Goal: Task Accomplishment & Management: Manage account settings

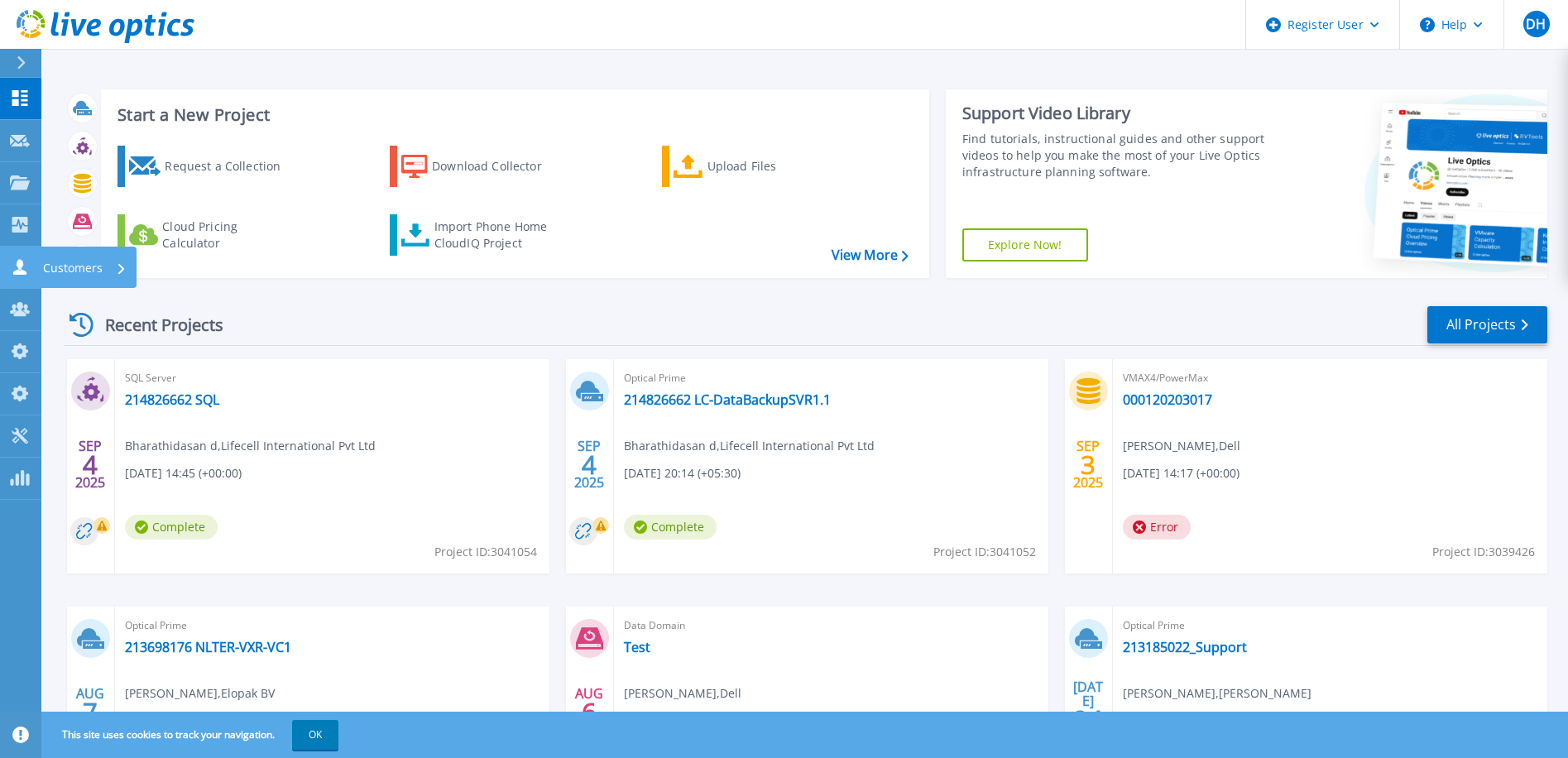
click at [21, 265] on icon at bounding box center [20, 266] width 13 height 16
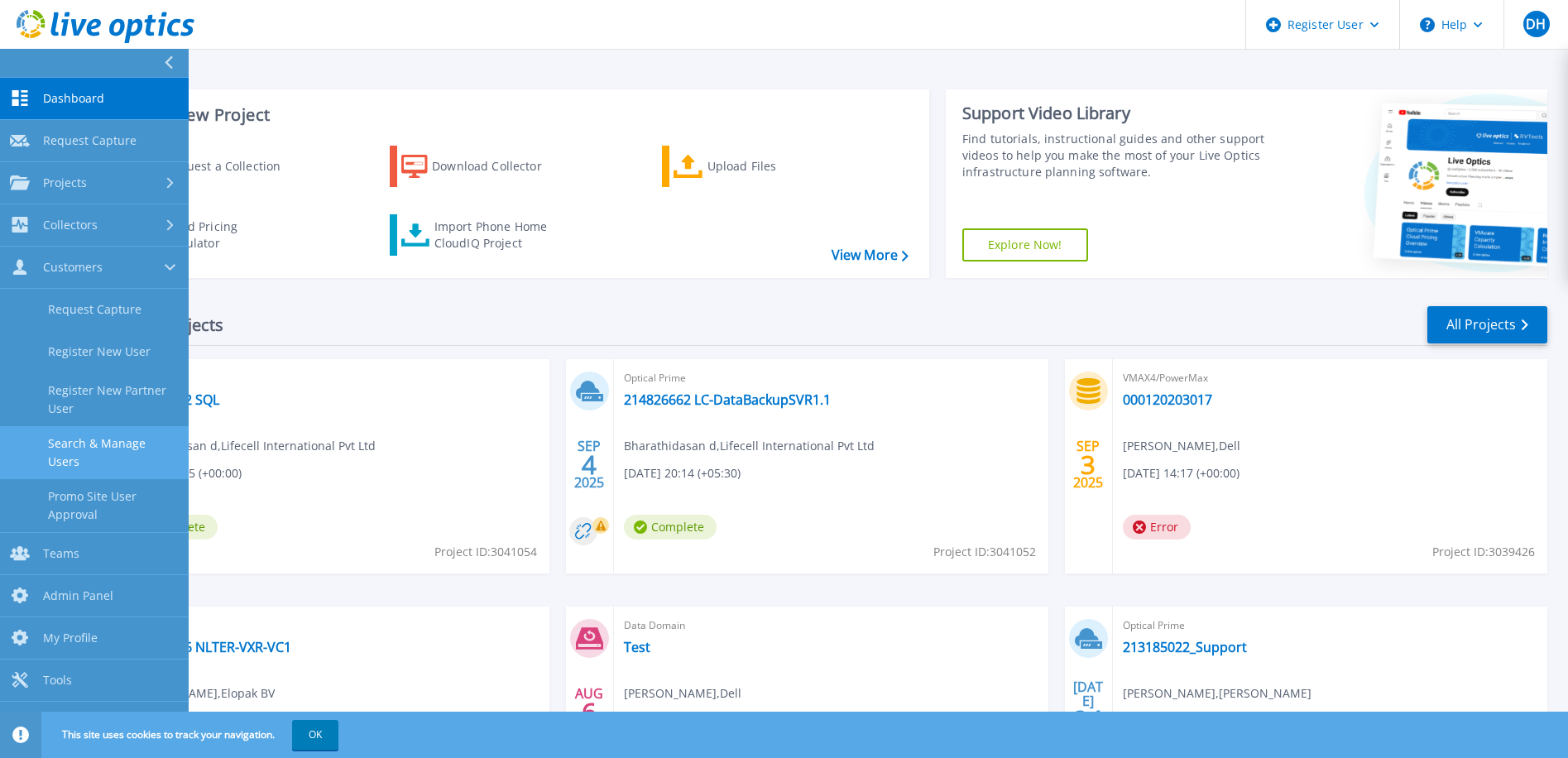
click at [96, 449] on link "Search & Manage Users" at bounding box center [94, 453] width 188 height 53
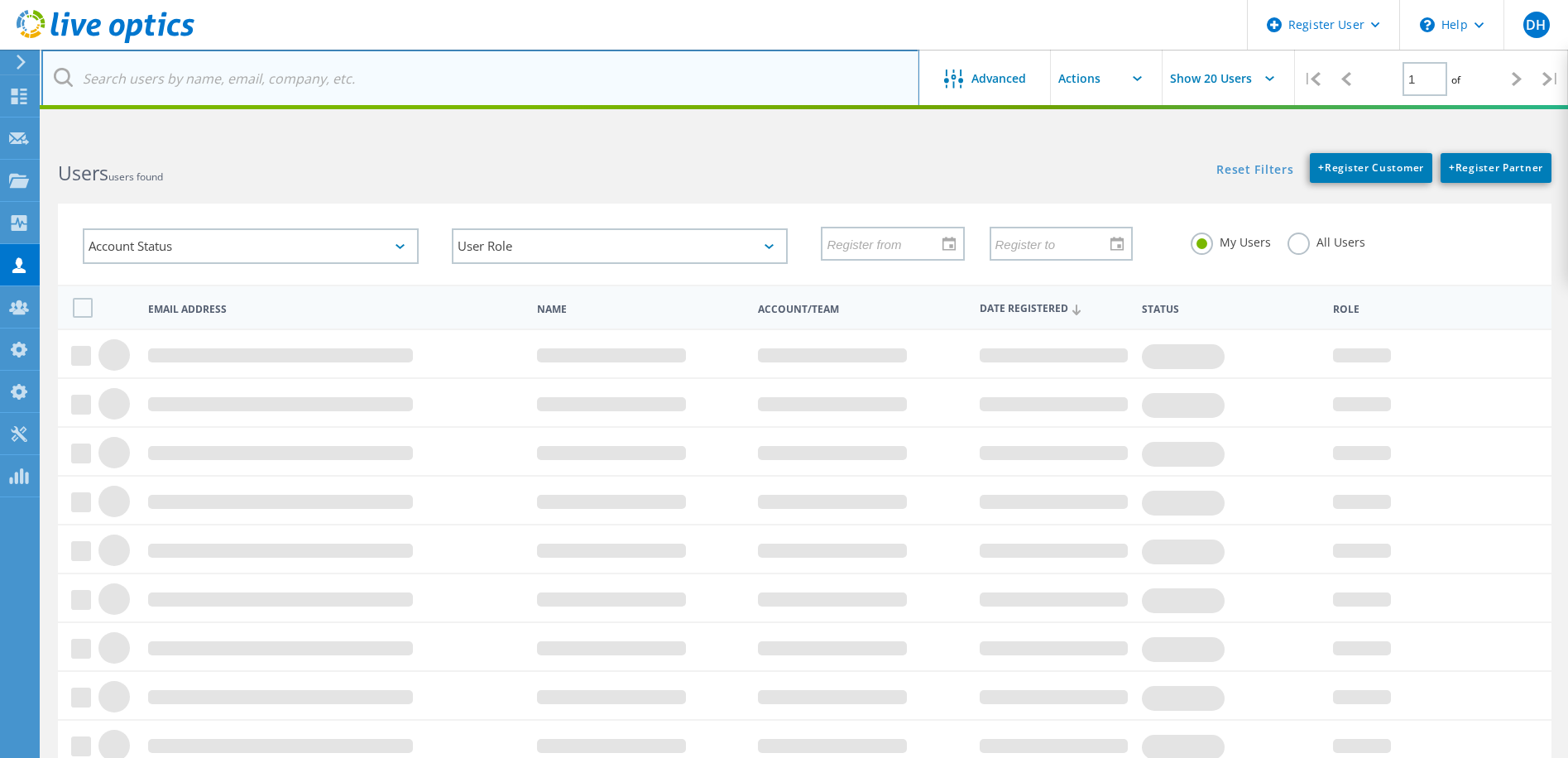
click at [200, 77] on input "text" at bounding box center [480, 79] width 878 height 58
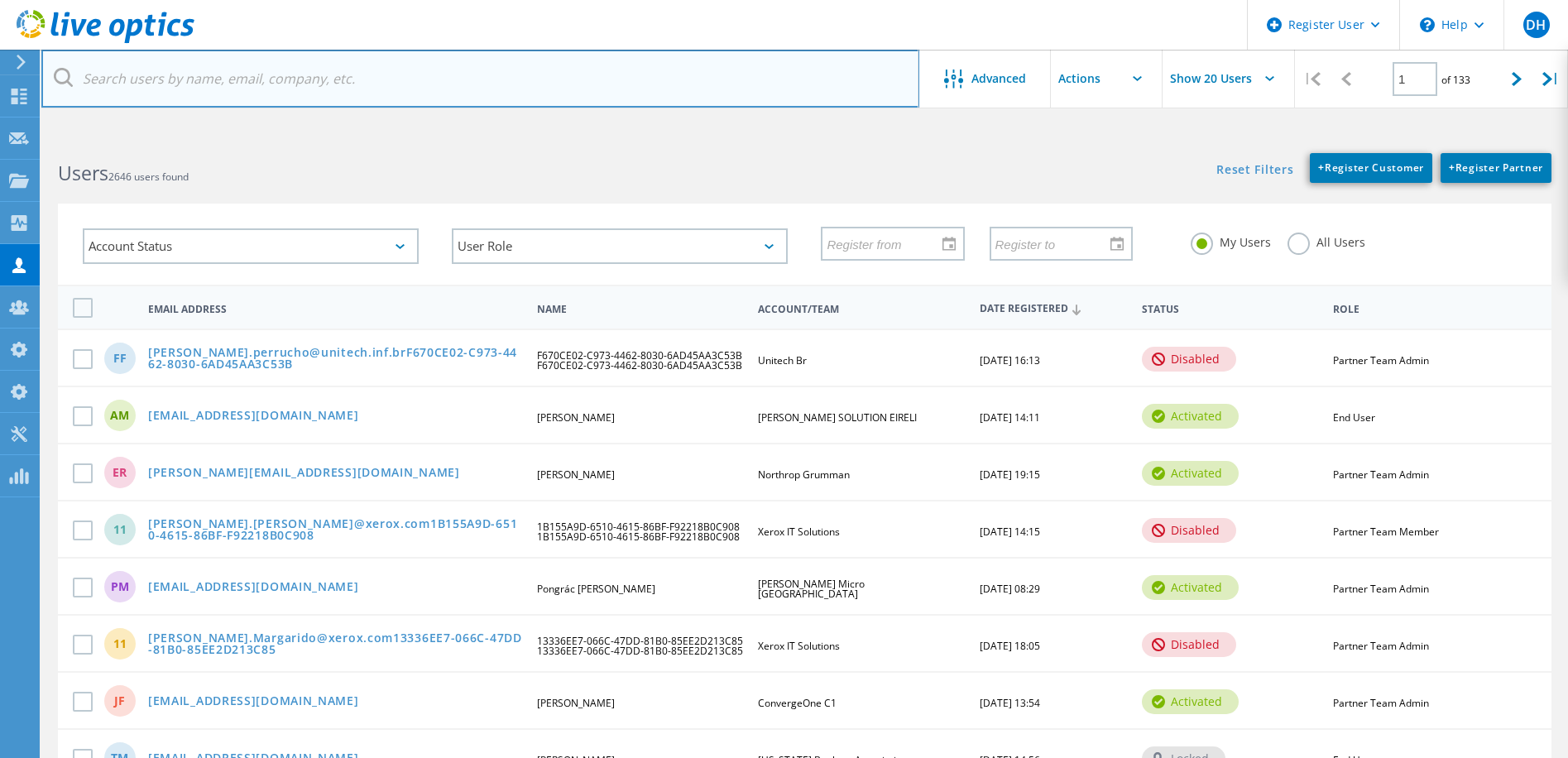
paste input "eduardo.moreira@unitech.inf.br"
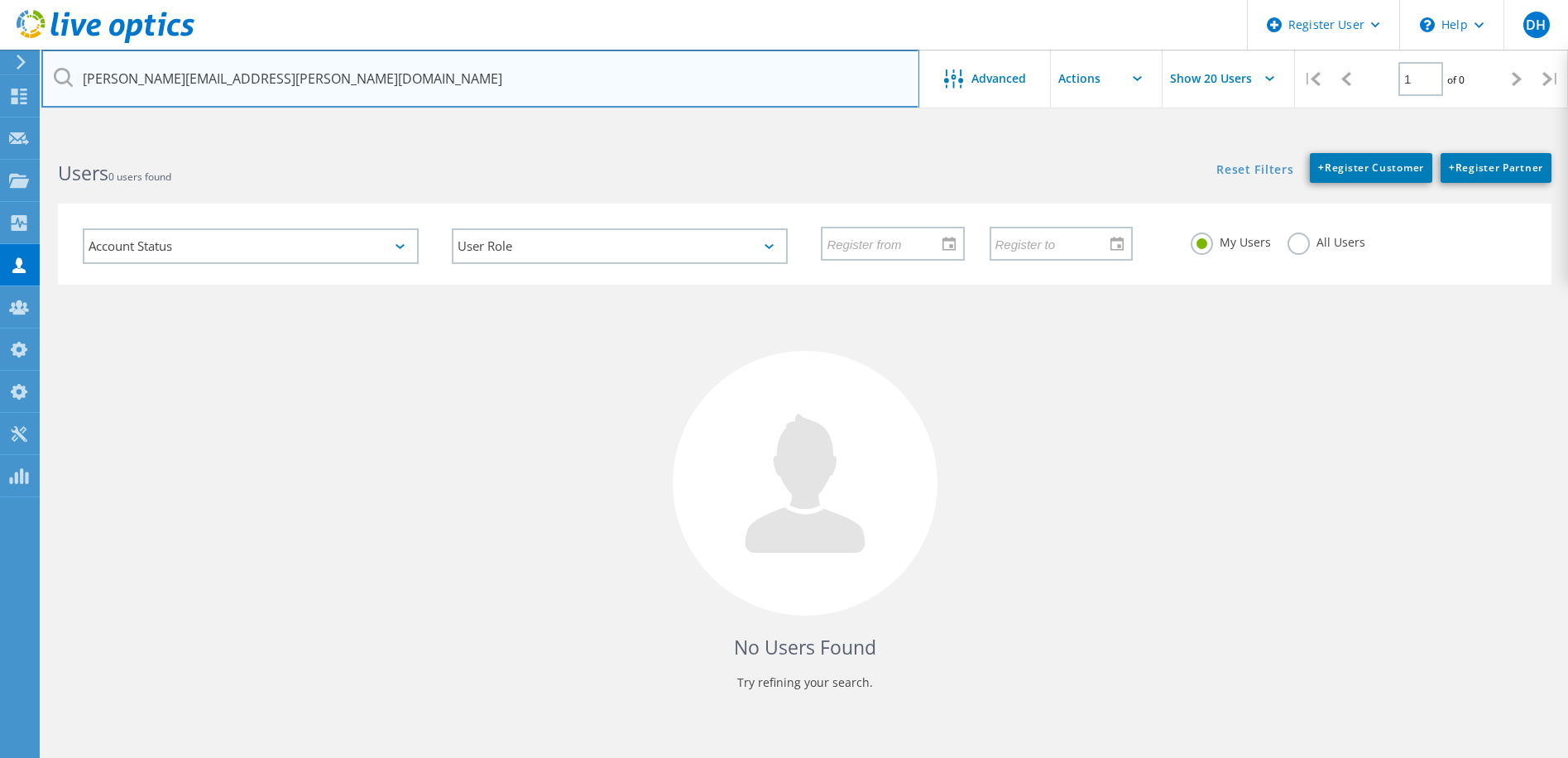
drag, startPoint x: 331, startPoint y: 73, endPoint x: 193, endPoint y: 82, distance: 138.3
click at [193, 82] on input "eduardo.moreira@unitech.inf.br" at bounding box center [480, 79] width 878 height 58
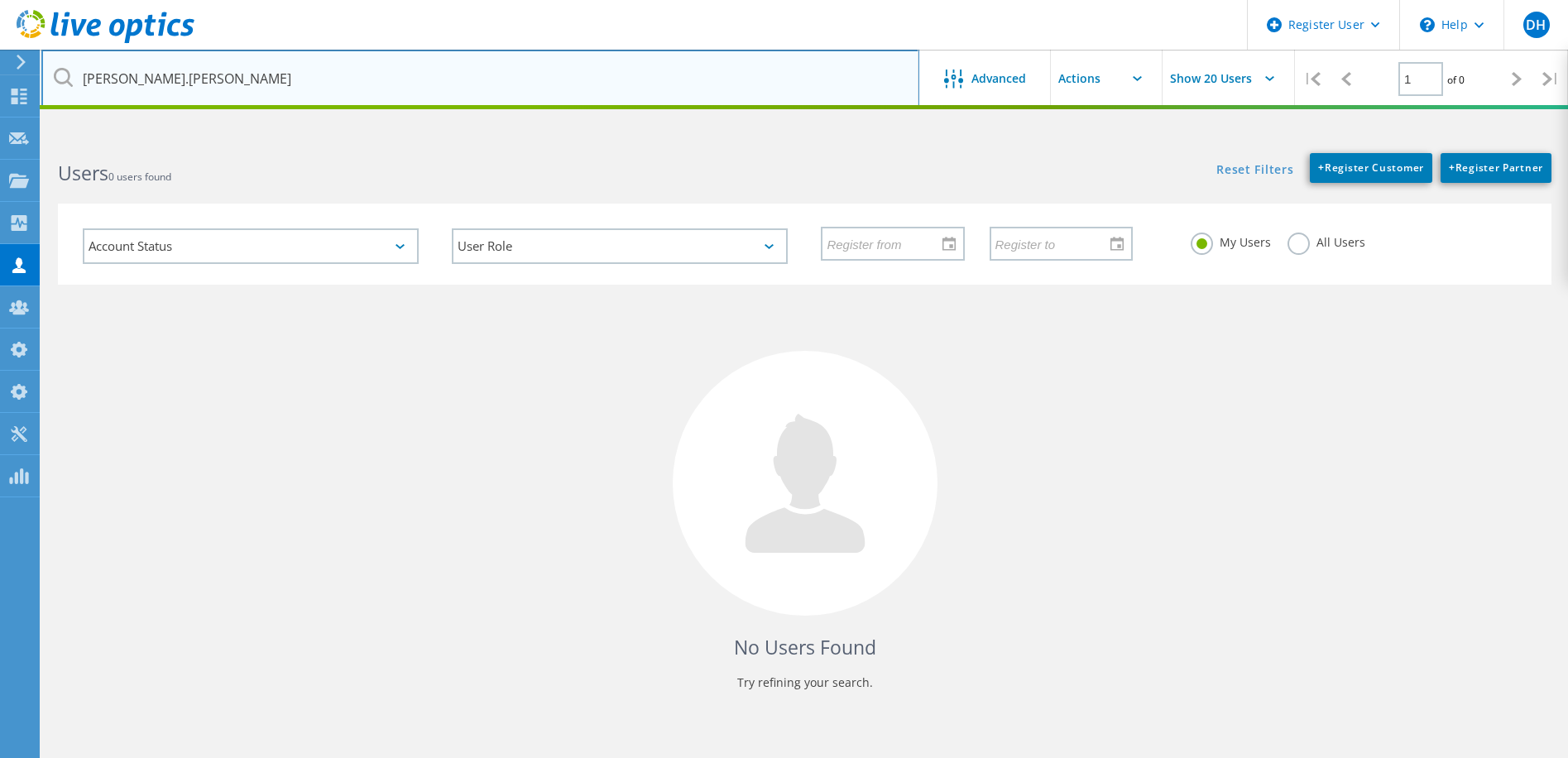
click at [141, 82] on input "eduardo.moreira" at bounding box center [480, 79] width 878 height 58
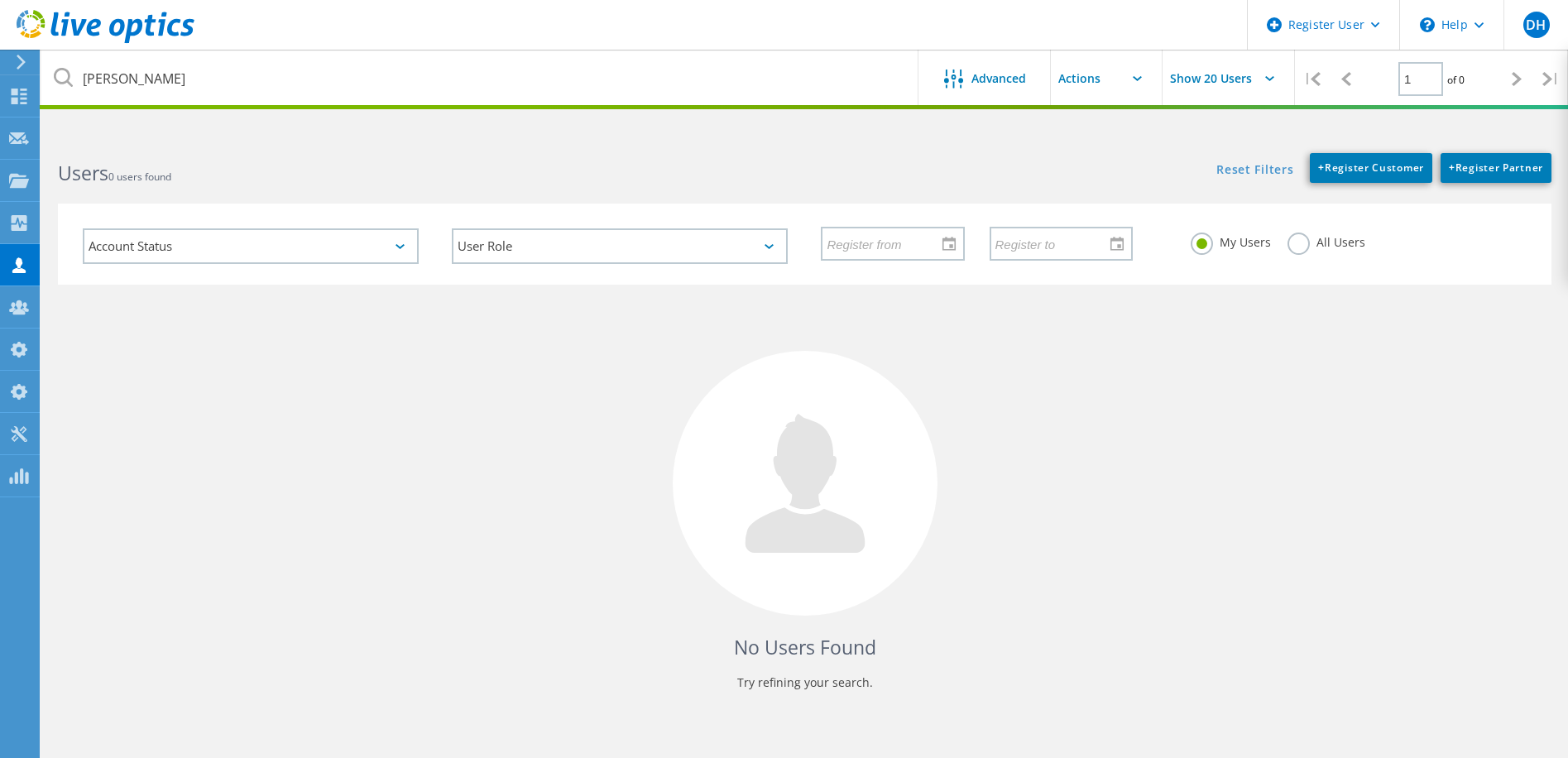
click at [1296, 240] on label "All Users" at bounding box center [1326, 240] width 78 height 16
click at [0, 0] on input "All Users" at bounding box center [0, 0] width 0 height 0
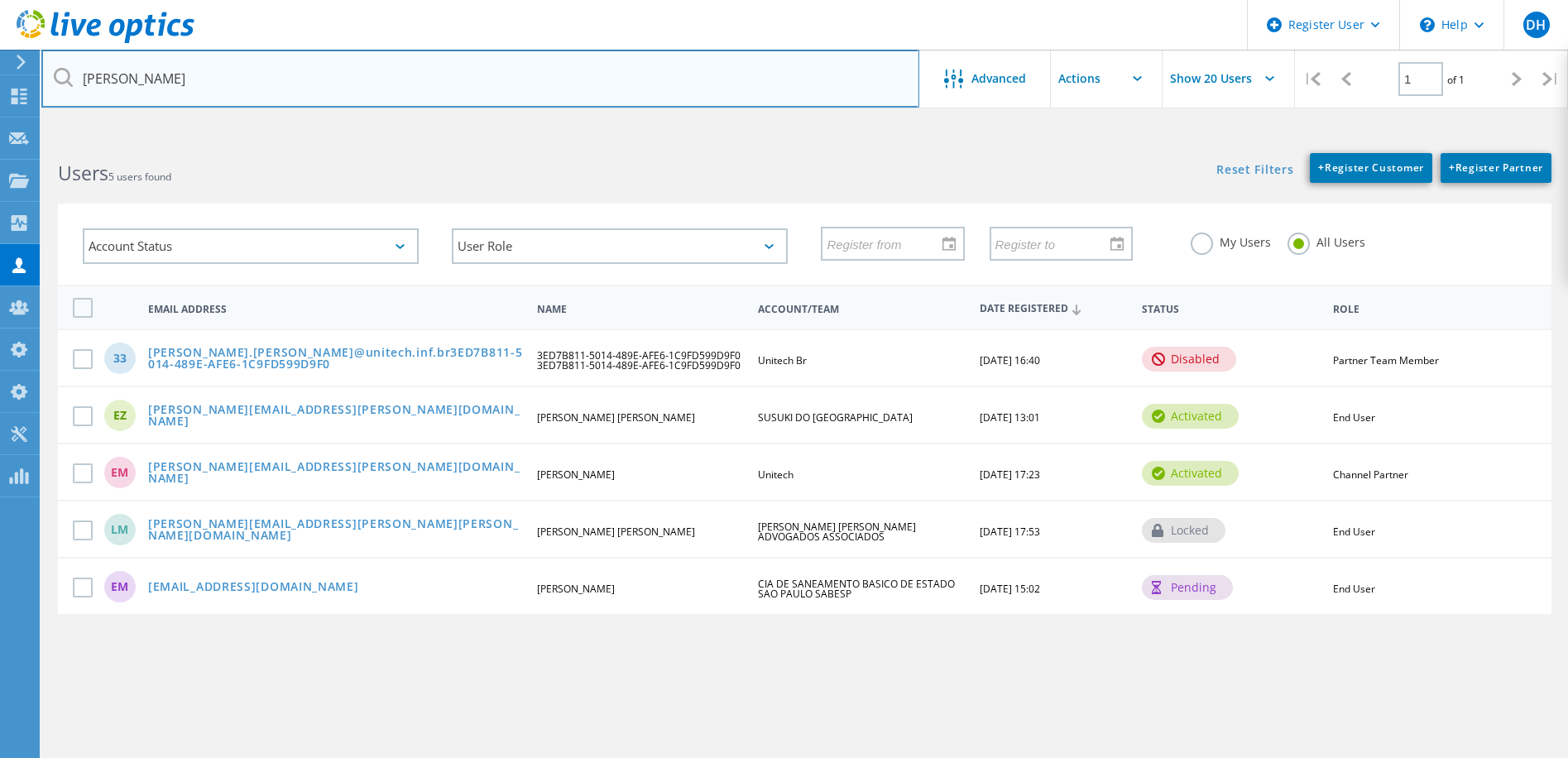
drag, startPoint x: 220, startPoint y: 84, endPoint x: 68, endPoint y: 74, distance: 152.3
click at [68, 74] on div "eduardo moreira" at bounding box center [480, 79] width 877 height 58
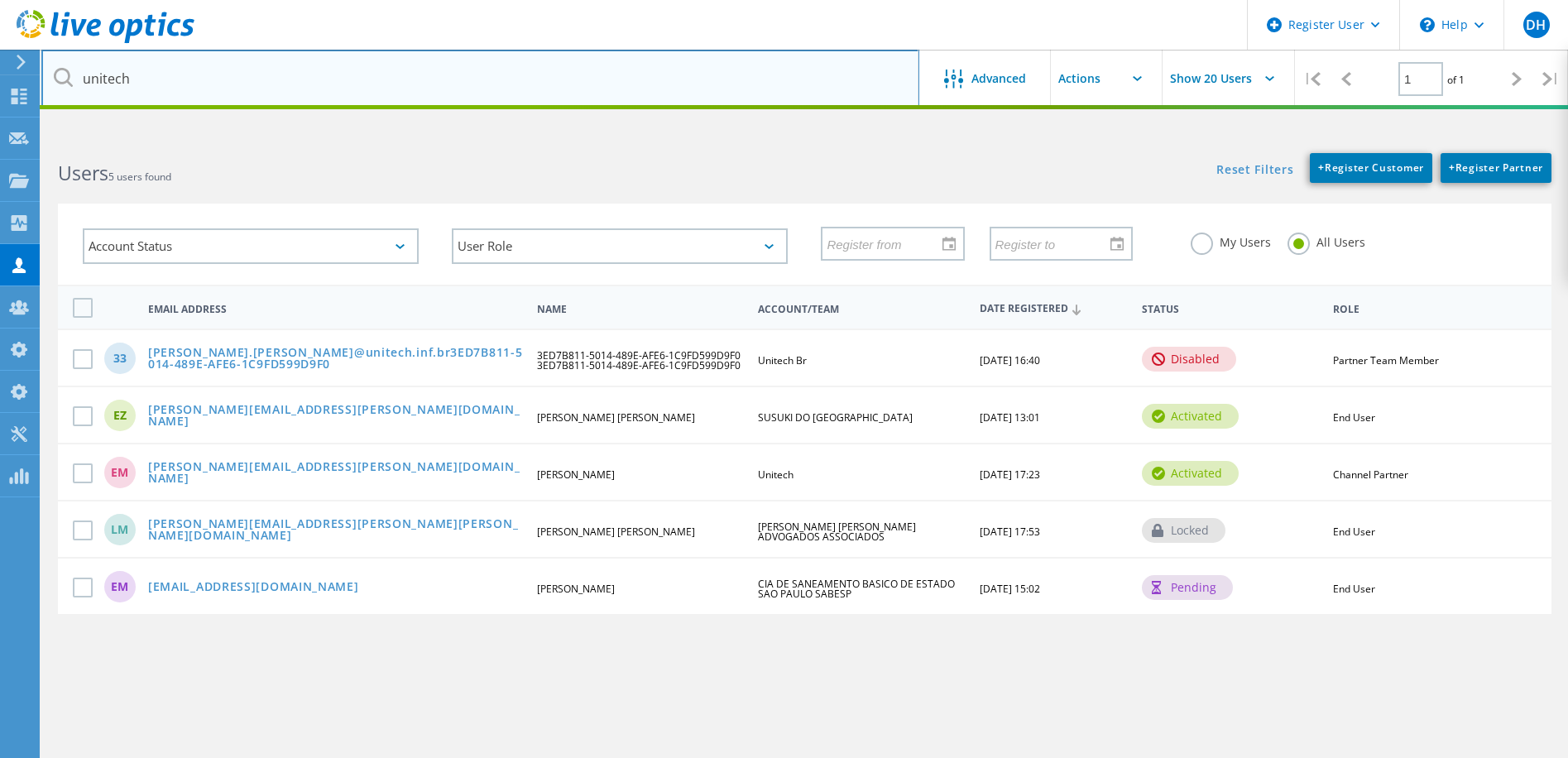
type input "unitech"
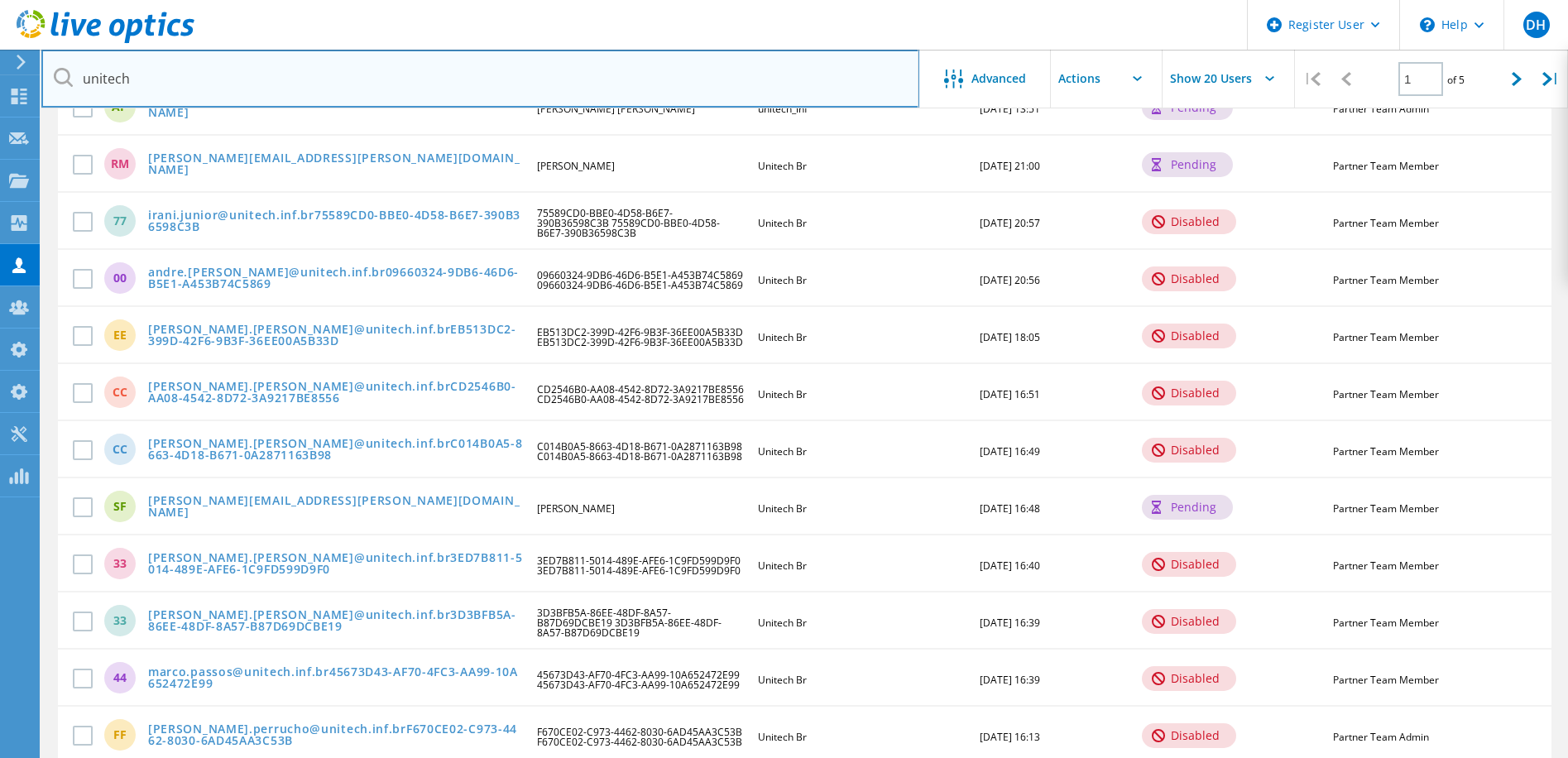
scroll to position [282, 0]
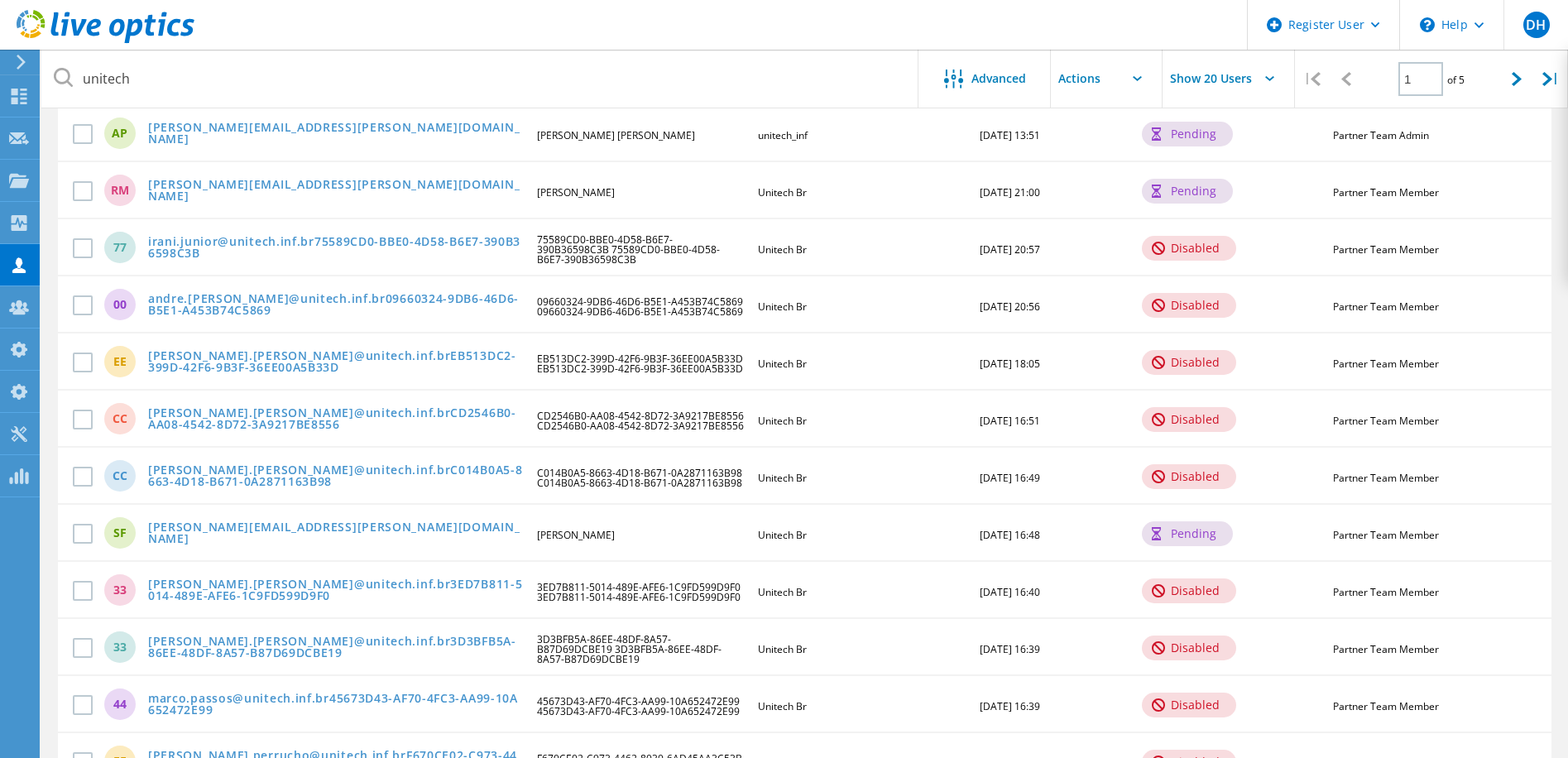
click at [1267, 75] on input "Show 20 Users" at bounding box center [1245, 79] width 166 height 58
click at [1241, 201] on div "Show 40 Users" at bounding box center [1245, 203] width 164 height 27
type input "Show 40 Users"
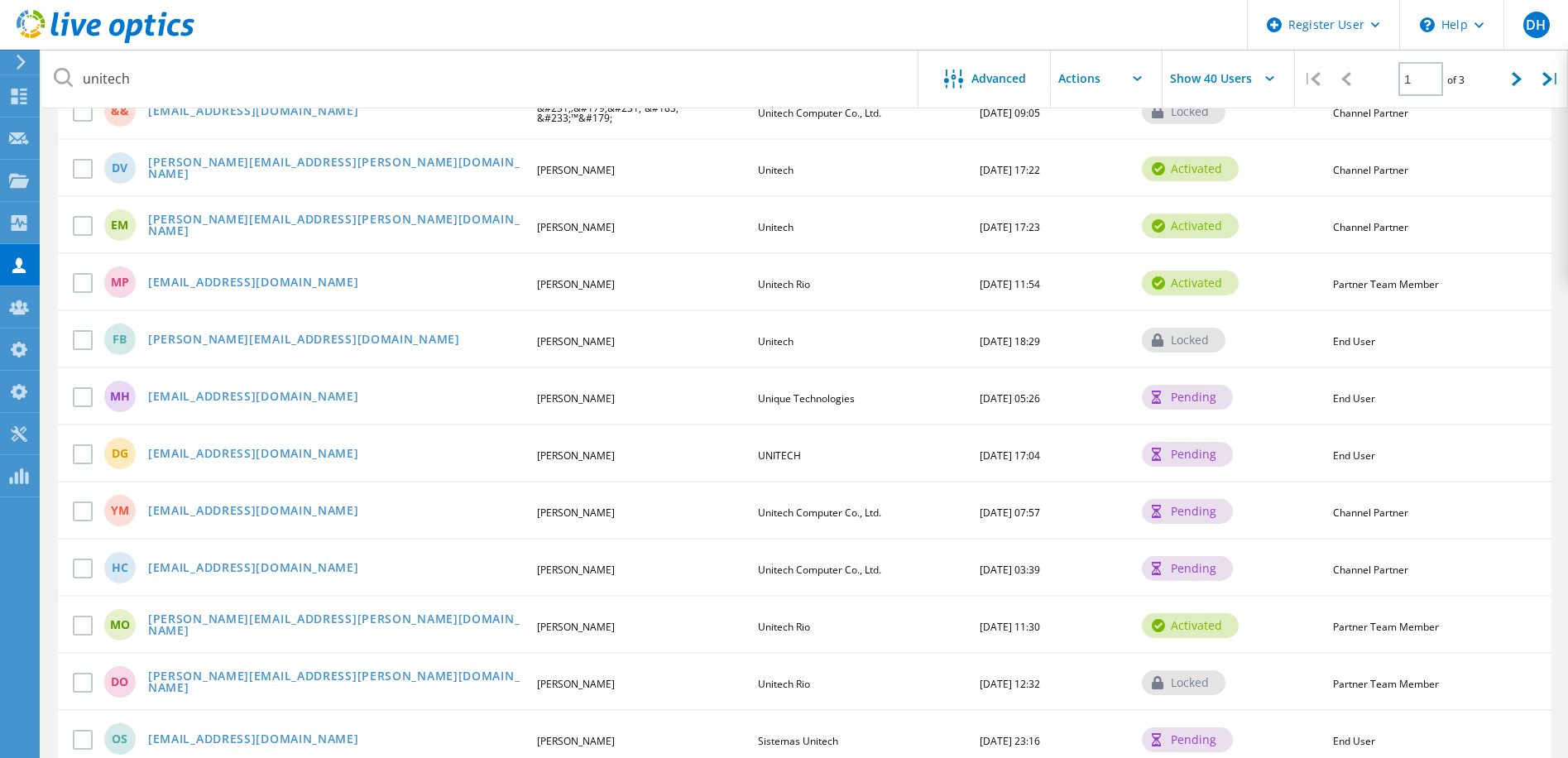
scroll to position [1920, 0]
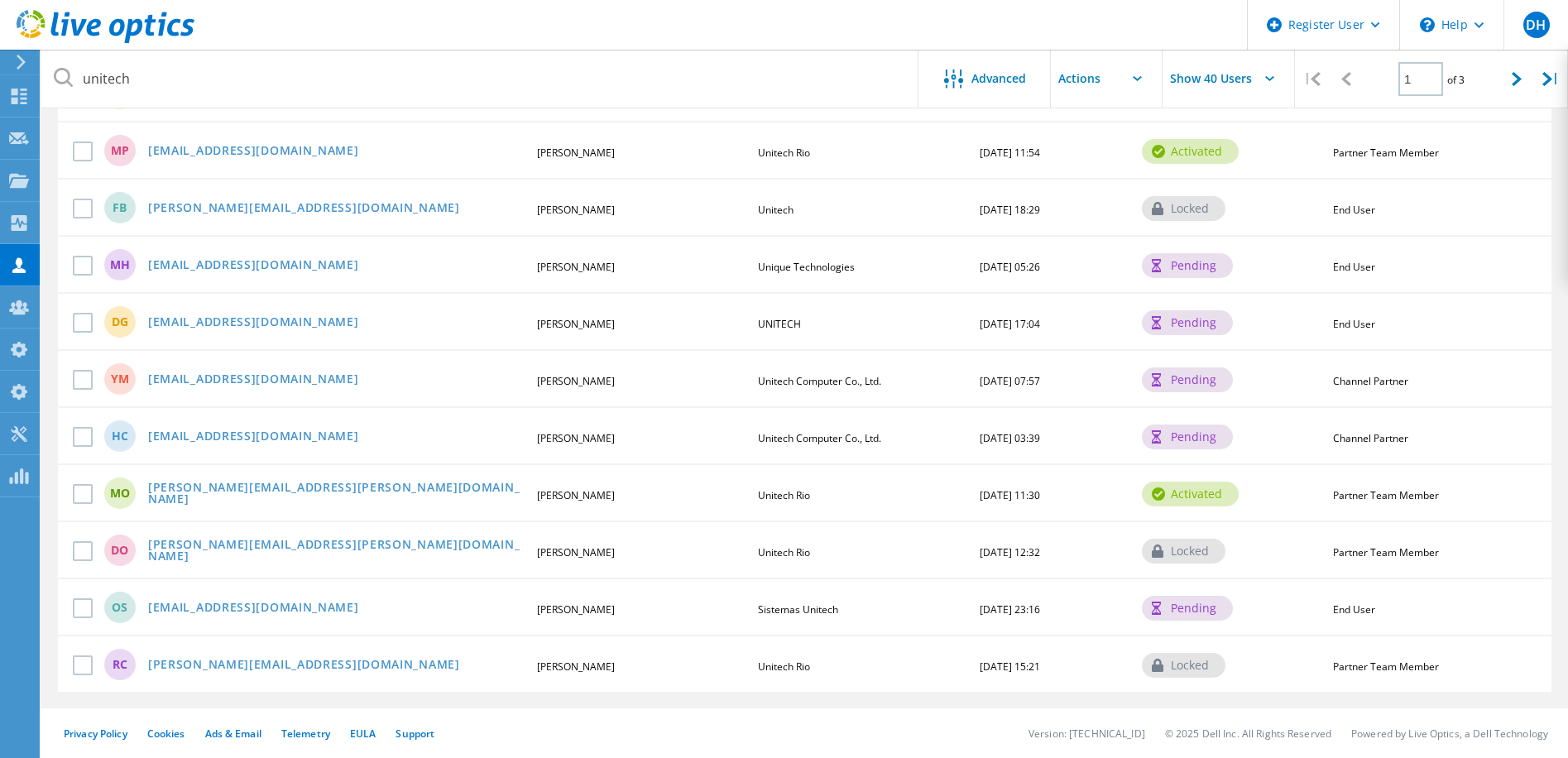
click at [378, 552] on div "daniel.oliveira@unitech-rio.com.br" at bounding box center [336, 551] width 392 height 25
drag, startPoint x: 376, startPoint y: 551, endPoint x: 238, endPoint y: 555, distance: 138.1
click at [238, 555] on div "daniel.oliveira@unitech-rio.com.br" at bounding box center [336, 551] width 392 height 25
copy link "@unitech-rio.com.br"
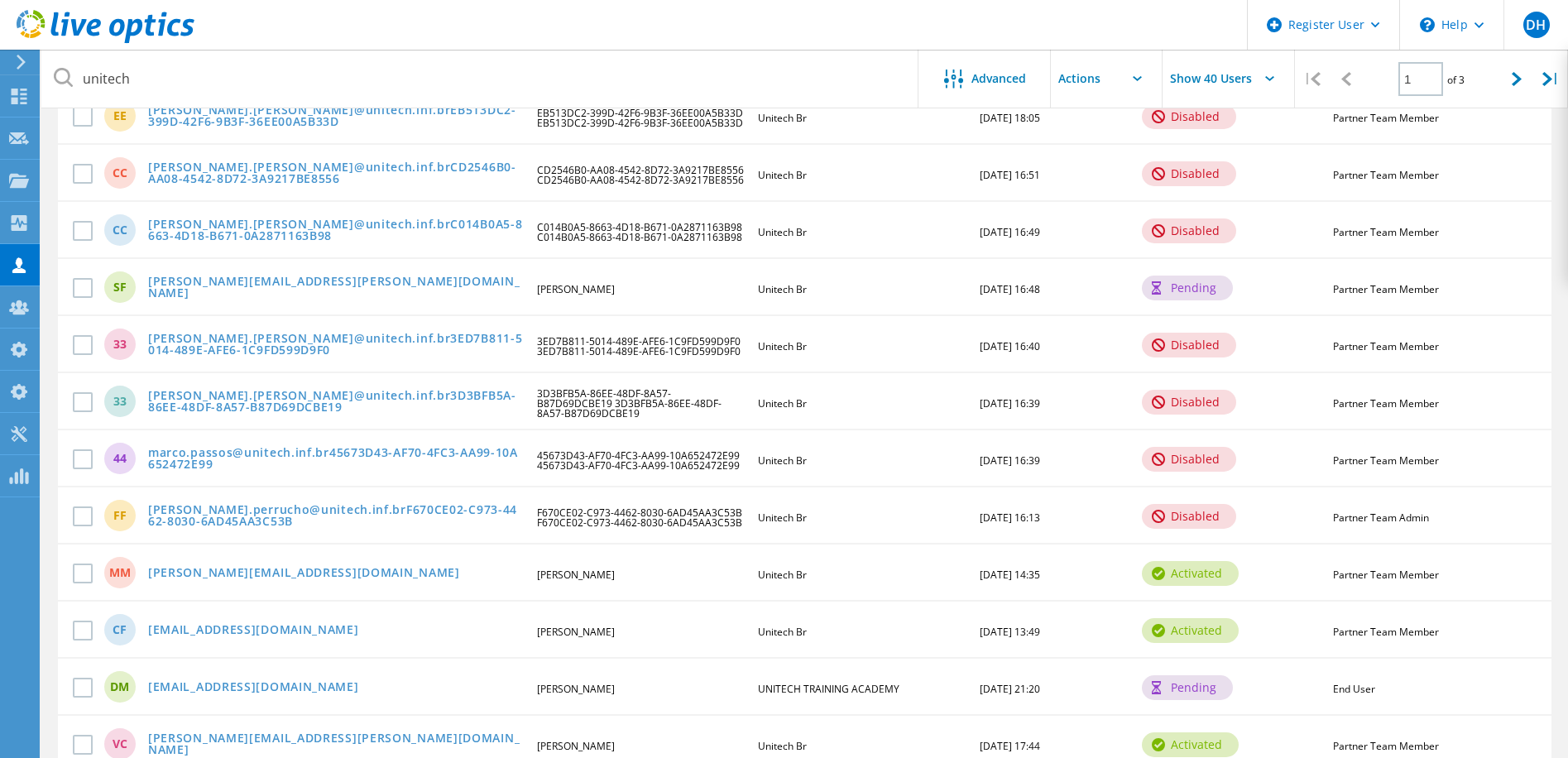
scroll to position [513, 0]
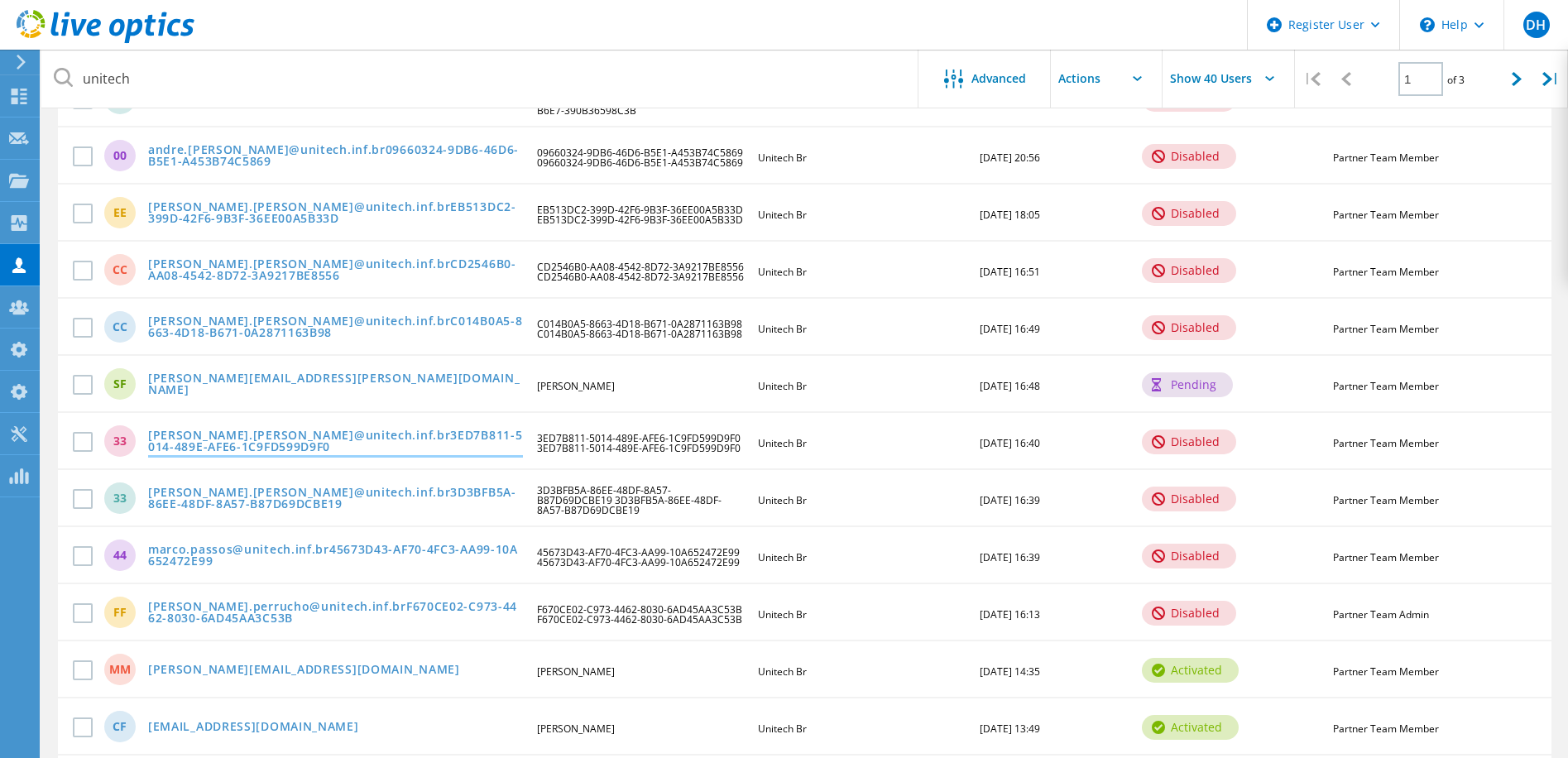
click at [199, 439] on link "eduardo.moreira@unitech.inf.br3ED7B811-5014-489E-AFE6-1C9FD599D9F0" at bounding box center [336, 441] width 375 height 25
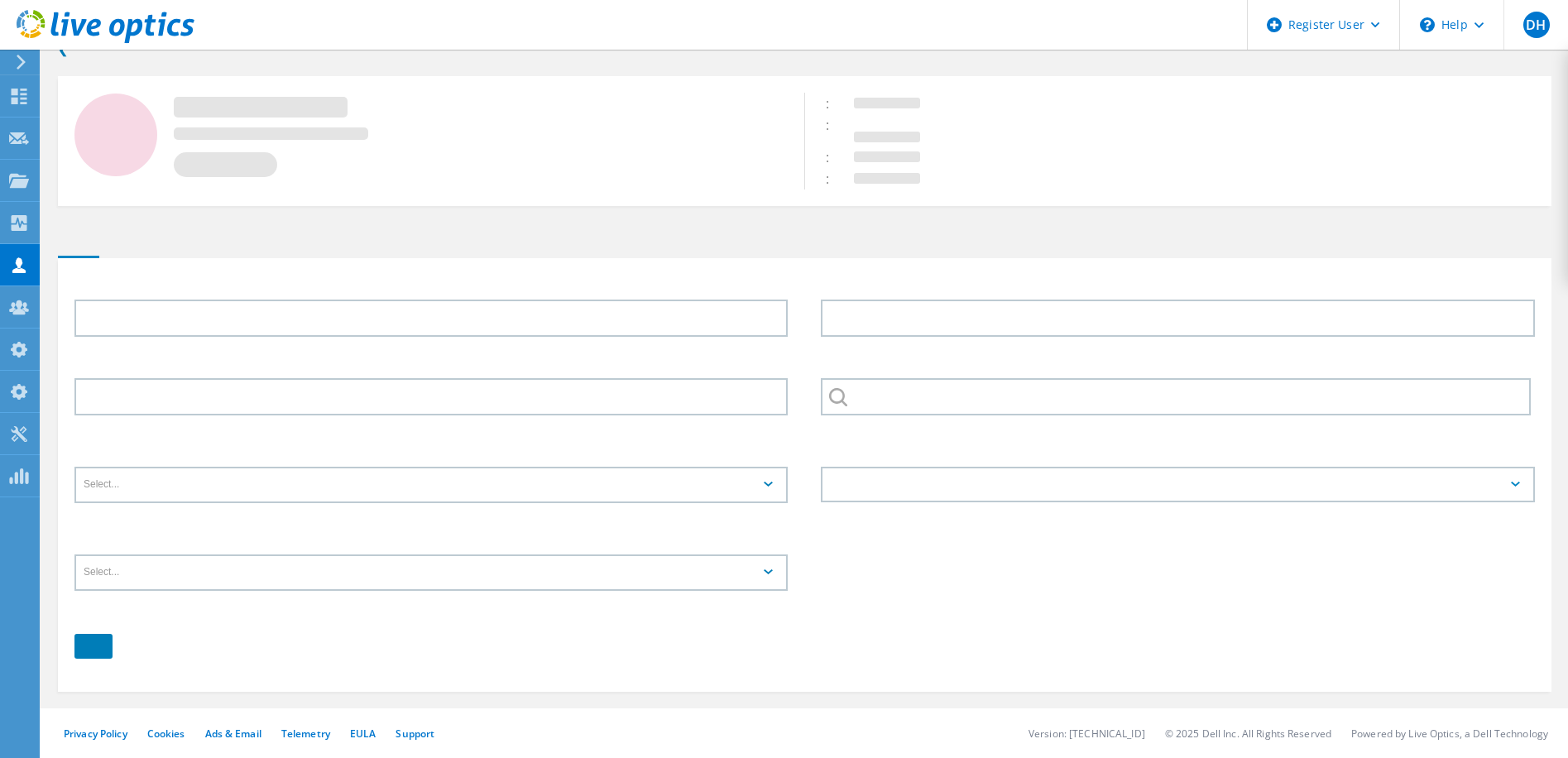
scroll to position [31, 0]
type input "3ED7B811-5014-489E-AFE6-1C9FD599D9F0"
type input "Unitech Br"
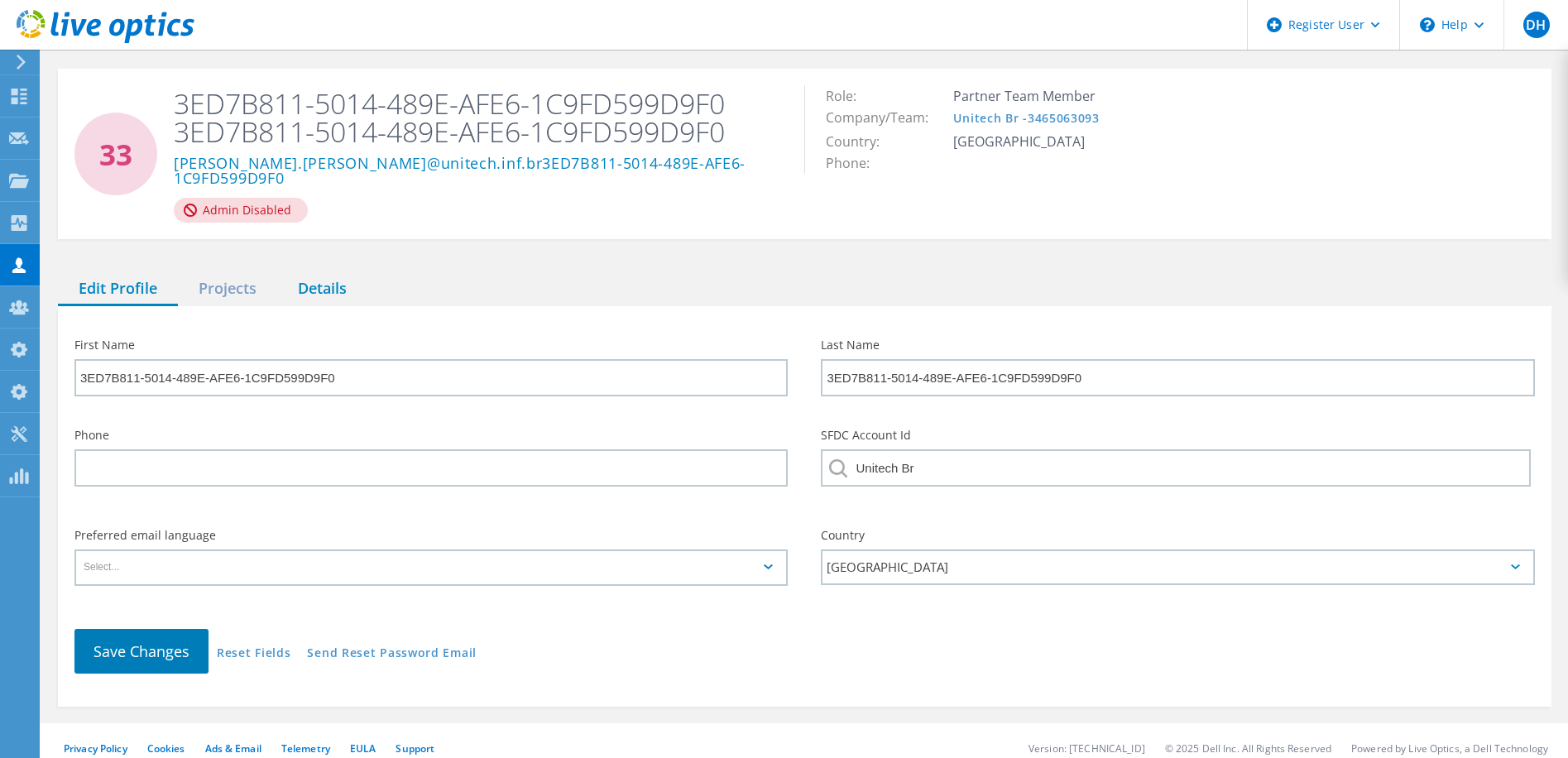
click at [323, 274] on div "Details" at bounding box center [322, 289] width 90 height 34
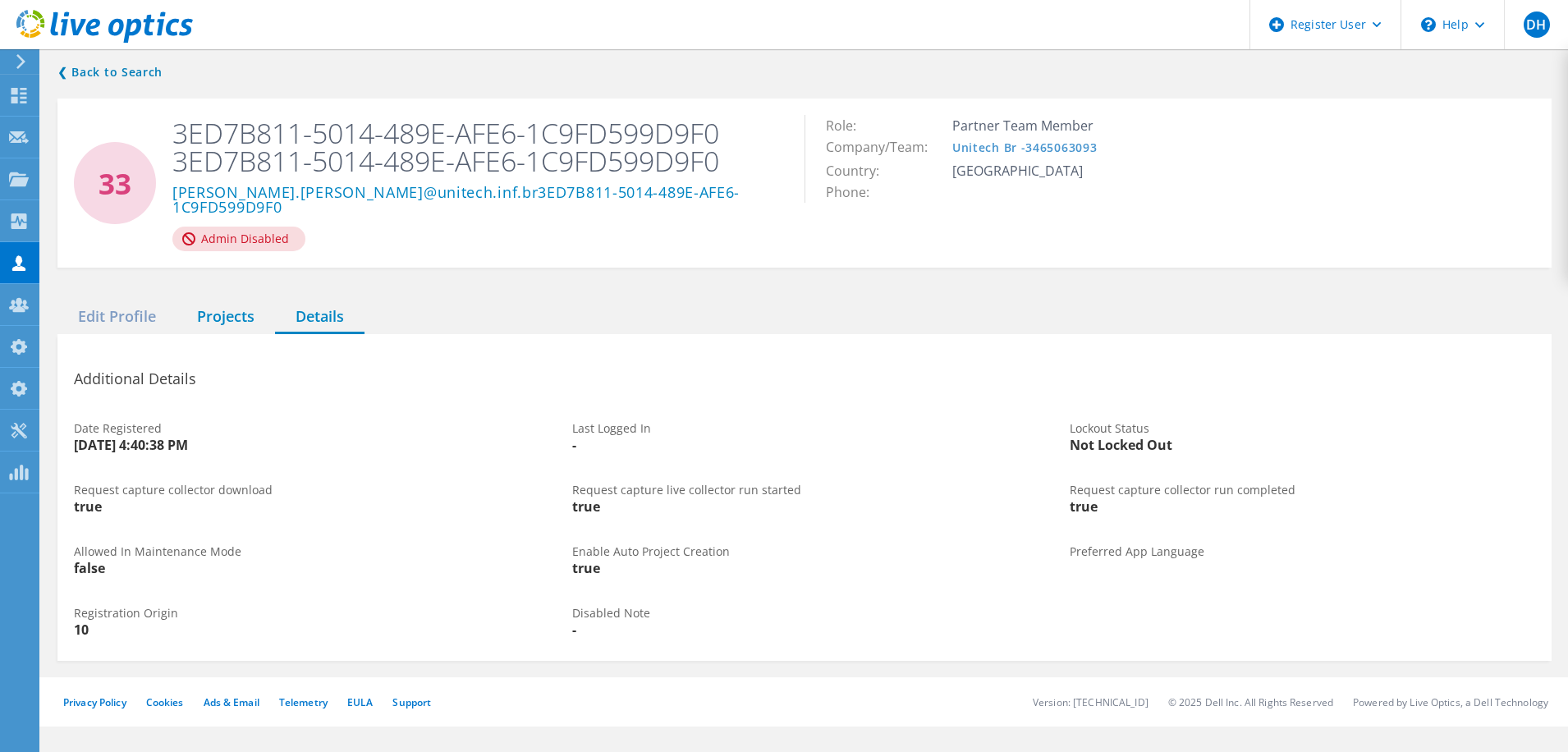
click at [224, 303] on div "Projects" at bounding box center [226, 317] width 99 height 33
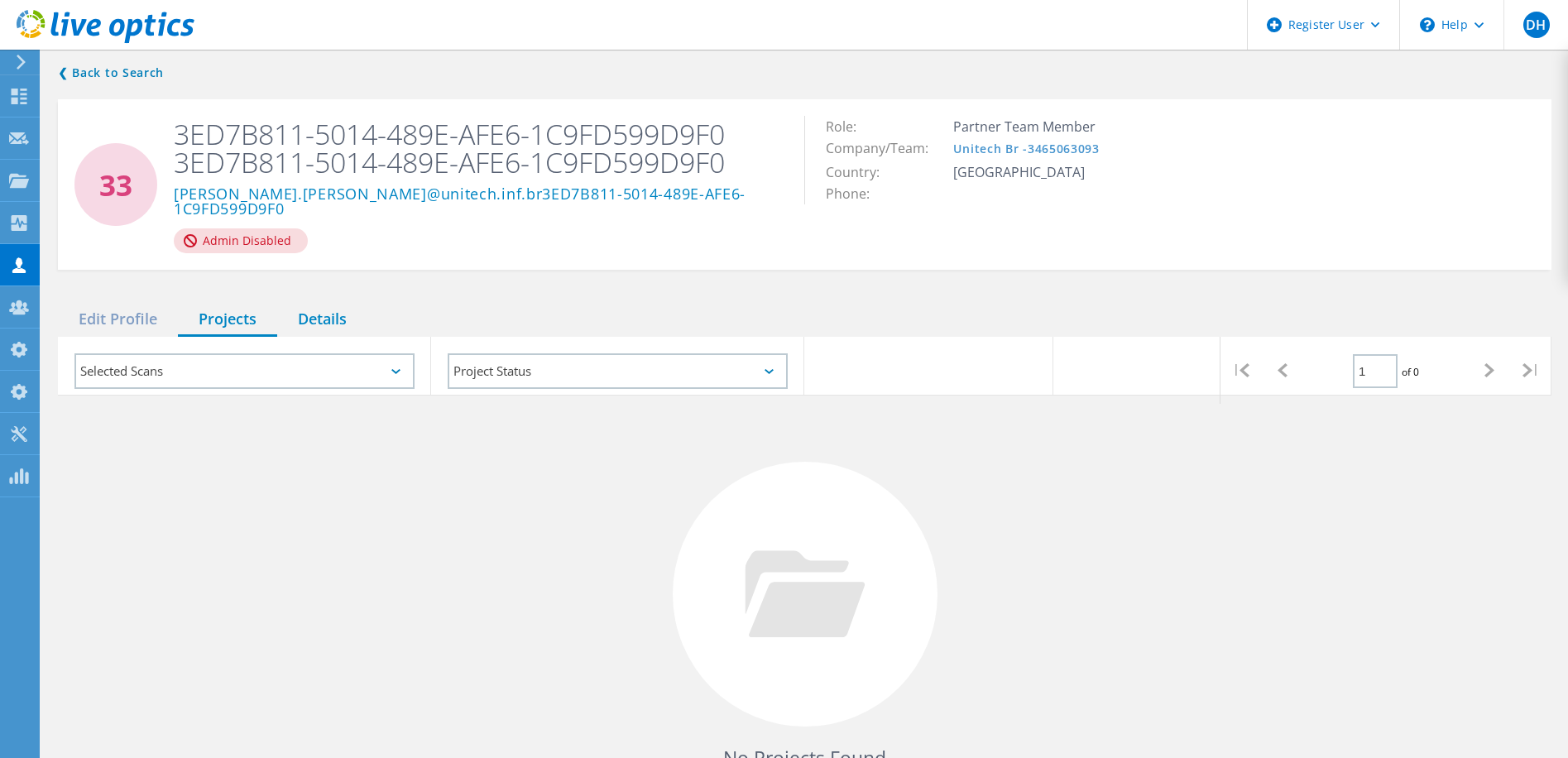
drag, startPoint x: 123, startPoint y: 298, endPoint x: 300, endPoint y: 296, distance: 177.0
click at [126, 303] on div "Edit Profile" at bounding box center [118, 320] width 120 height 34
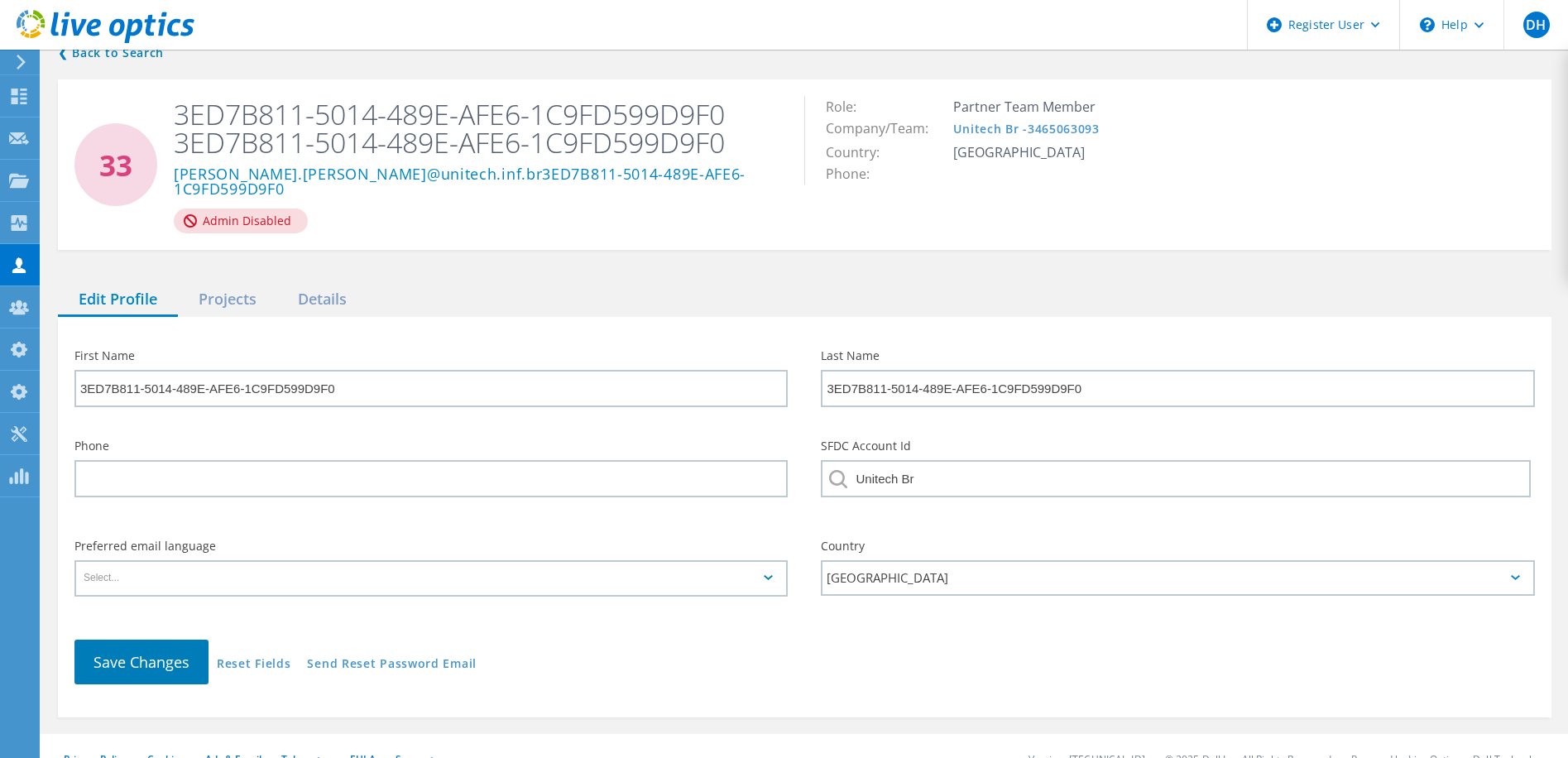
scroll to position [31, 0]
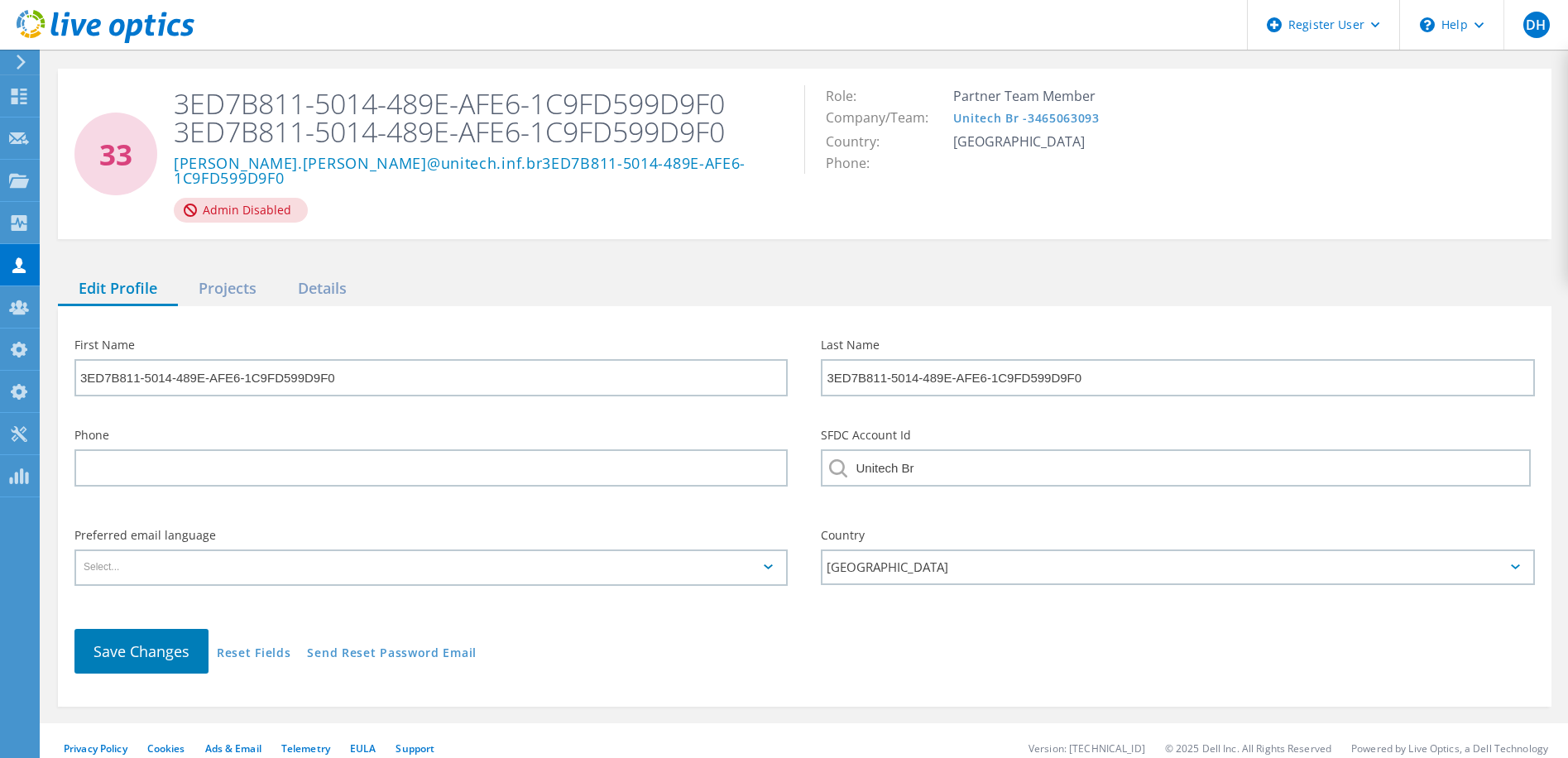
drag, startPoint x: 512, startPoint y: 299, endPoint x: 507, endPoint y: 286, distance: 13.9
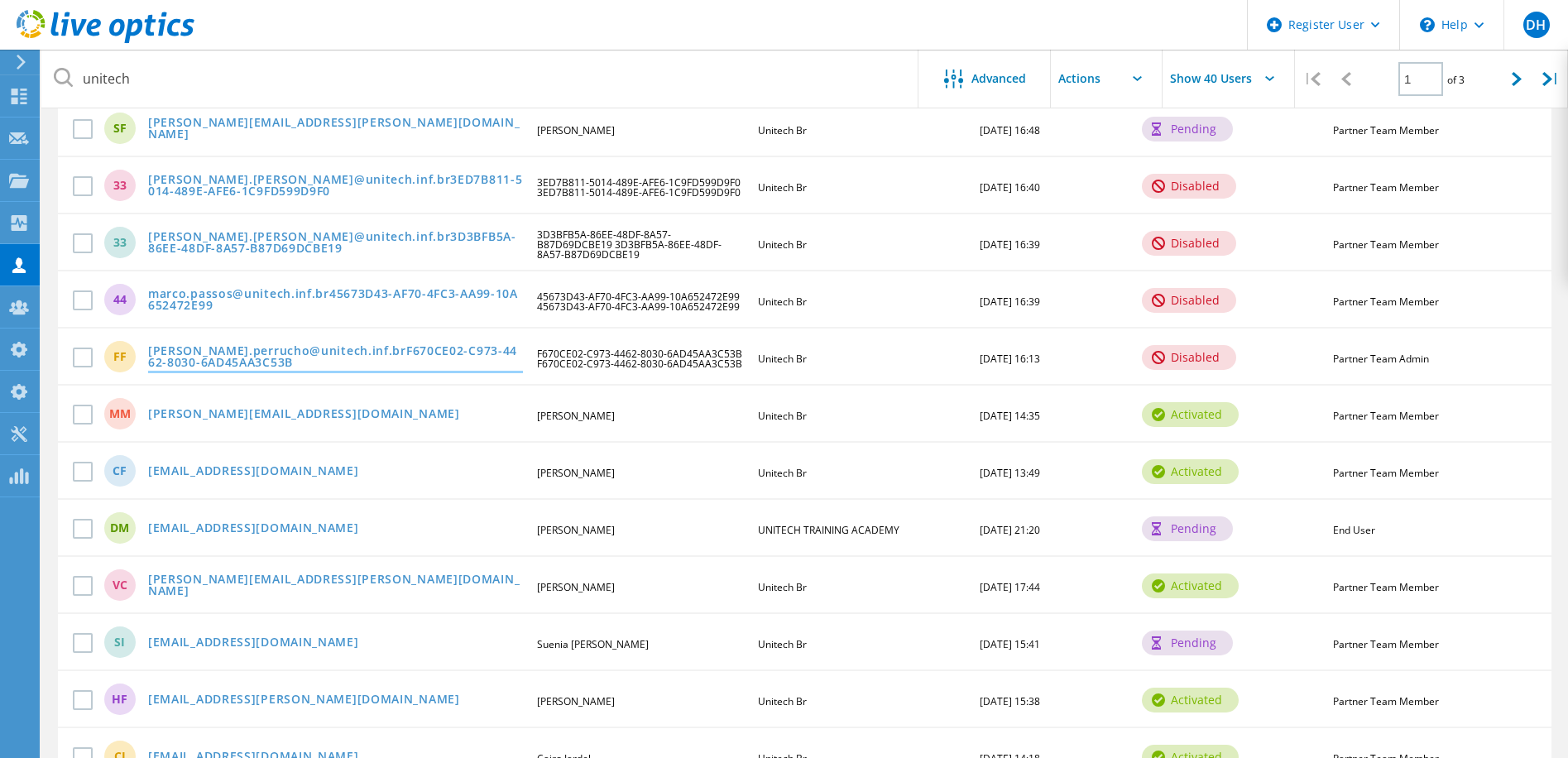
scroll to position [661, 0]
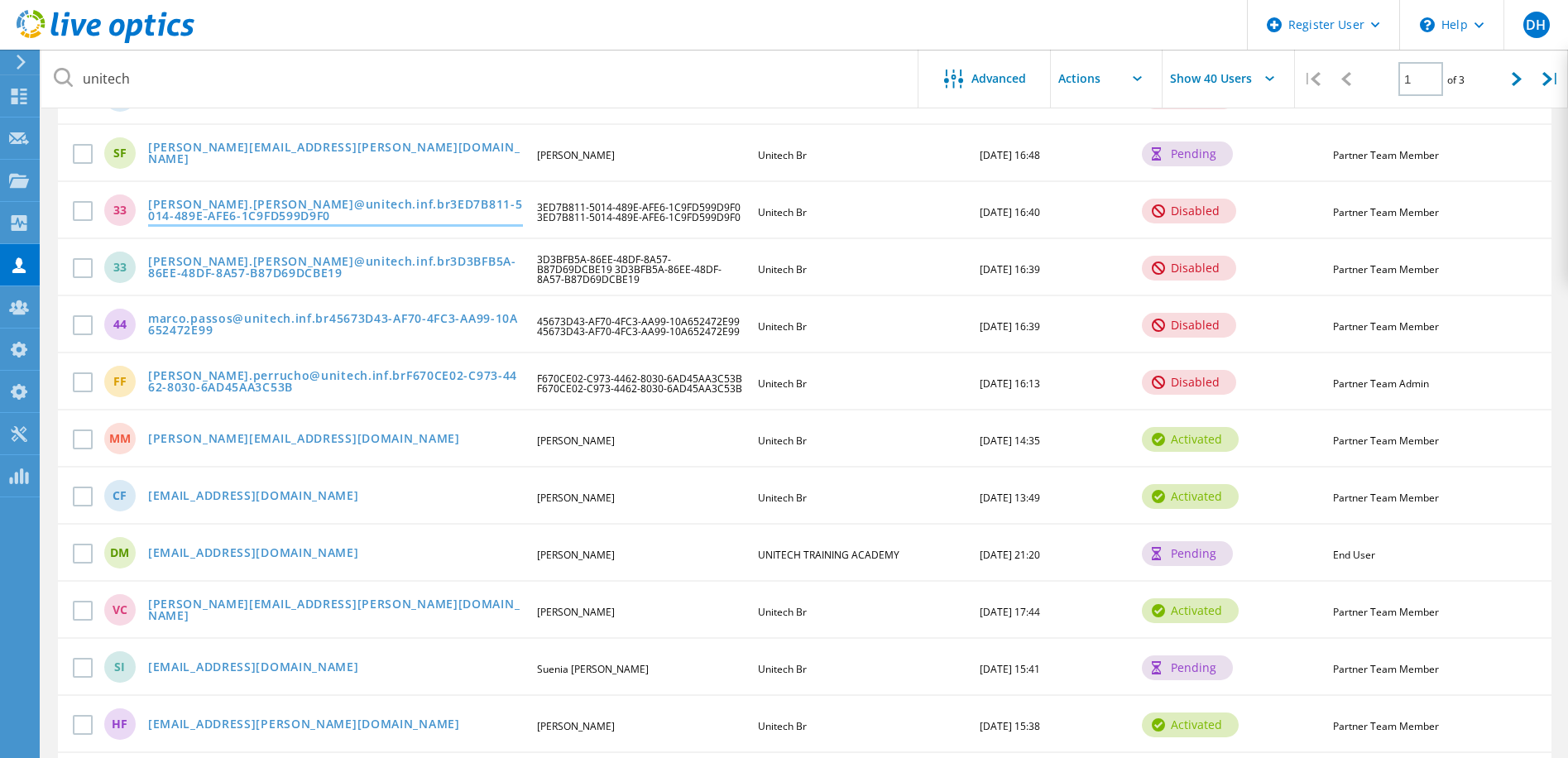
click at [182, 203] on link "eduardo.moreira@unitech.inf.br3ED7B811-5014-489E-AFE6-1C9FD599D9F0" at bounding box center [336, 211] width 375 height 25
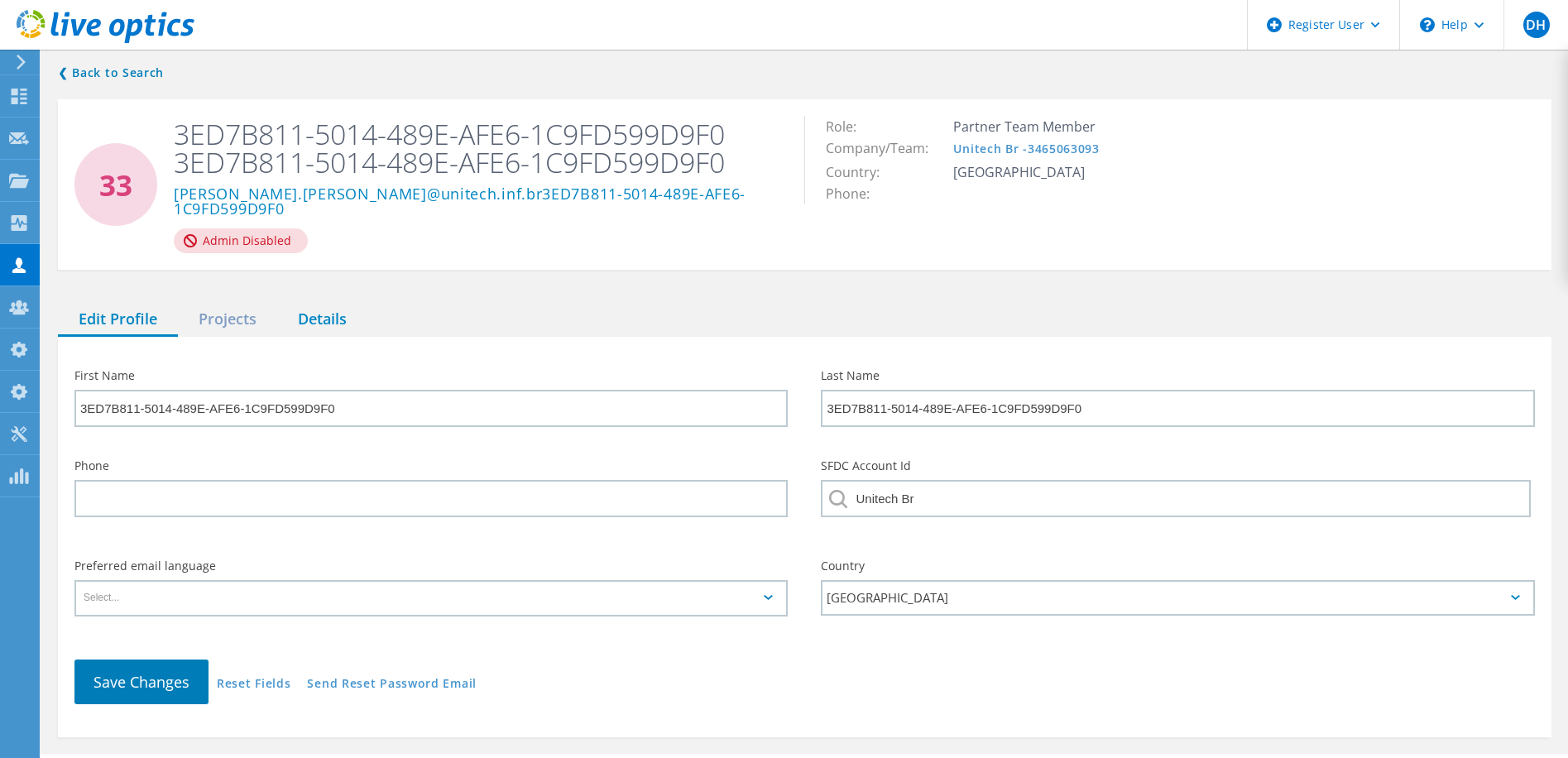
click at [324, 314] on div "Details" at bounding box center [322, 320] width 90 height 34
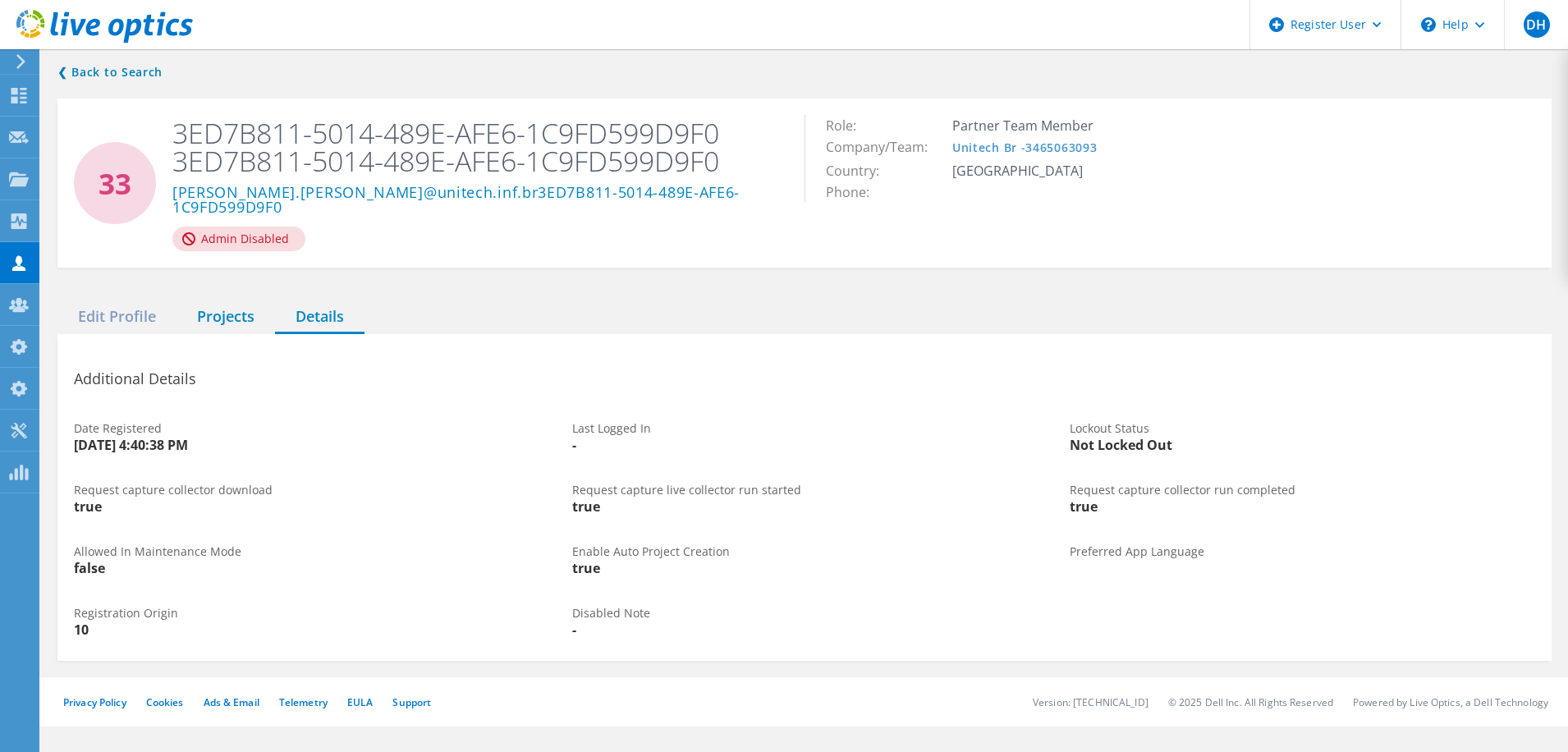
click at [234, 300] on div "Projects" at bounding box center [226, 317] width 99 height 33
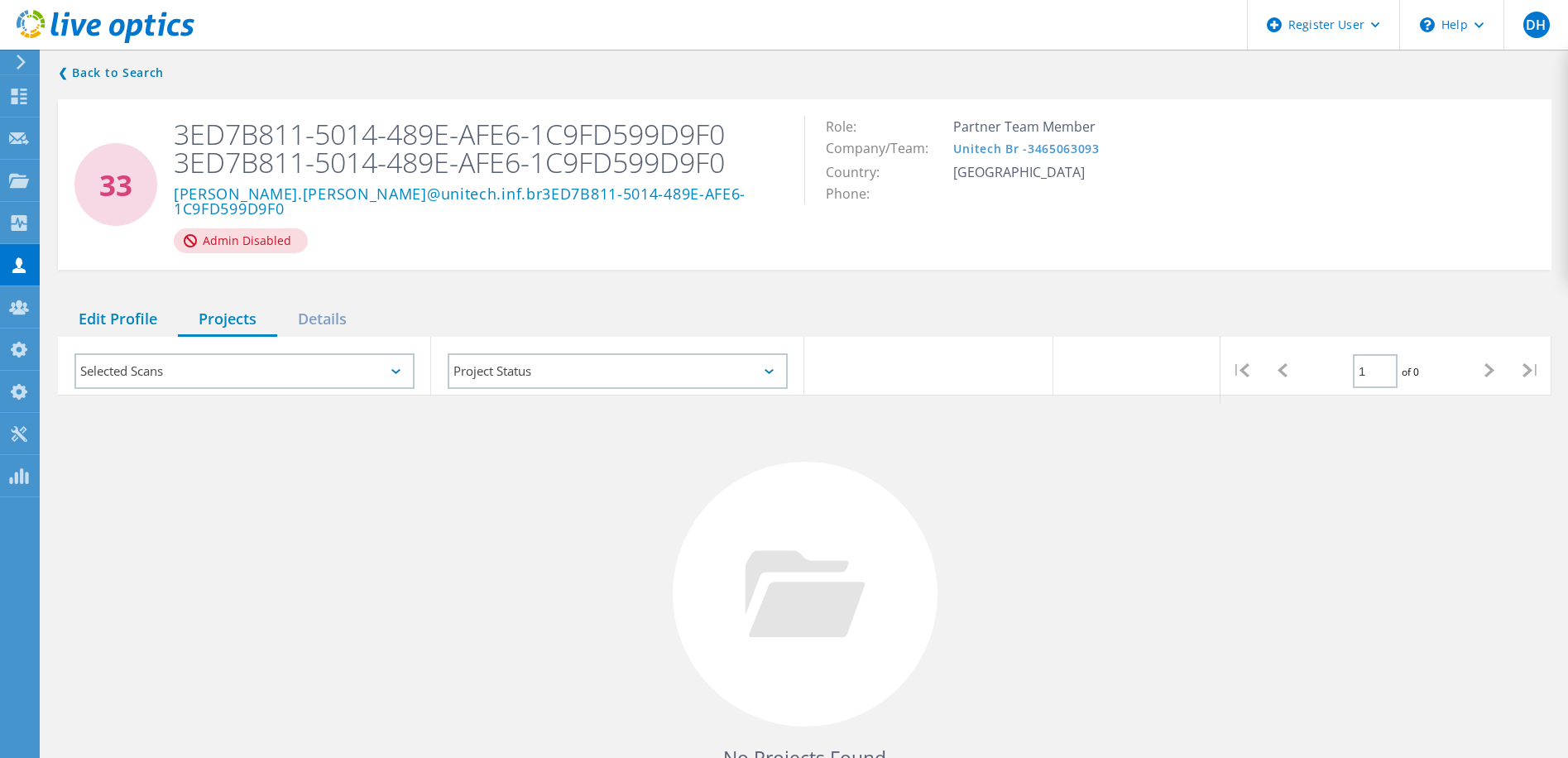
click at [112, 303] on div "Edit Profile" at bounding box center [118, 320] width 120 height 34
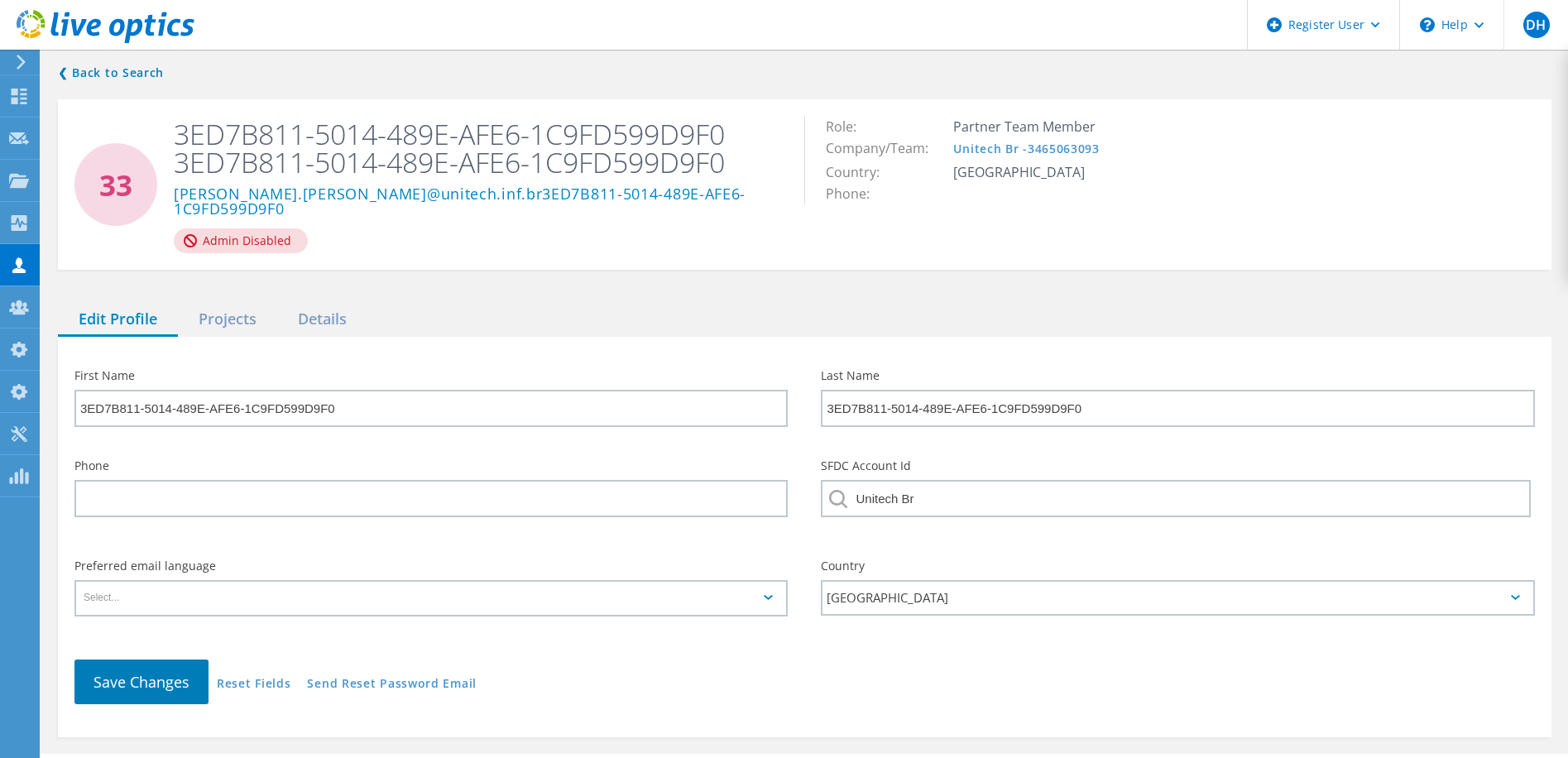
click at [41, 21] on use at bounding box center [106, 26] width 178 height 33
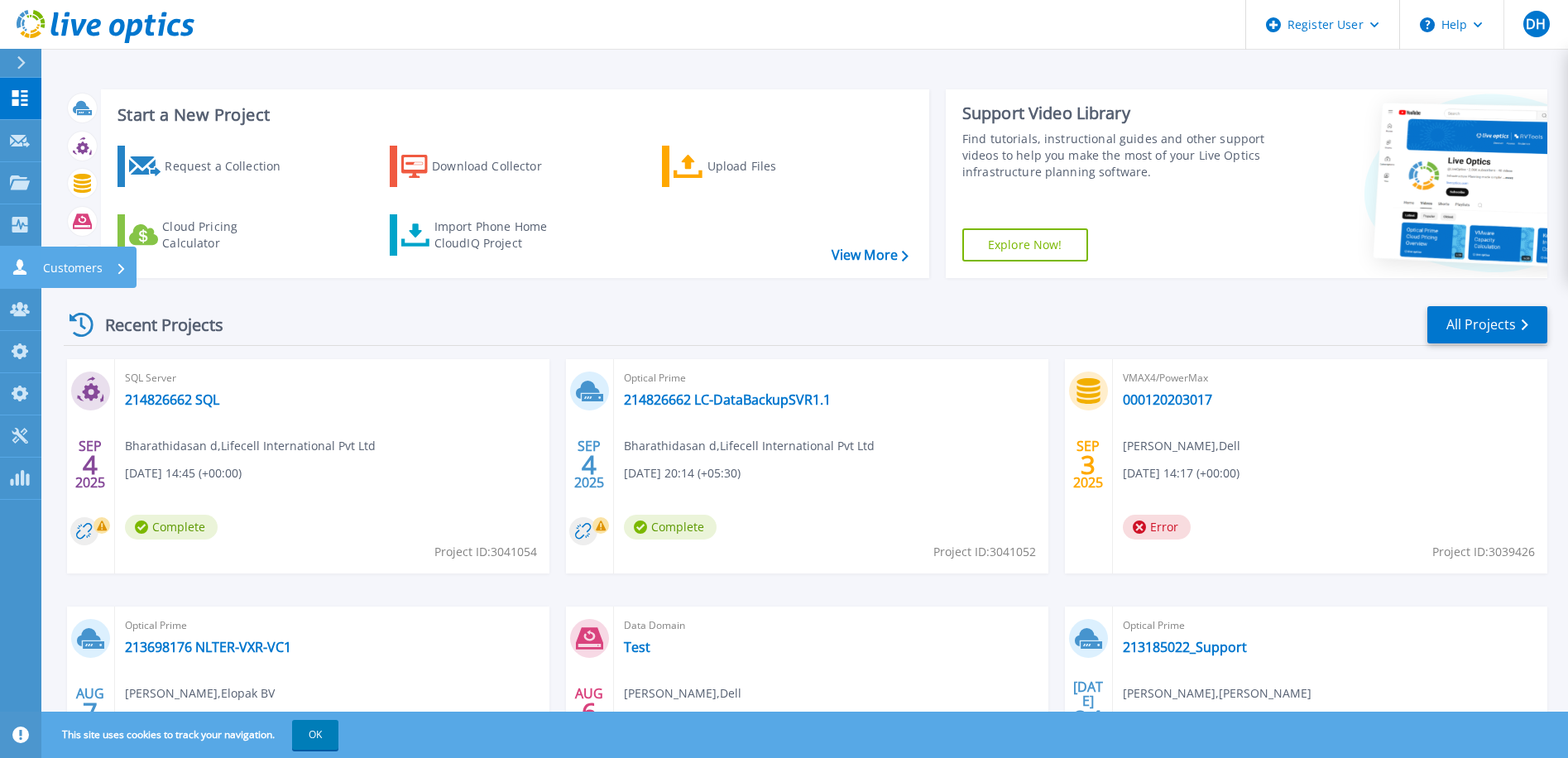
drag, startPoint x: 18, startPoint y: 267, endPoint x: 28, endPoint y: 265, distance: 10.2
click at [18, 267] on icon at bounding box center [20, 266] width 20 height 16
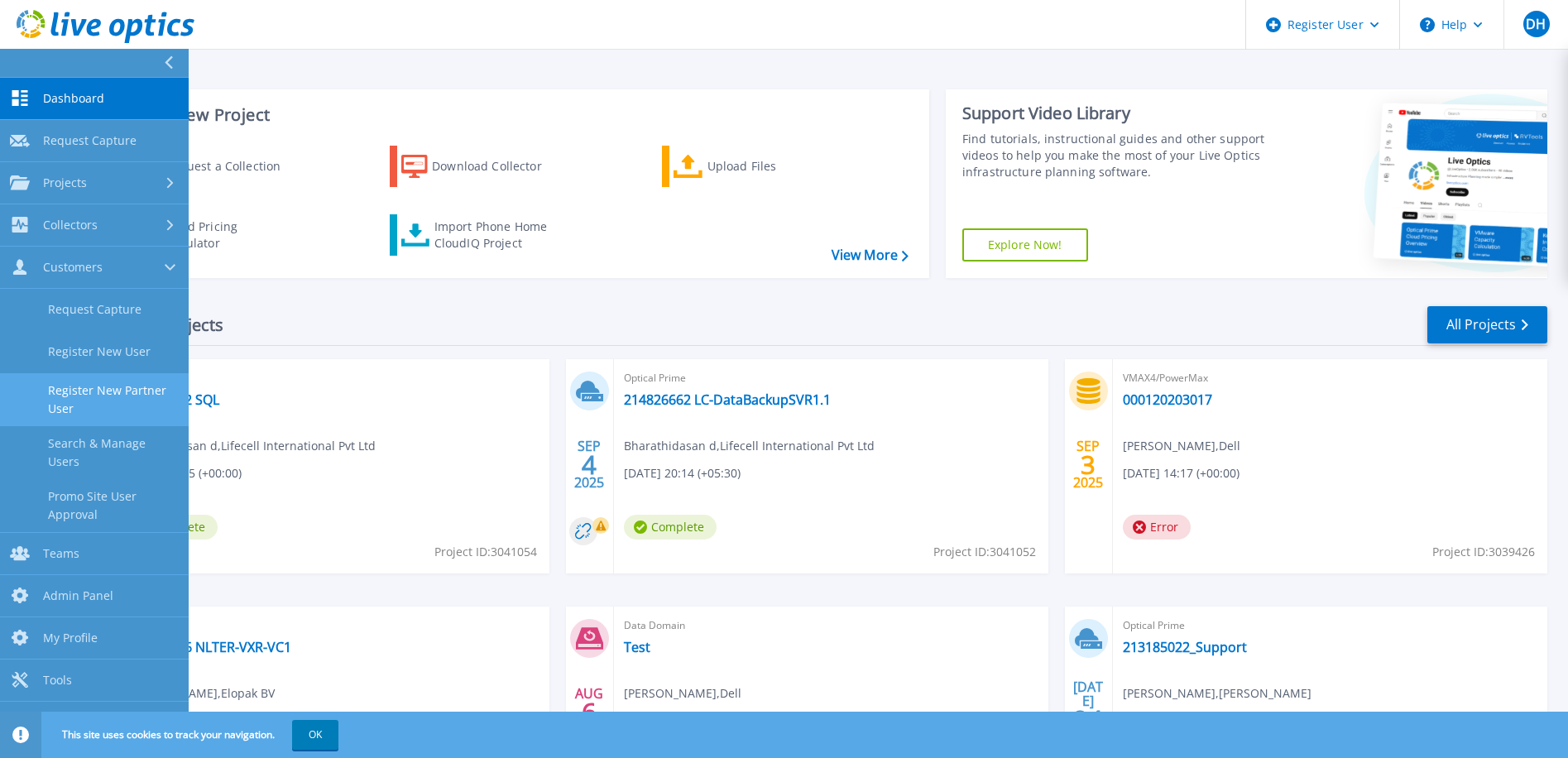
click at [97, 400] on link "Register New Partner User" at bounding box center [94, 399] width 188 height 53
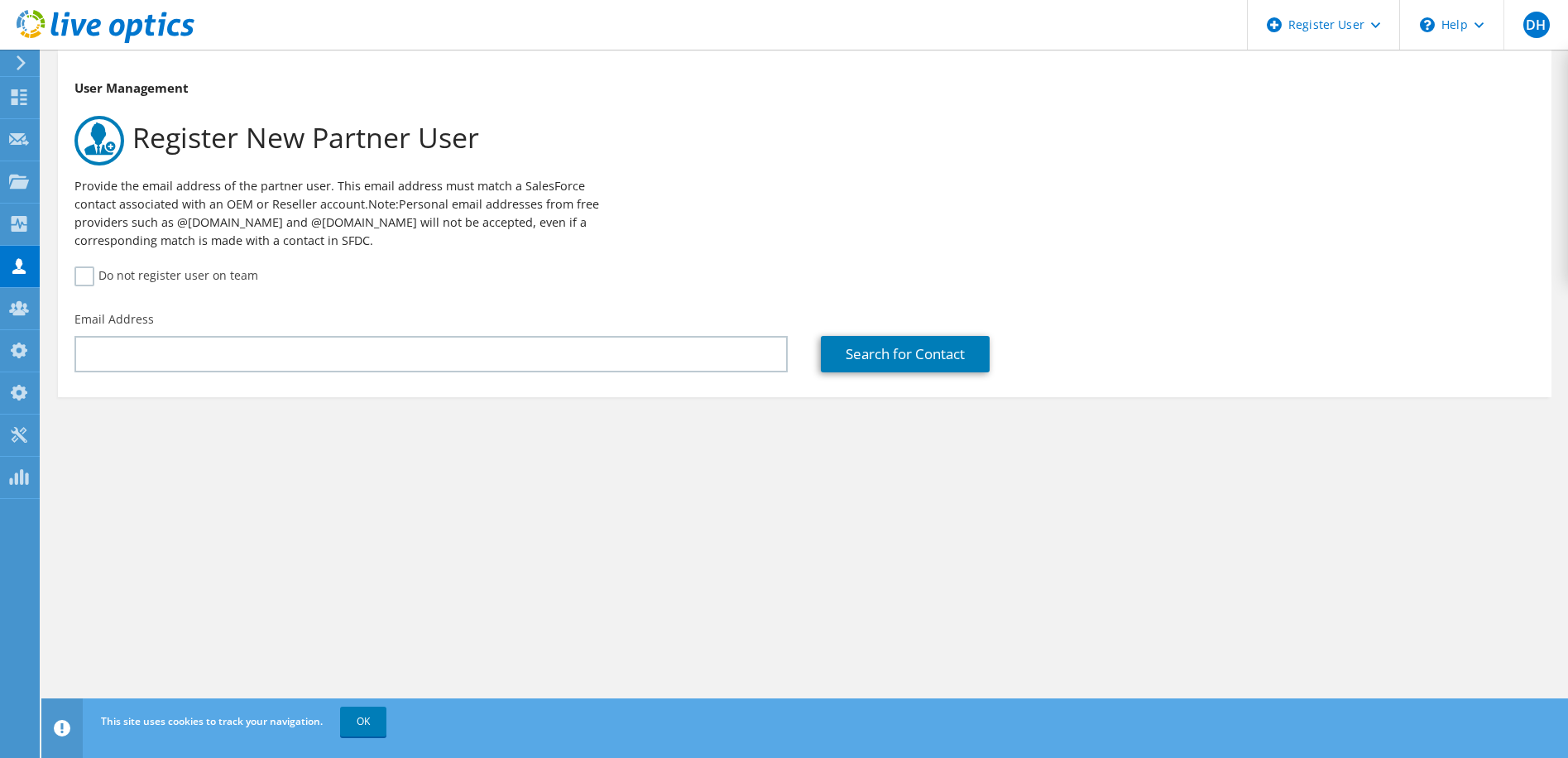
drag, startPoint x: 148, startPoint y: 283, endPoint x: 116, endPoint y: 300, distance: 36.2
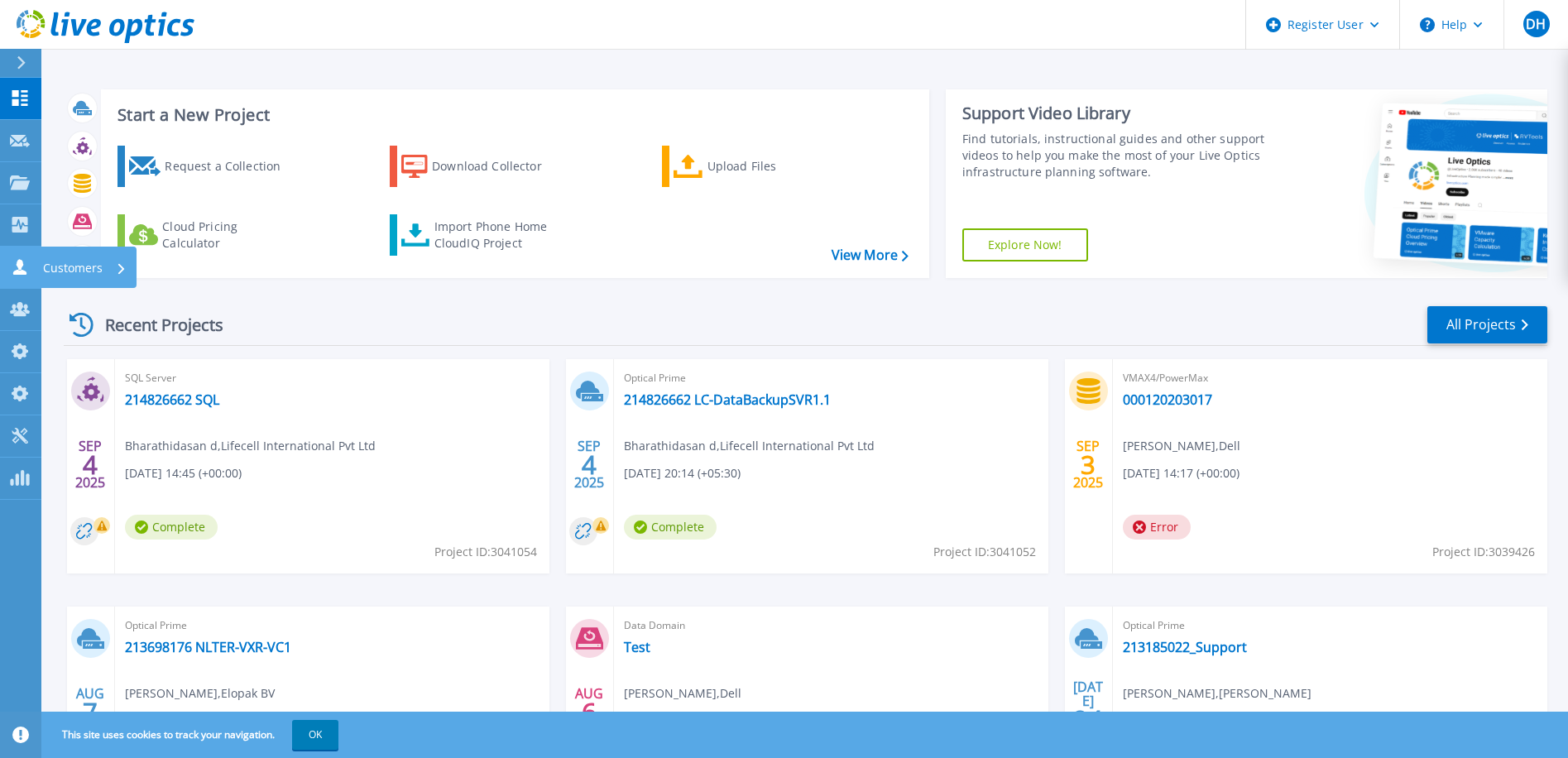
click at [82, 267] on p "Customers" at bounding box center [73, 268] width 60 height 43
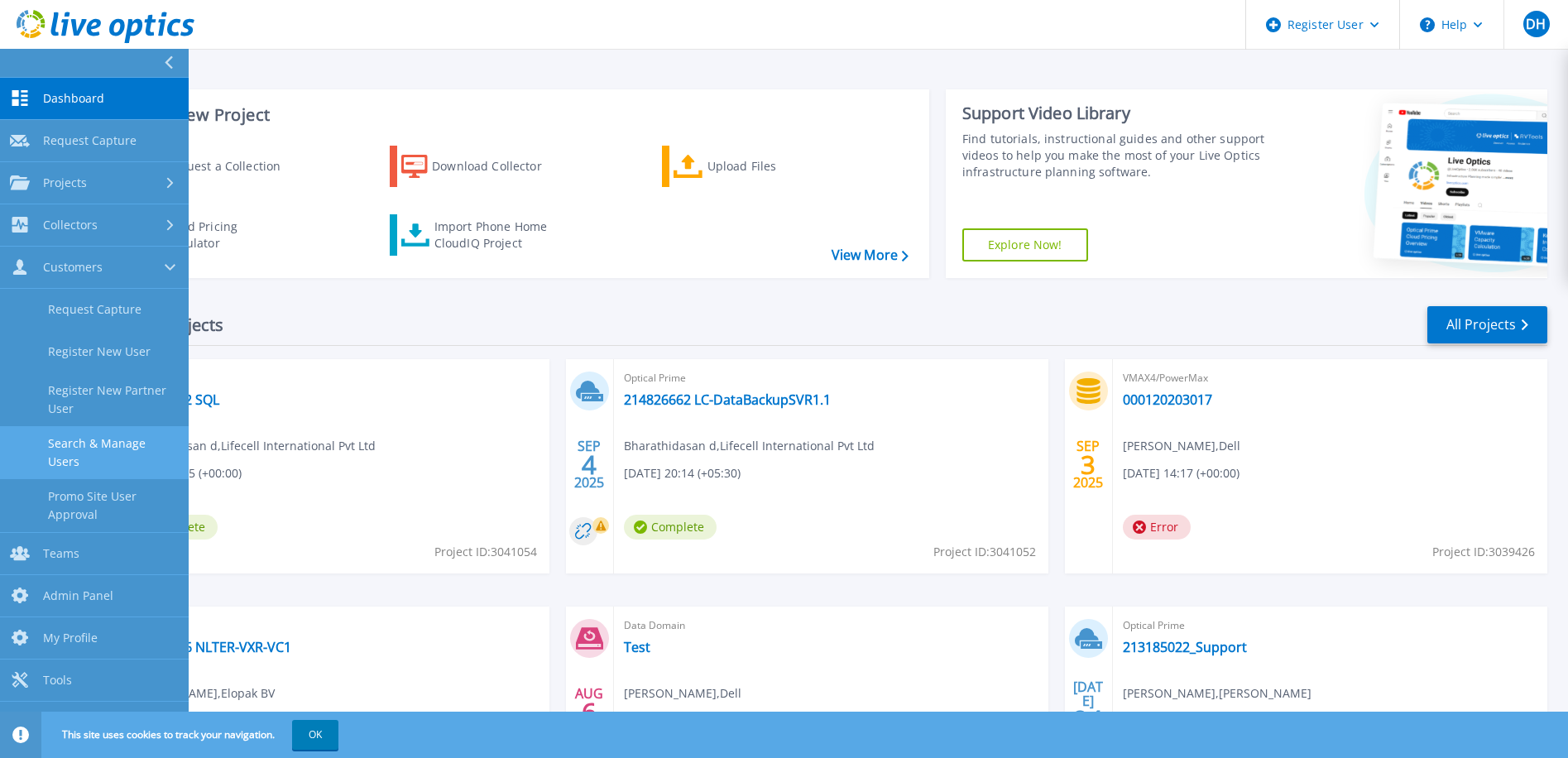
click at [60, 446] on link "Search & Manage Users" at bounding box center [94, 453] width 188 height 53
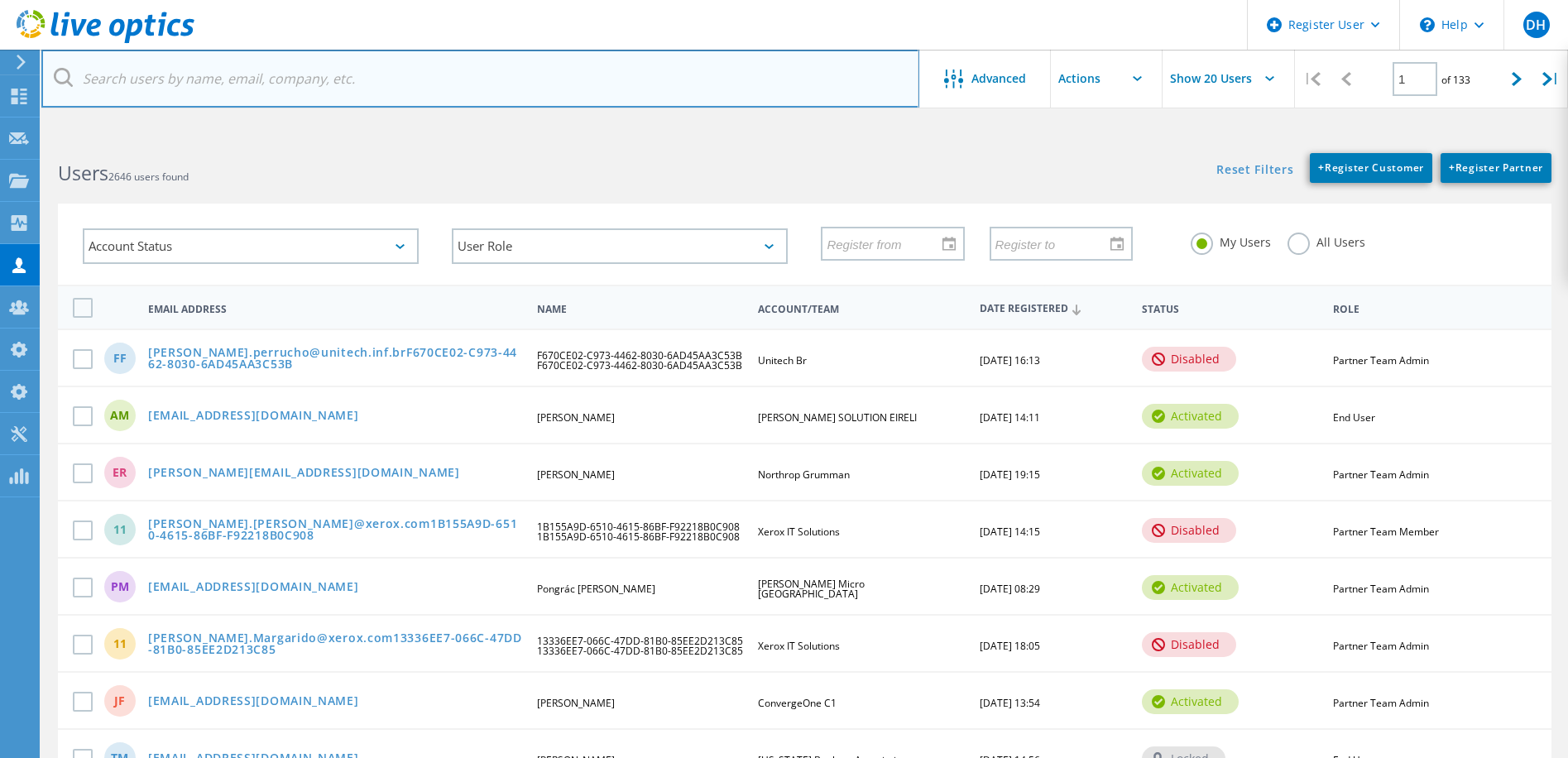
click at [231, 82] on input "text" at bounding box center [480, 79] width 878 height 58
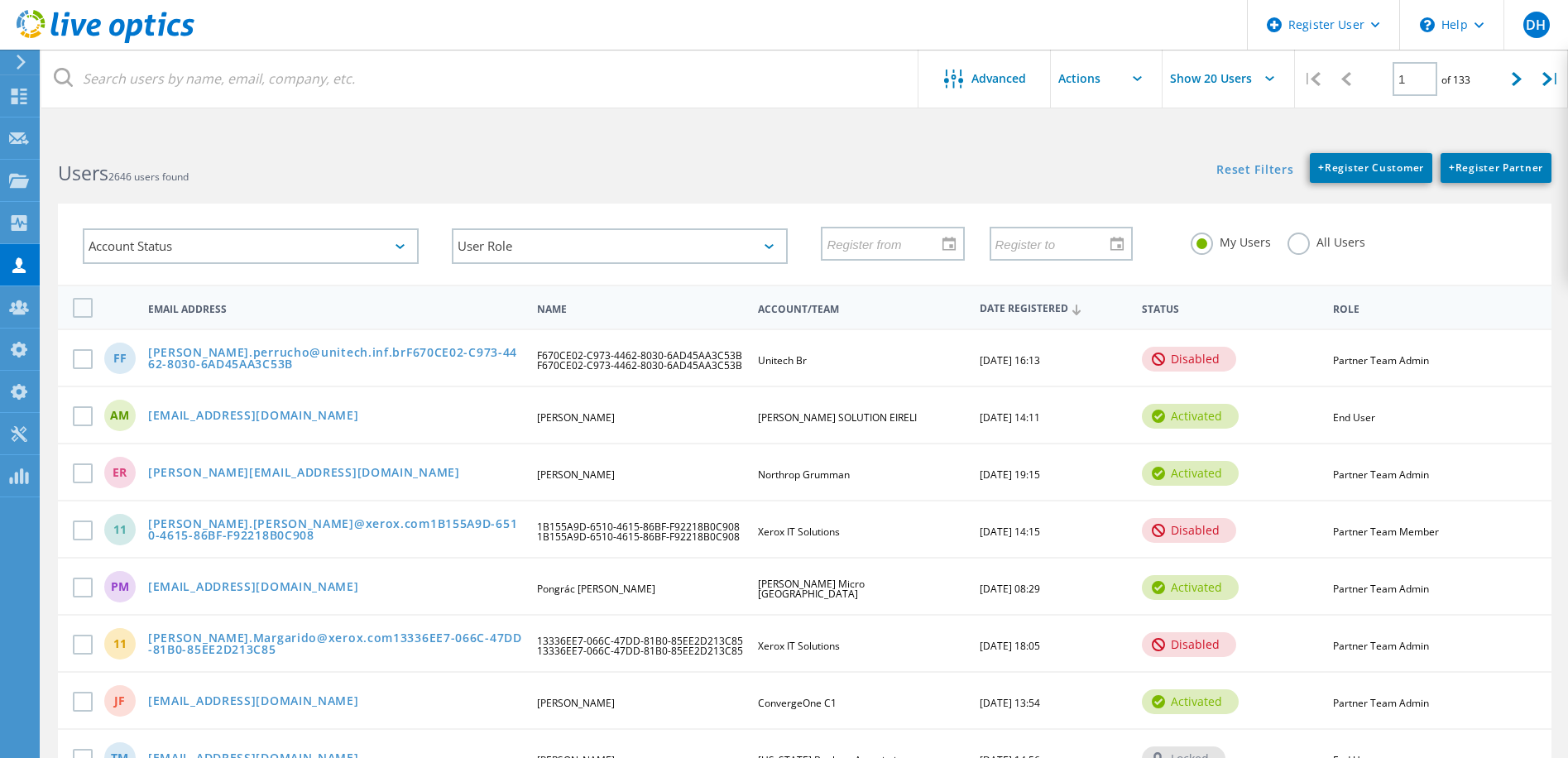
click at [336, 463] on div "ER elmer.rabre@ngc.com Elmer Rabre Northrop Grumman 07/03/2025, 19:15 activated…" at bounding box center [805, 470] width 1494 height 57
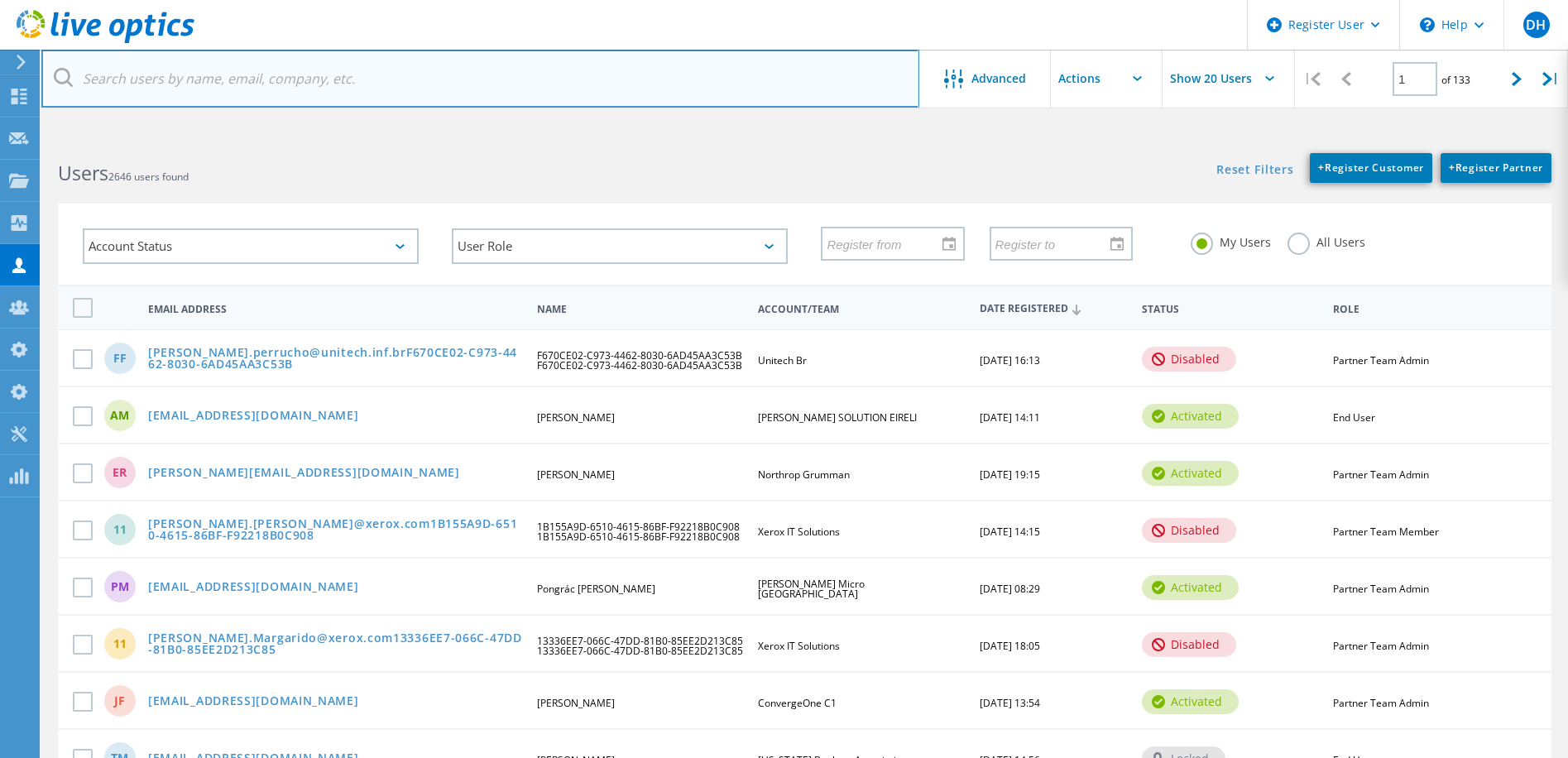
click at [186, 61] on input "text" at bounding box center [480, 79] width 878 height 58
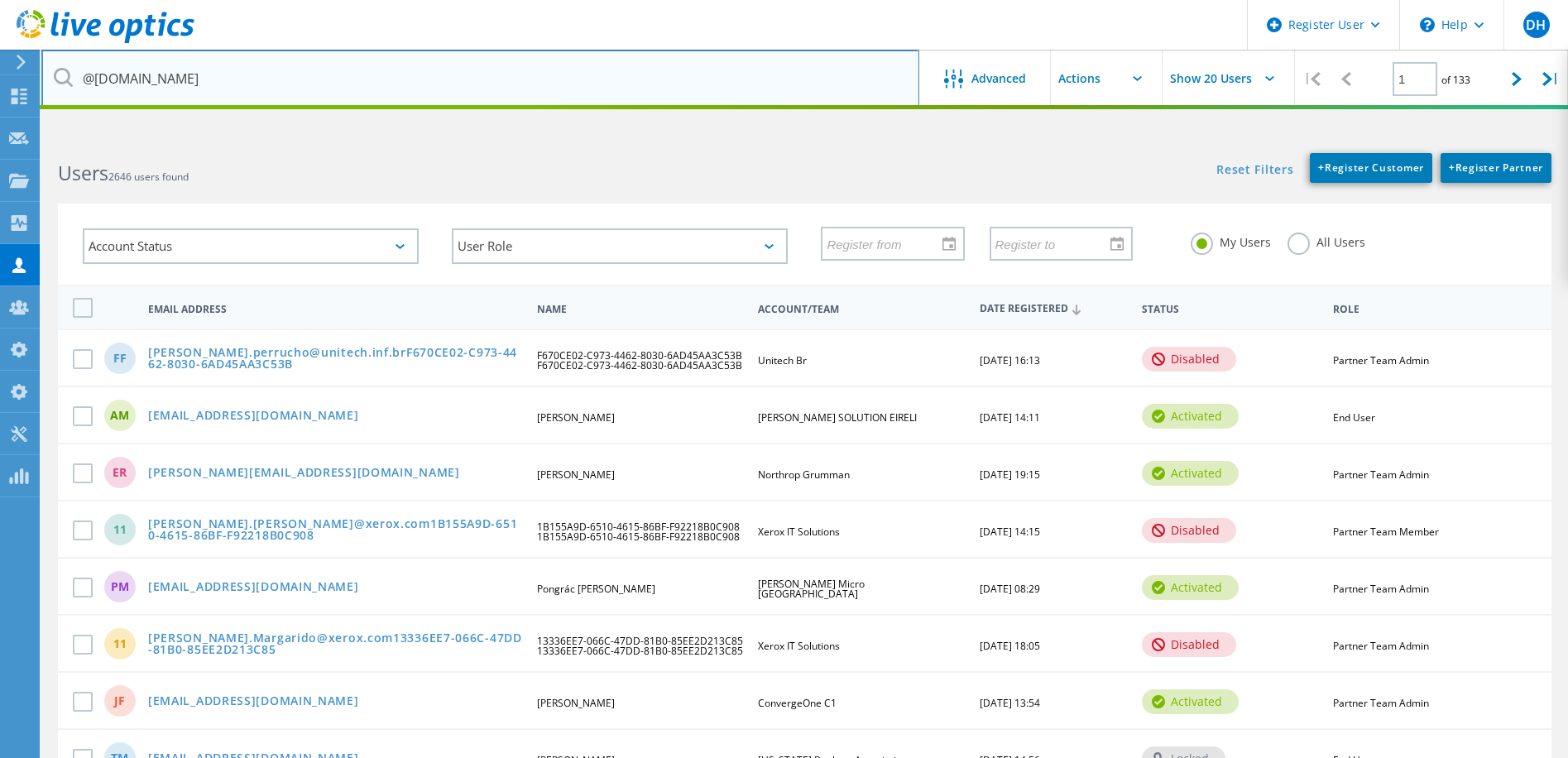
type input "@unitech.inf.br"
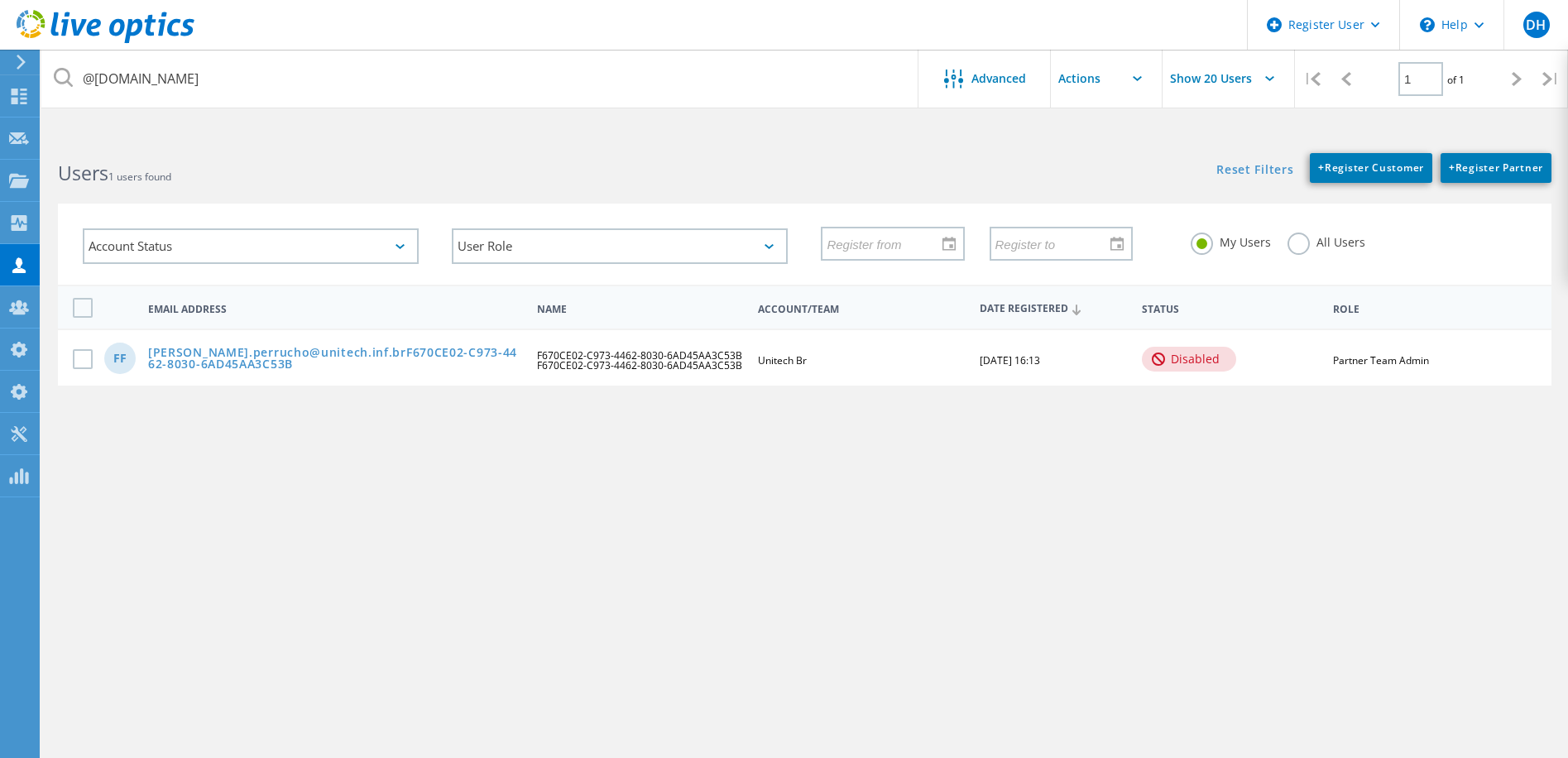
click at [1303, 244] on label "All Users" at bounding box center [1326, 240] width 78 height 16
click at [0, 0] on input "All Users" at bounding box center [0, 0] width 0 height 0
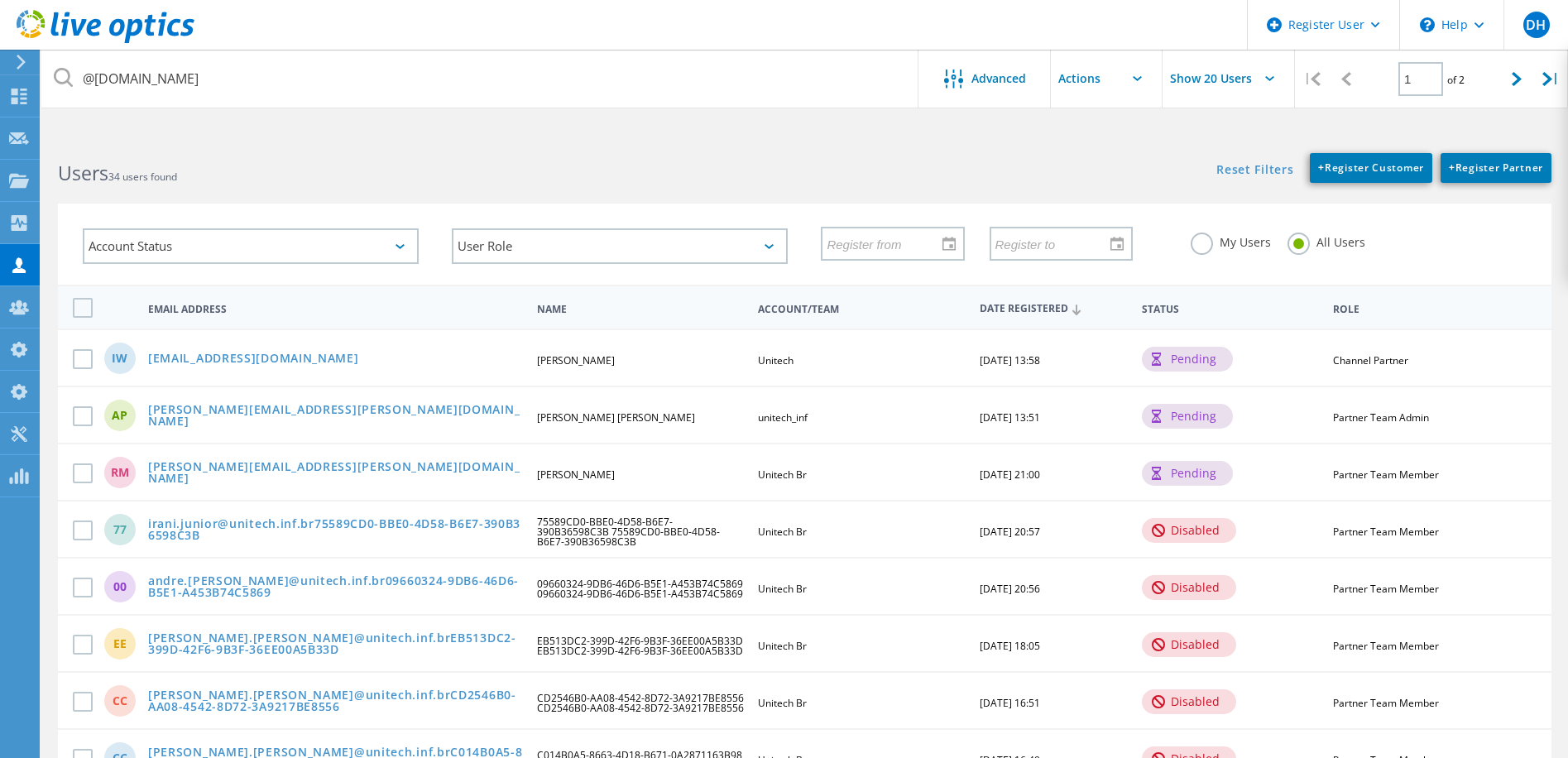
drag, startPoint x: 368, startPoint y: 359, endPoint x: 147, endPoint y: 360, distance: 221.0
click at [147, 360] on div "Isabelly.whilhelm@unitech.inf.br" at bounding box center [336, 359] width 392 height 14
copy link "Isabelly.whilhelm@unitech.inf.br"
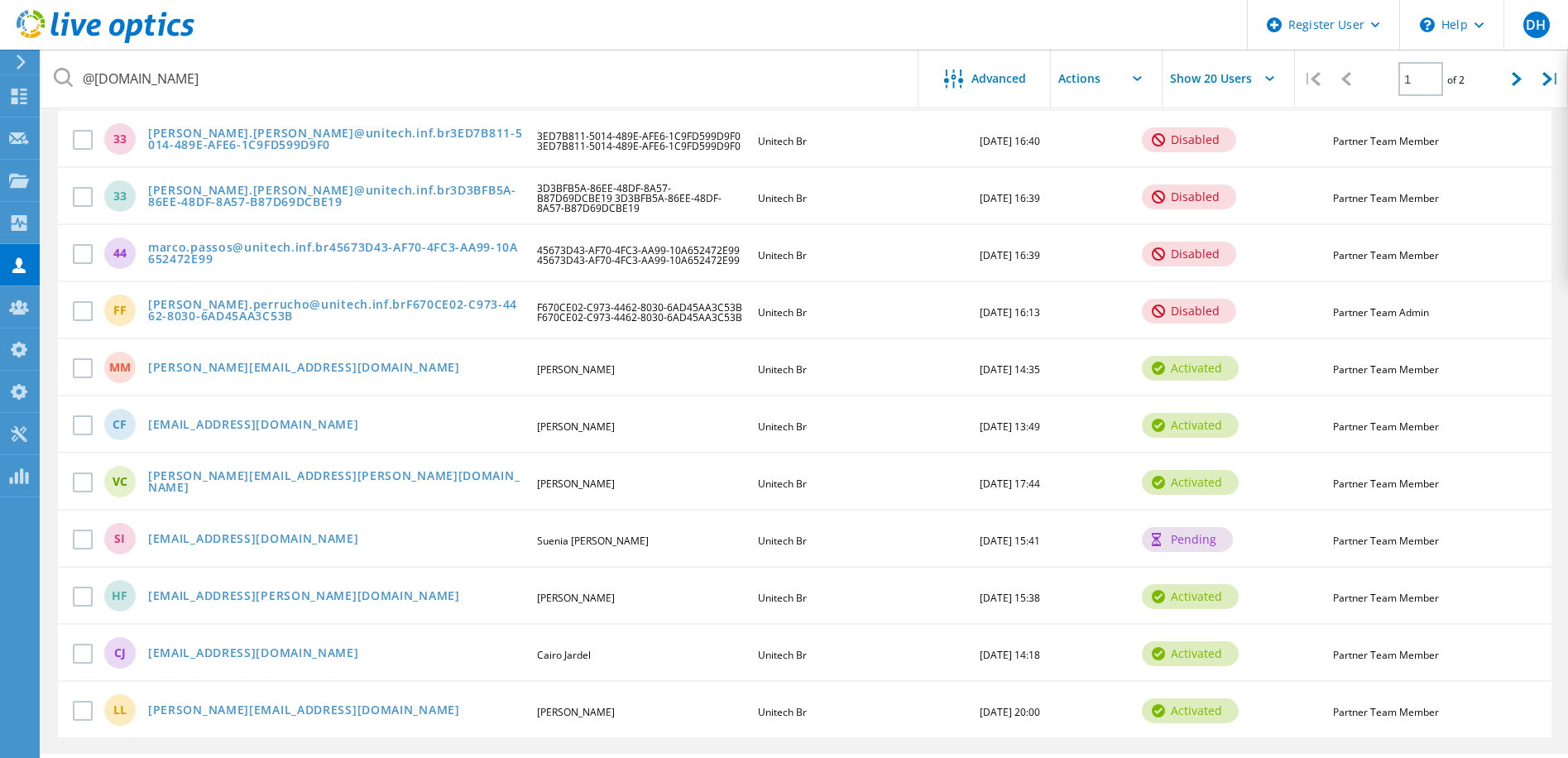
scroll to position [695, 0]
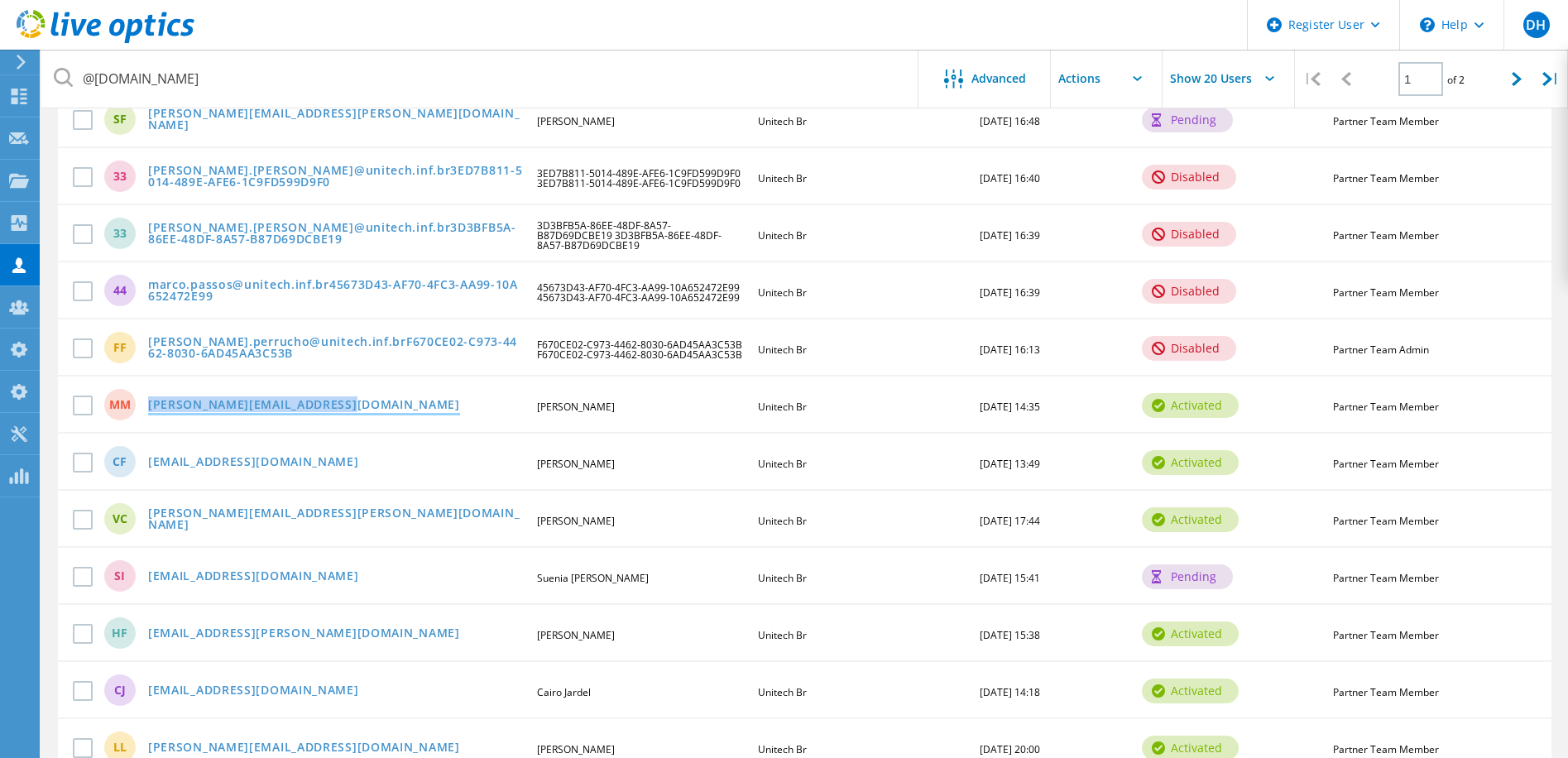
drag, startPoint x: 348, startPoint y: 406, endPoint x: 150, endPoint y: 408, distance: 198.0
click at [150, 408] on div "marcelo.mafra@unitech.inf.br" at bounding box center [336, 406] width 392 height 14
copy link "marcelo.mafra@unitech.inf.br"
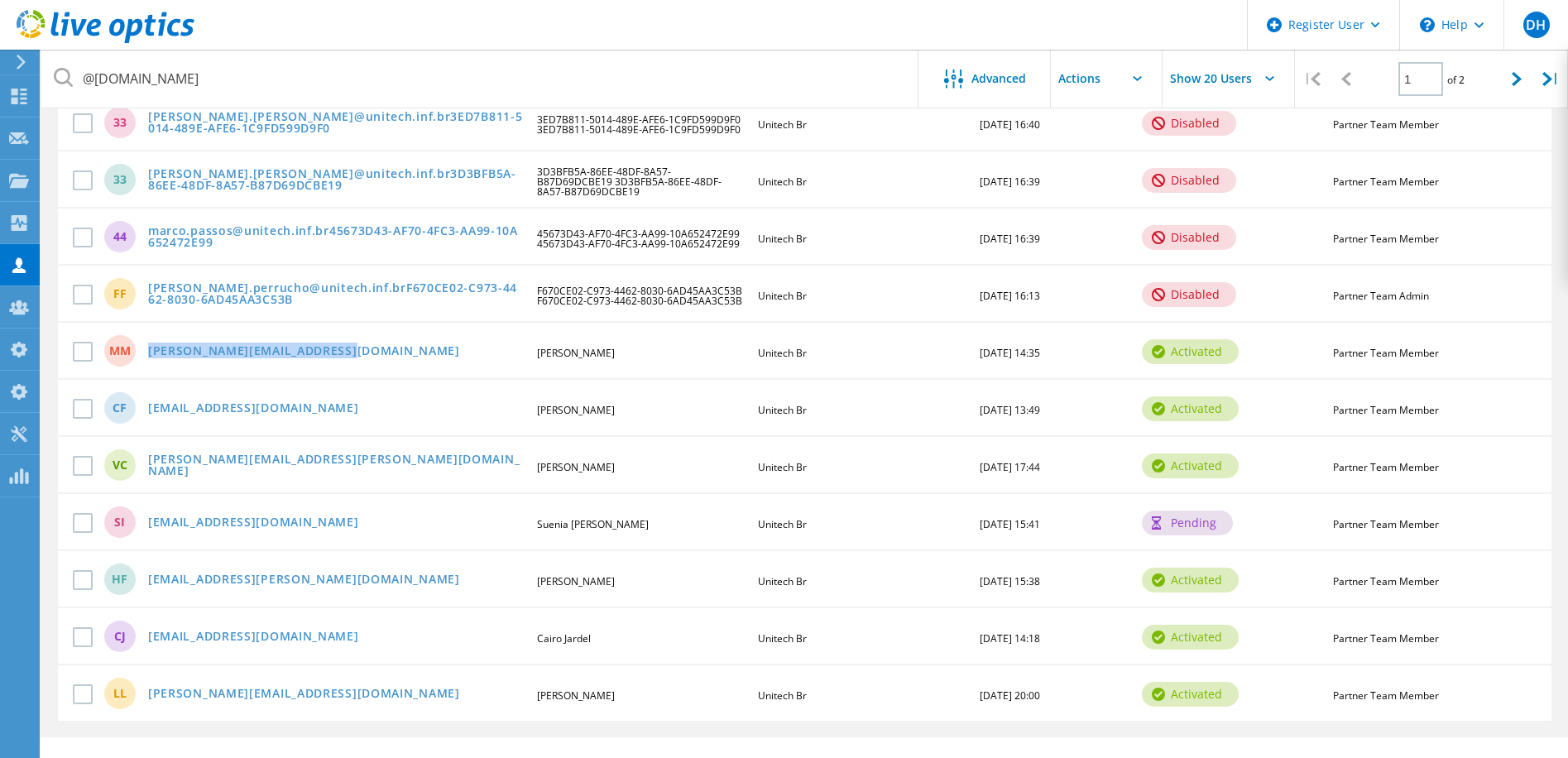
scroll to position [779, 0]
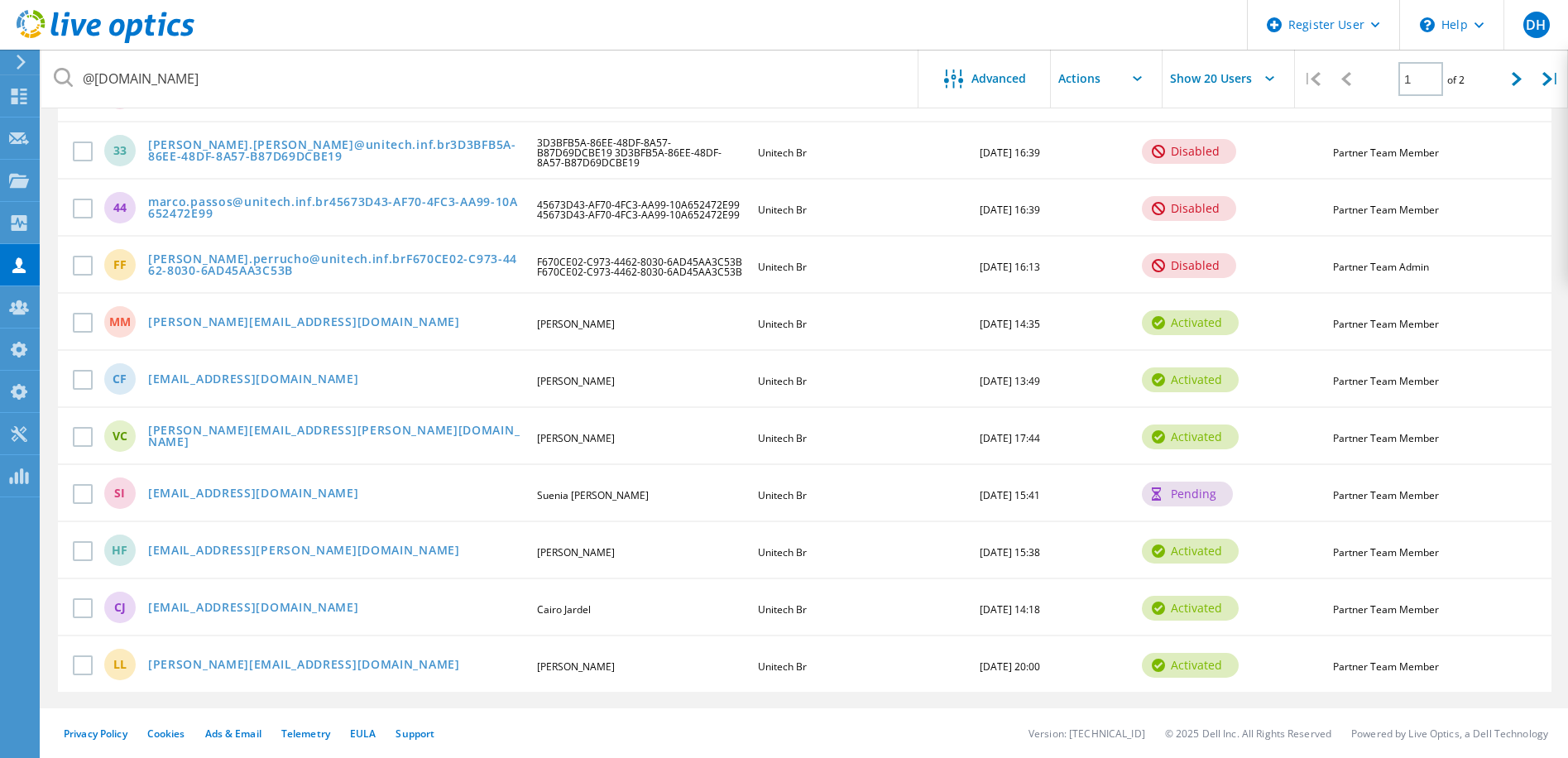
click at [366, 324] on div "marcelo.mafra@unitech.inf.br" at bounding box center [336, 322] width 392 height 14
drag, startPoint x: 363, startPoint y: 322, endPoint x: 149, endPoint y: 326, distance: 214.0
click at [149, 326] on div "marcelo.mafra@unitech.inf.br" at bounding box center [336, 322] width 392 height 14
copy link "marcelo.mafra@unitech.inf.br"
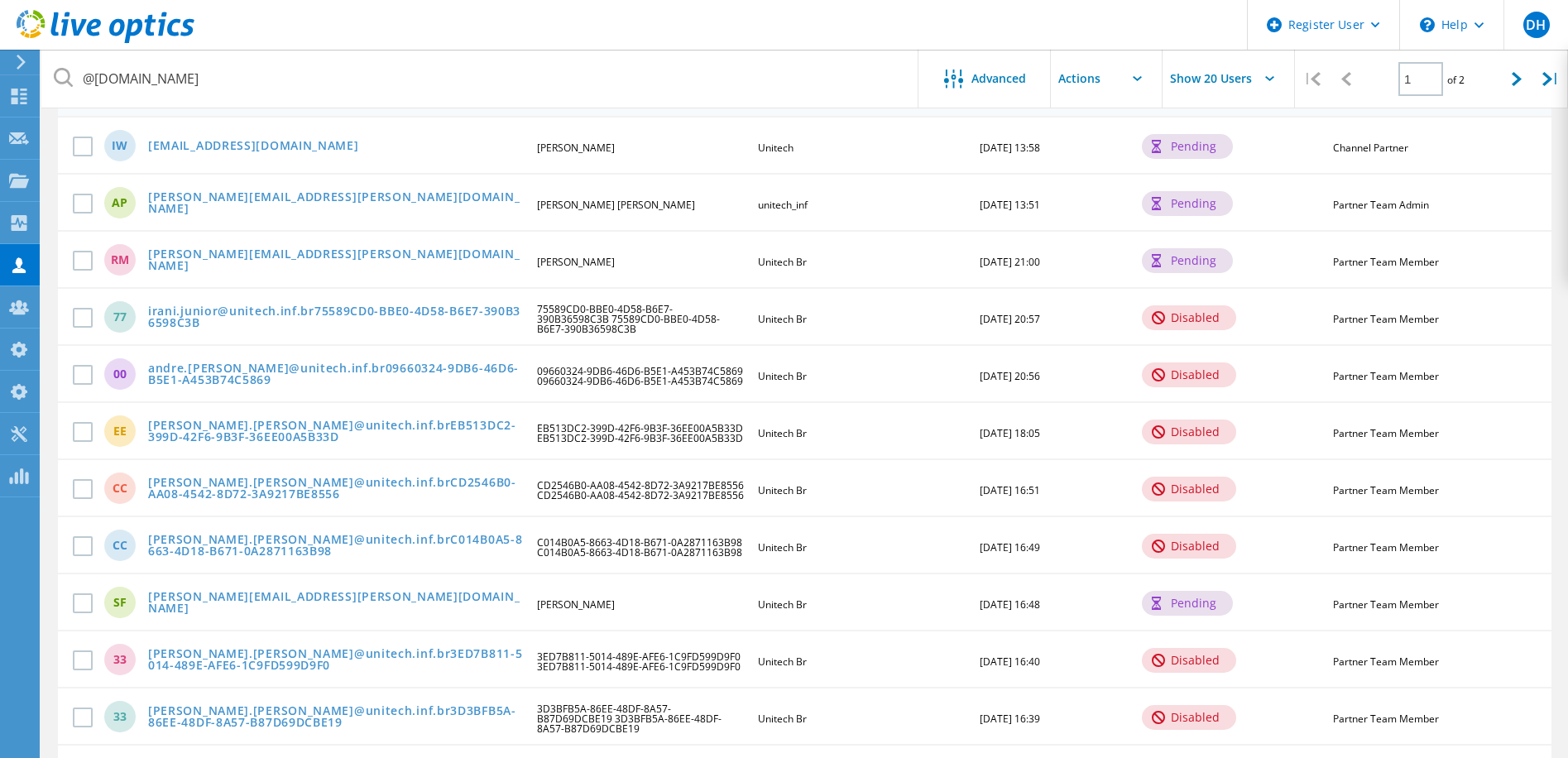
scroll to position [0, 0]
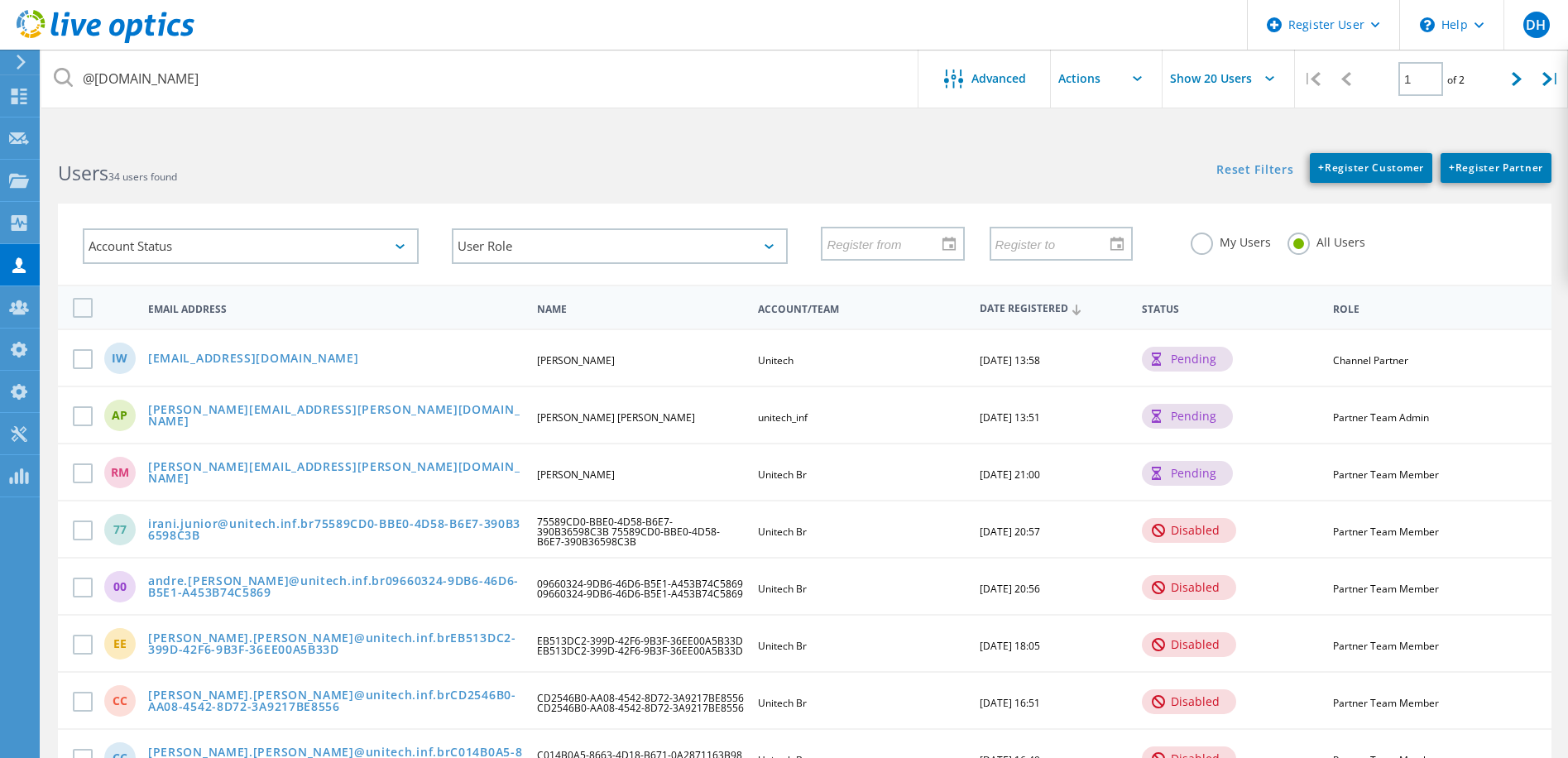
click at [1250, 79] on input "Show 20 Users" at bounding box center [1245, 79] width 166 height 58
click at [1222, 201] on div "Show 40 Users" at bounding box center [1245, 203] width 164 height 27
type input "Show 40 Users"
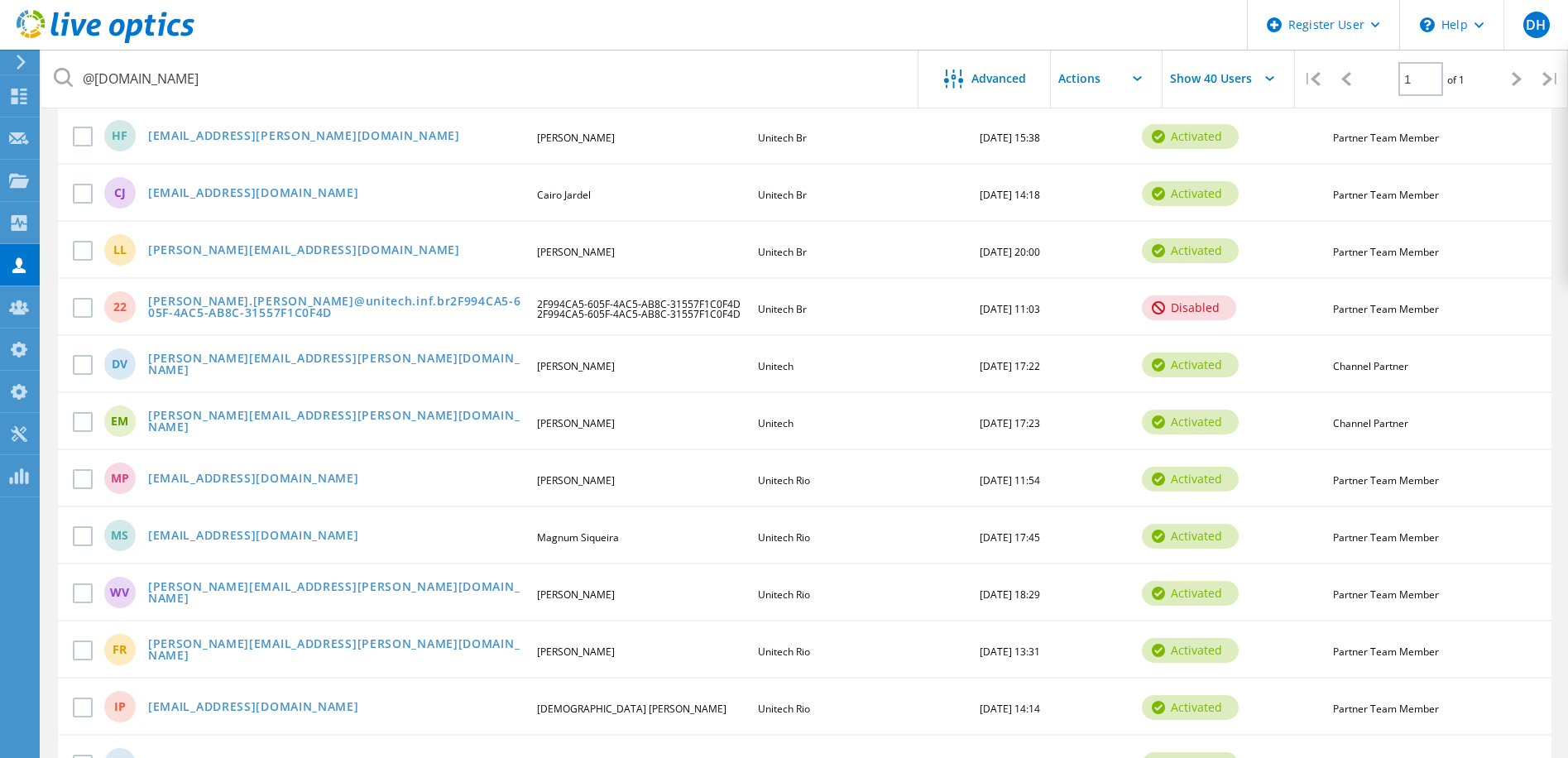
scroll to position [1164, 0]
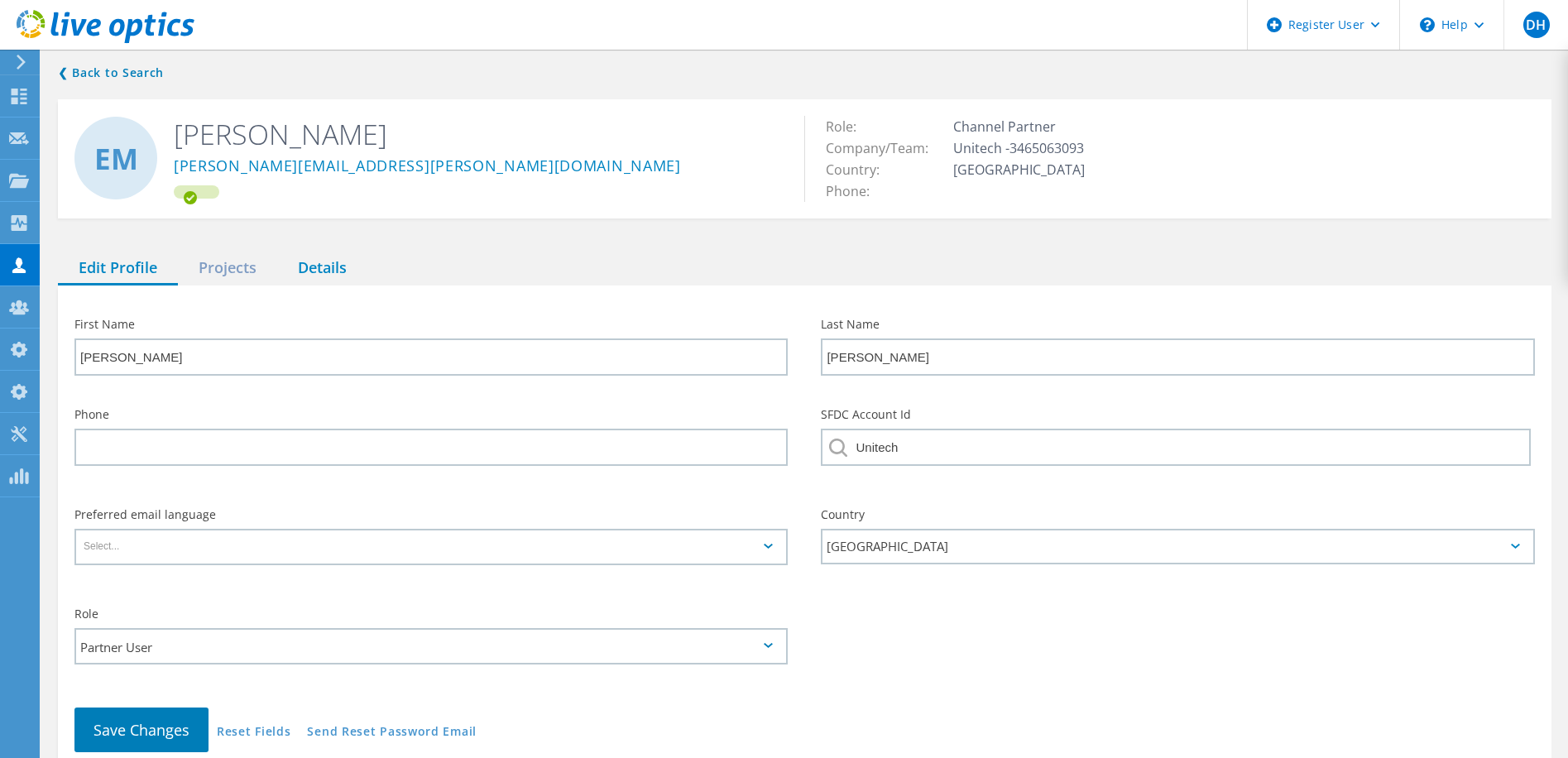
click at [325, 275] on div "Details" at bounding box center [322, 268] width 90 height 34
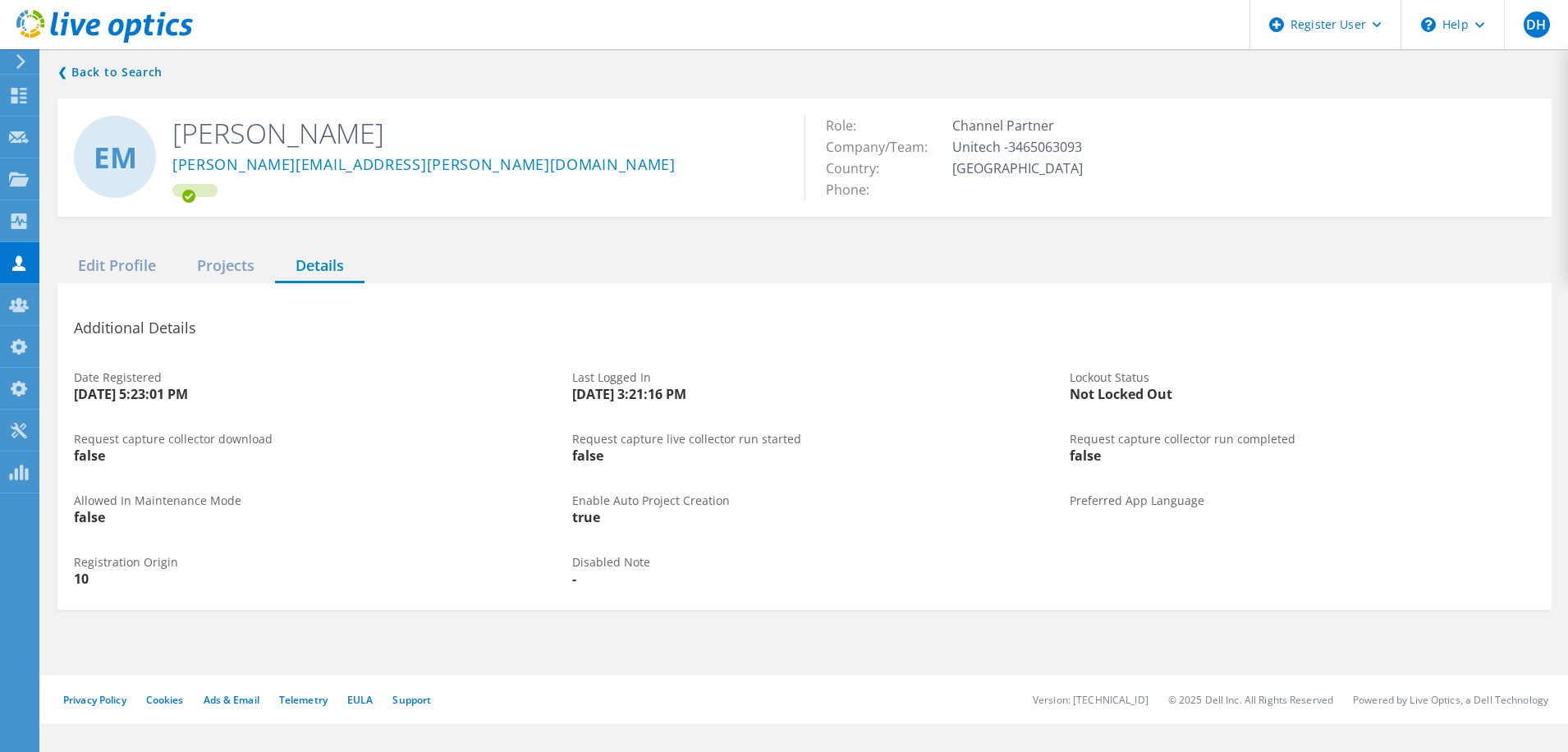
drag, startPoint x: 704, startPoint y: 390, endPoint x: 560, endPoint y: 372, distance: 145.1
click at [560, 372] on div "Last Logged In [DATE] 3:21:16 PM" at bounding box center [805, 386] width 498 height 61
copy div "Last Logged In [DATE] 3:21:16 PM"
drag, startPoint x: 761, startPoint y: 384, endPoint x: 733, endPoint y: 398, distance: 31.3
click at [760, 387] on div "Last Logged In [DATE] 3:21:16 PM" at bounding box center [805, 386] width 498 height 61
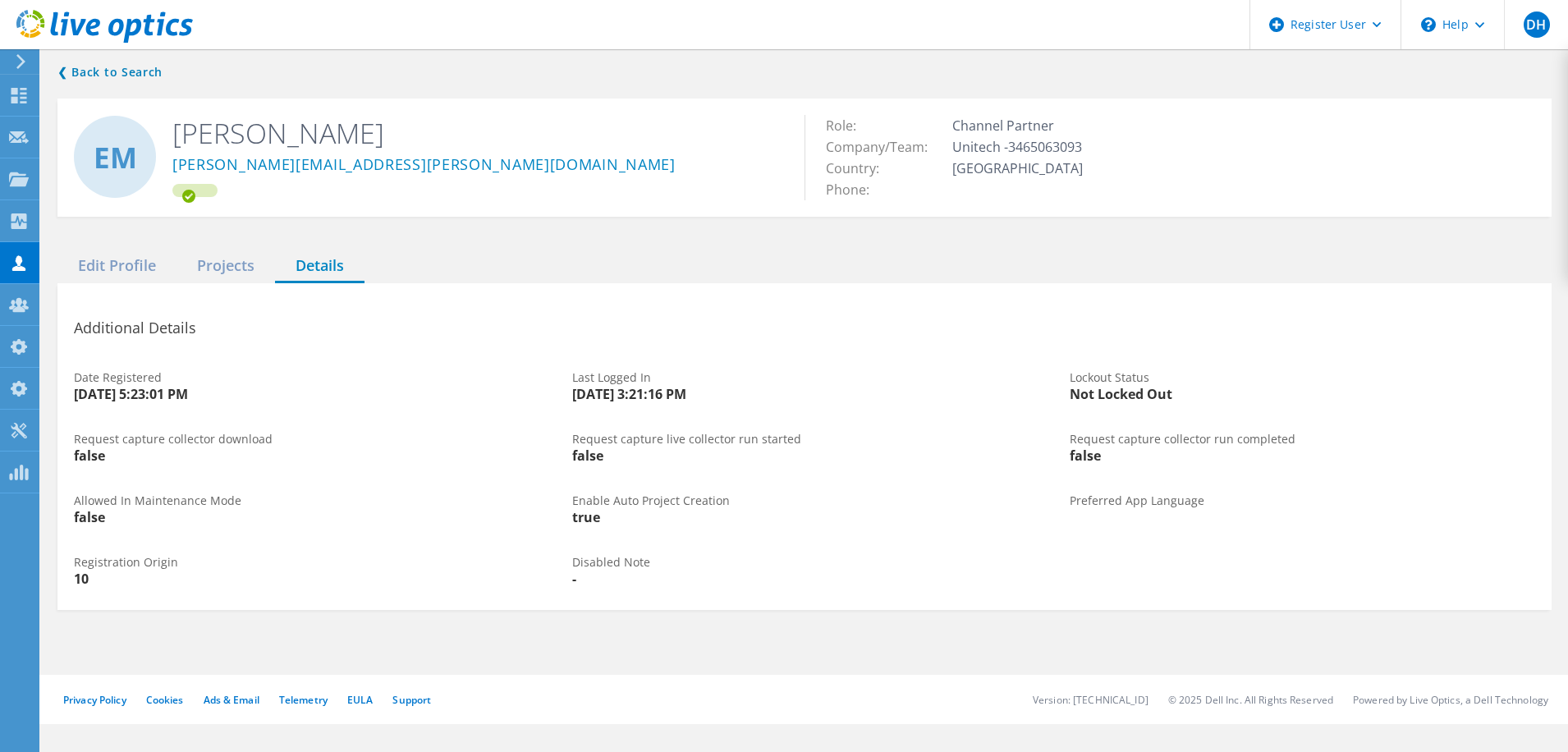
drag, startPoint x: 703, startPoint y: 394, endPoint x: 618, endPoint y: 389, distance: 85.1
click at [704, 395] on div "[DATE] 3:21:16 PM" at bounding box center [804, 394] width 466 height 13
click at [582, 392] on div "[DATE] 3:21:16 PM" at bounding box center [804, 394] width 466 height 13
drag, startPoint x: 570, startPoint y: 393, endPoint x: 720, endPoint y: 396, distance: 150.0
click at [720, 396] on div "Last Logged In [DATE] 3:21:16 PM" at bounding box center [805, 386] width 498 height 61
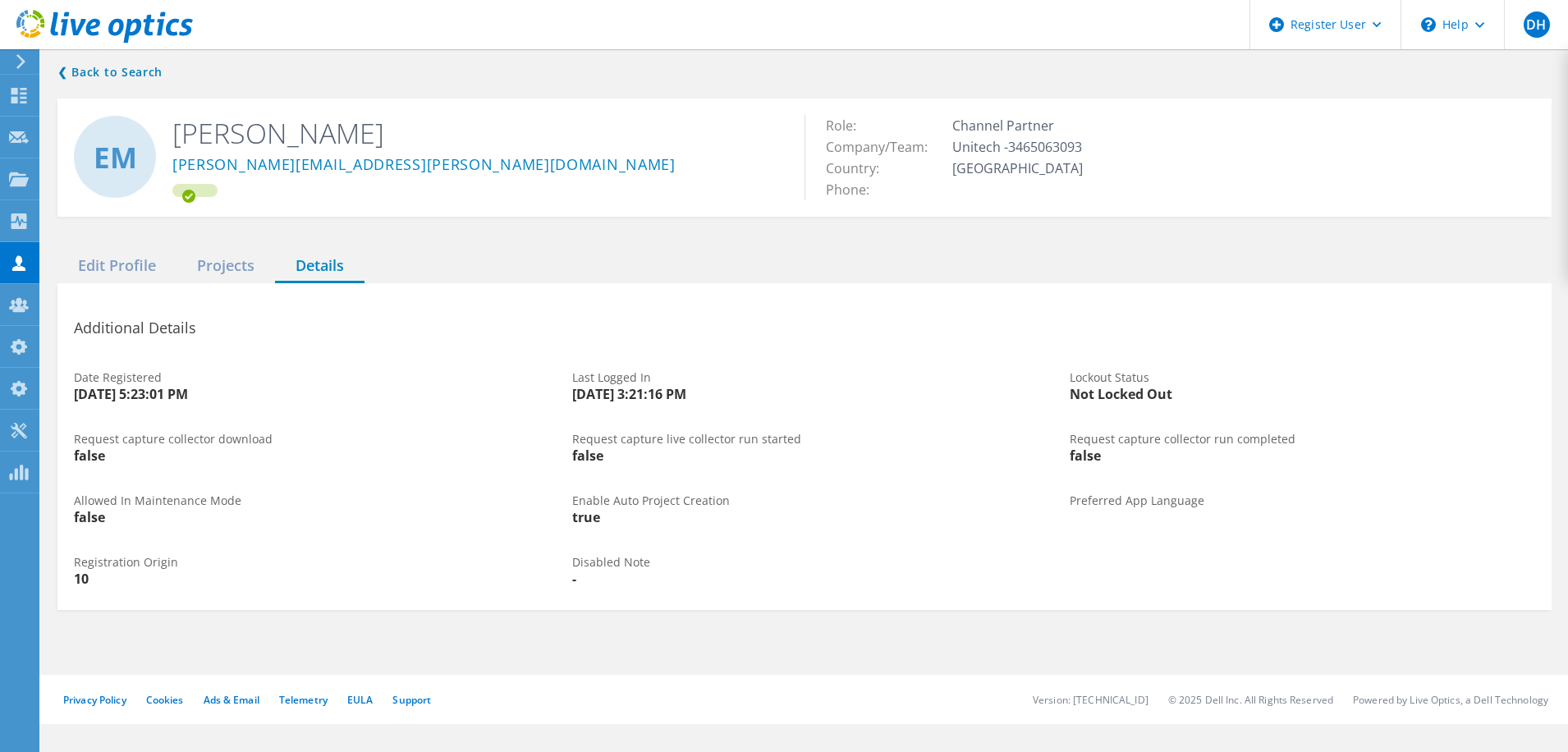
copy div "[DATE] 3:21:16 PM"
click at [795, 523] on div "Enable Auto Project Creation true" at bounding box center [805, 509] width 498 height 61
click at [229, 264] on div "Projects" at bounding box center [226, 266] width 99 height 33
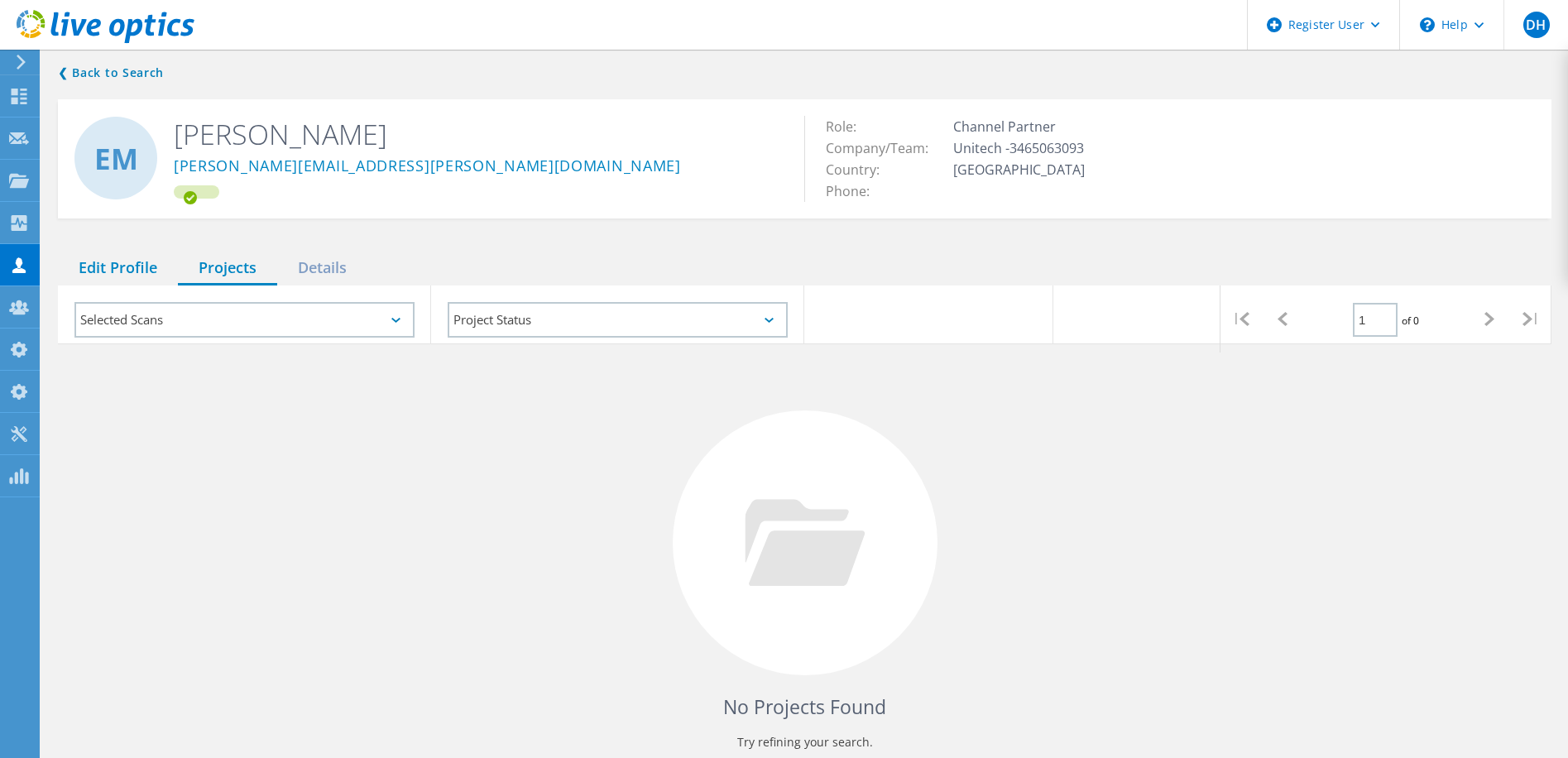
click at [96, 273] on div "Edit Profile" at bounding box center [118, 268] width 120 height 34
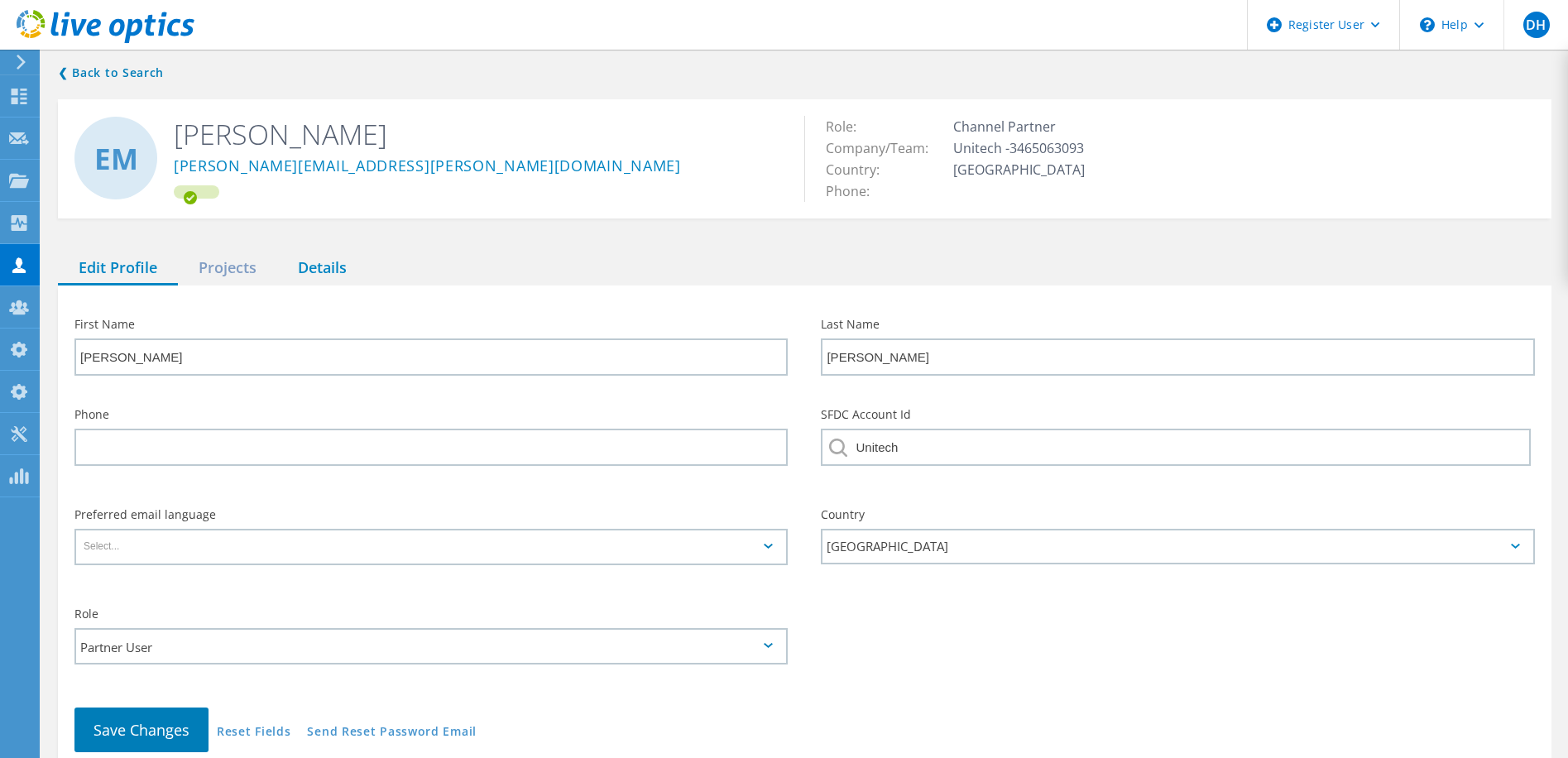
click at [334, 269] on div "Details" at bounding box center [322, 268] width 90 height 34
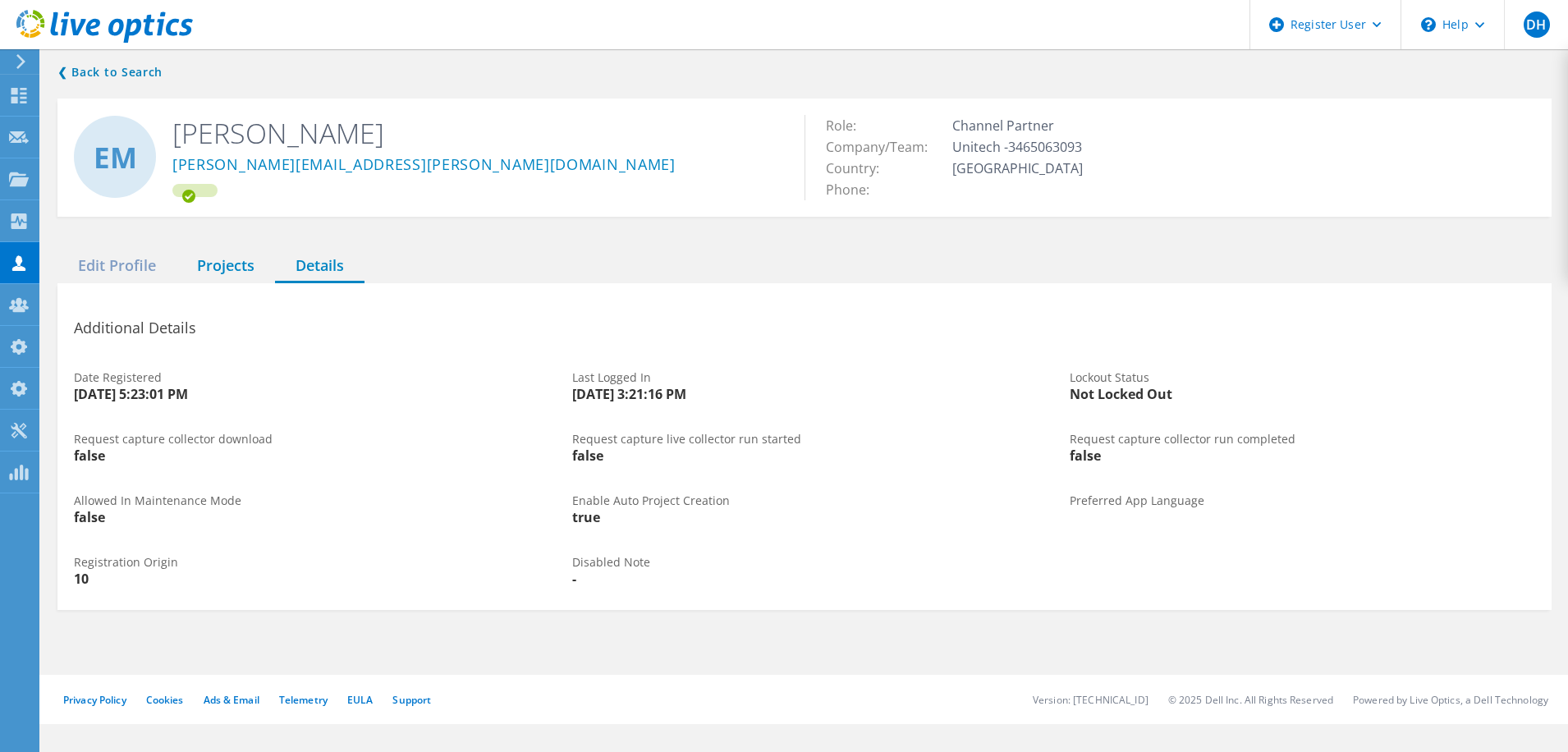
click at [220, 265] on div "Projects" at bounding box center [226, 266] width 99 height 33
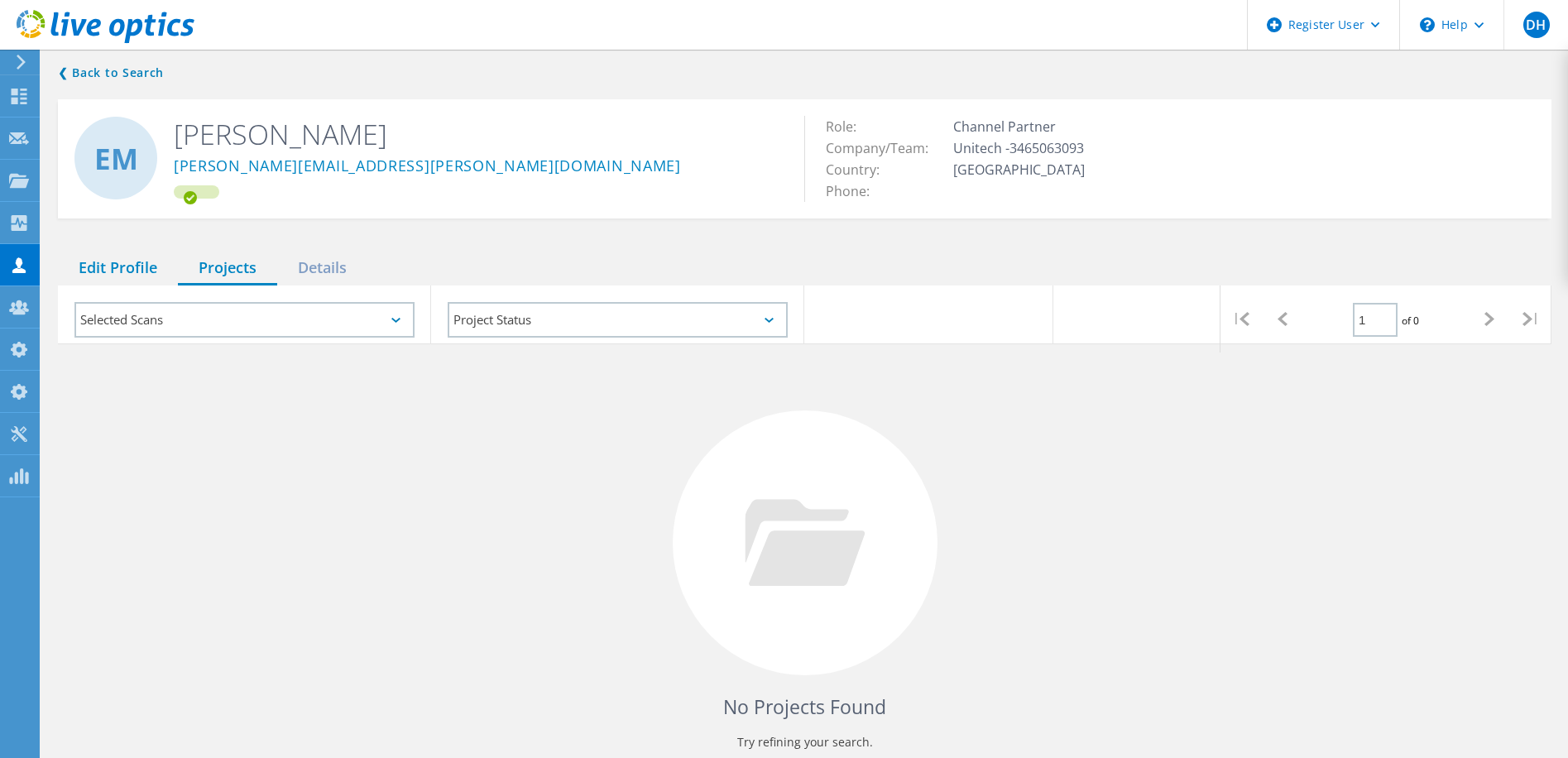
click at [106, 268] on div "Edit Profile" at bounding box center [118, 268] width 120 height 34
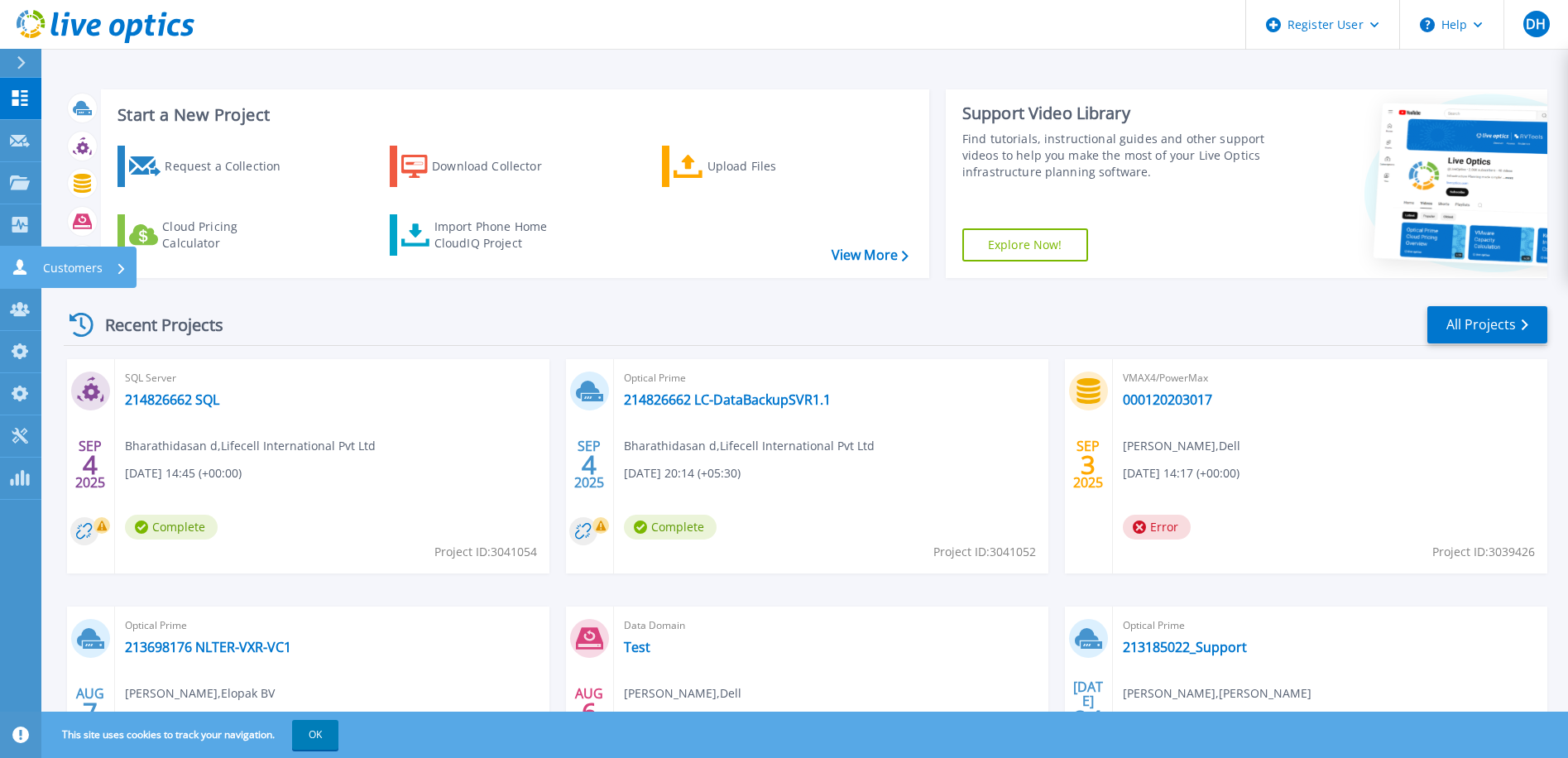
click at [18, 268] on icon at bounding box center [20, 266] width 20 height 16
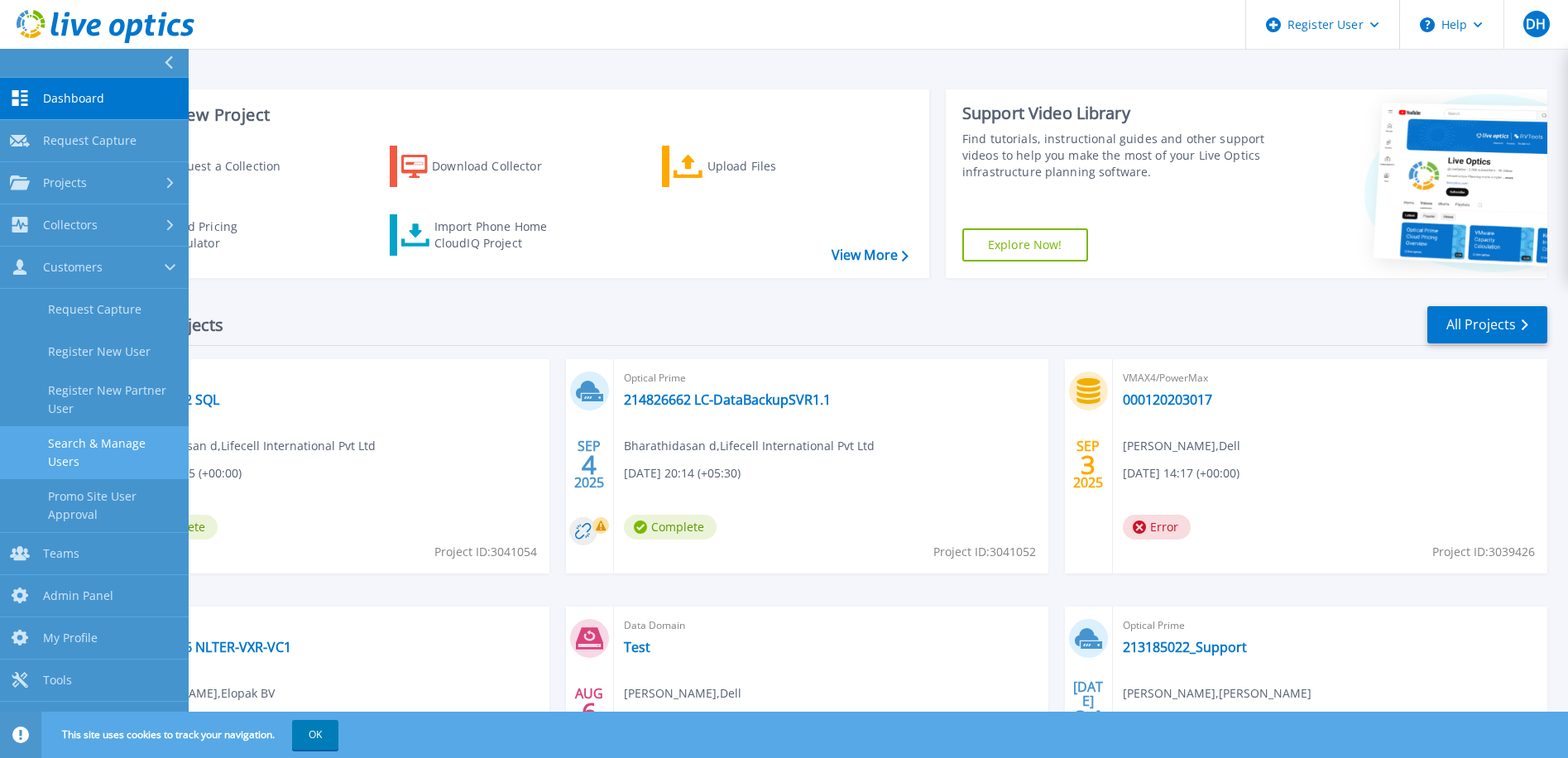
click at [79, 452] on link "Search & Manage Users" at bounding box center [94, 453] width 188 height 53
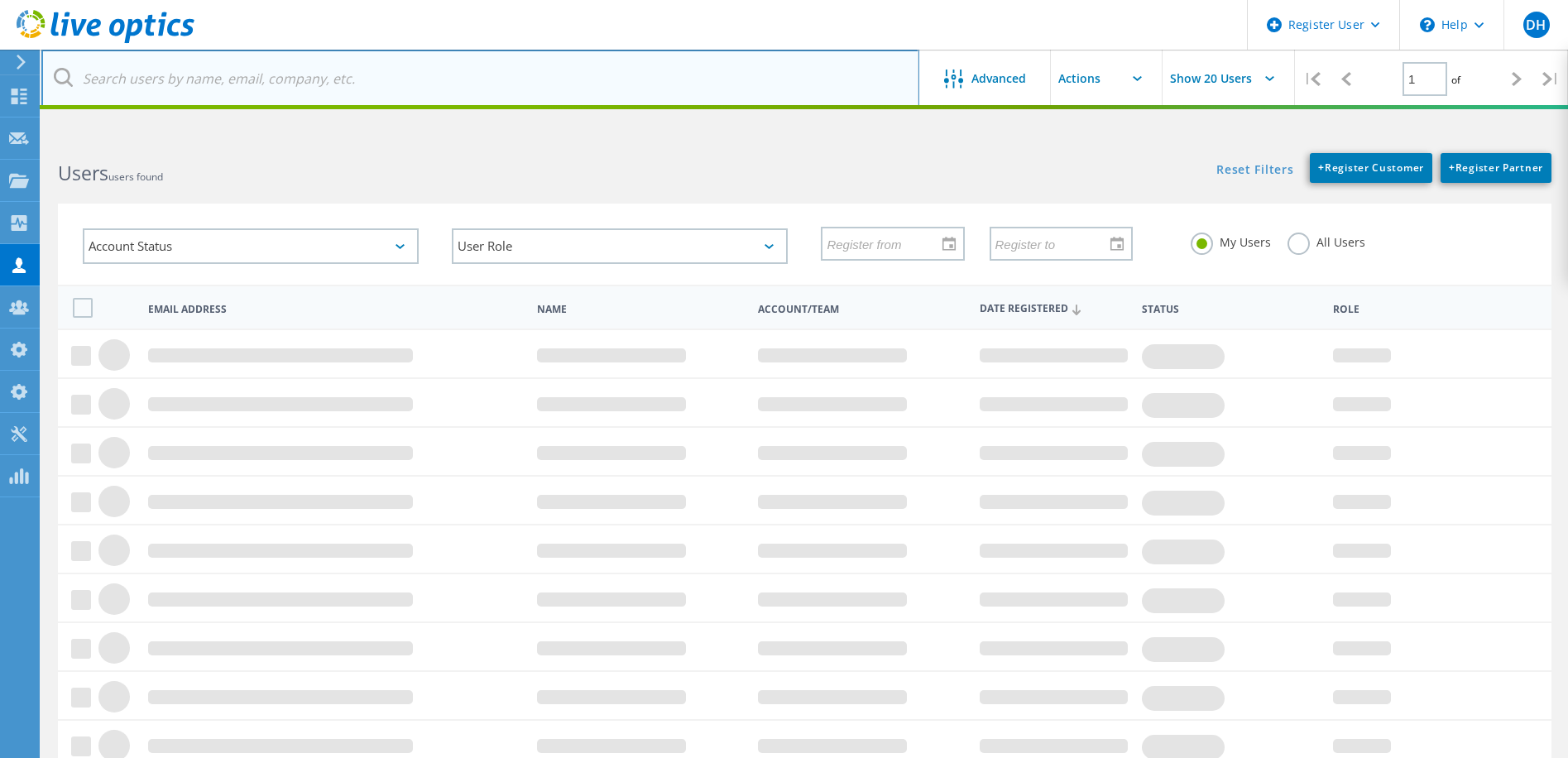
click at [317, 78] on input "text" at bounding box center [480, 79] width 878 height 58
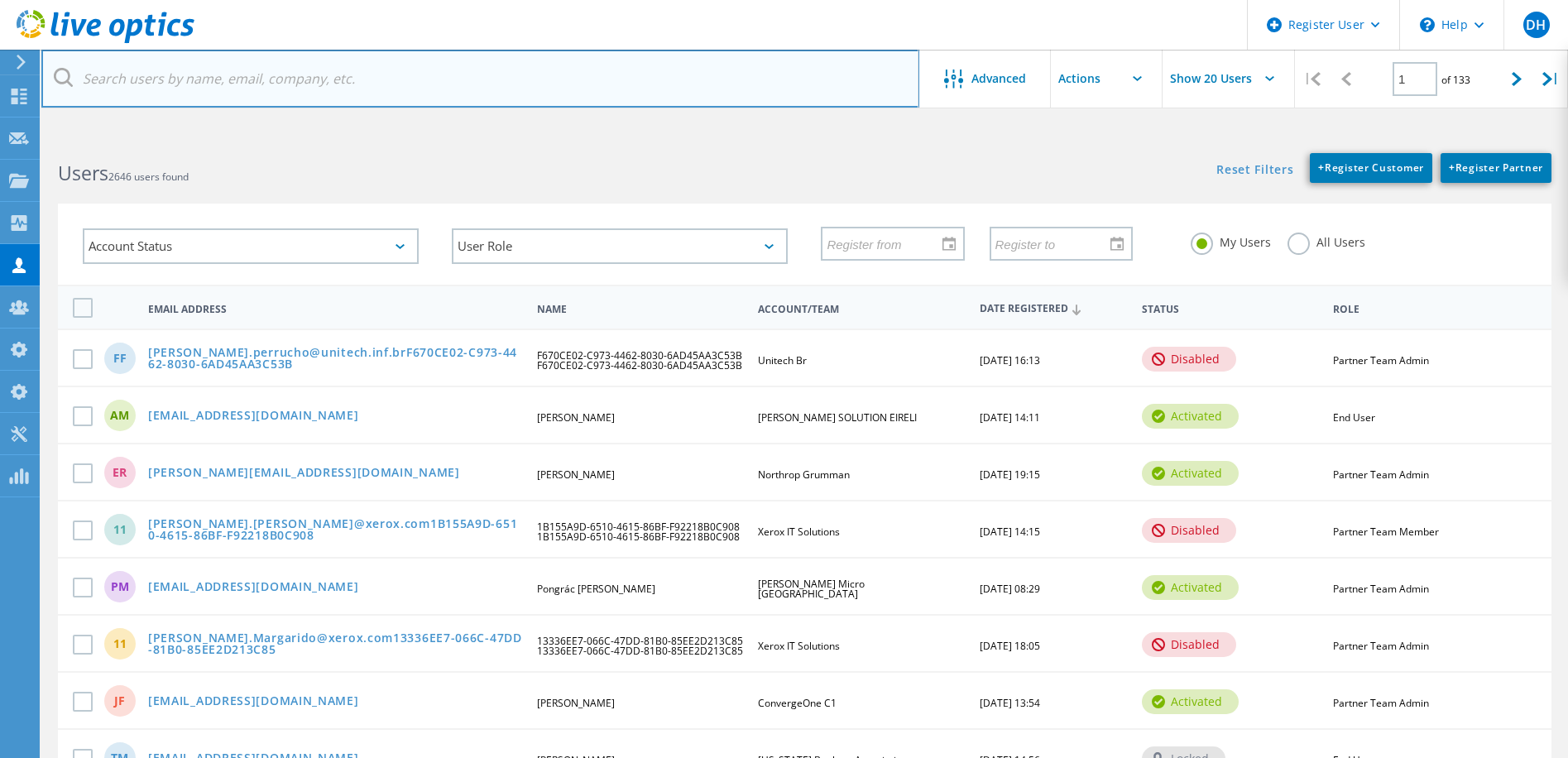
paste input "[EMAIL_ADDRESS][DOMAIN_NAME]"
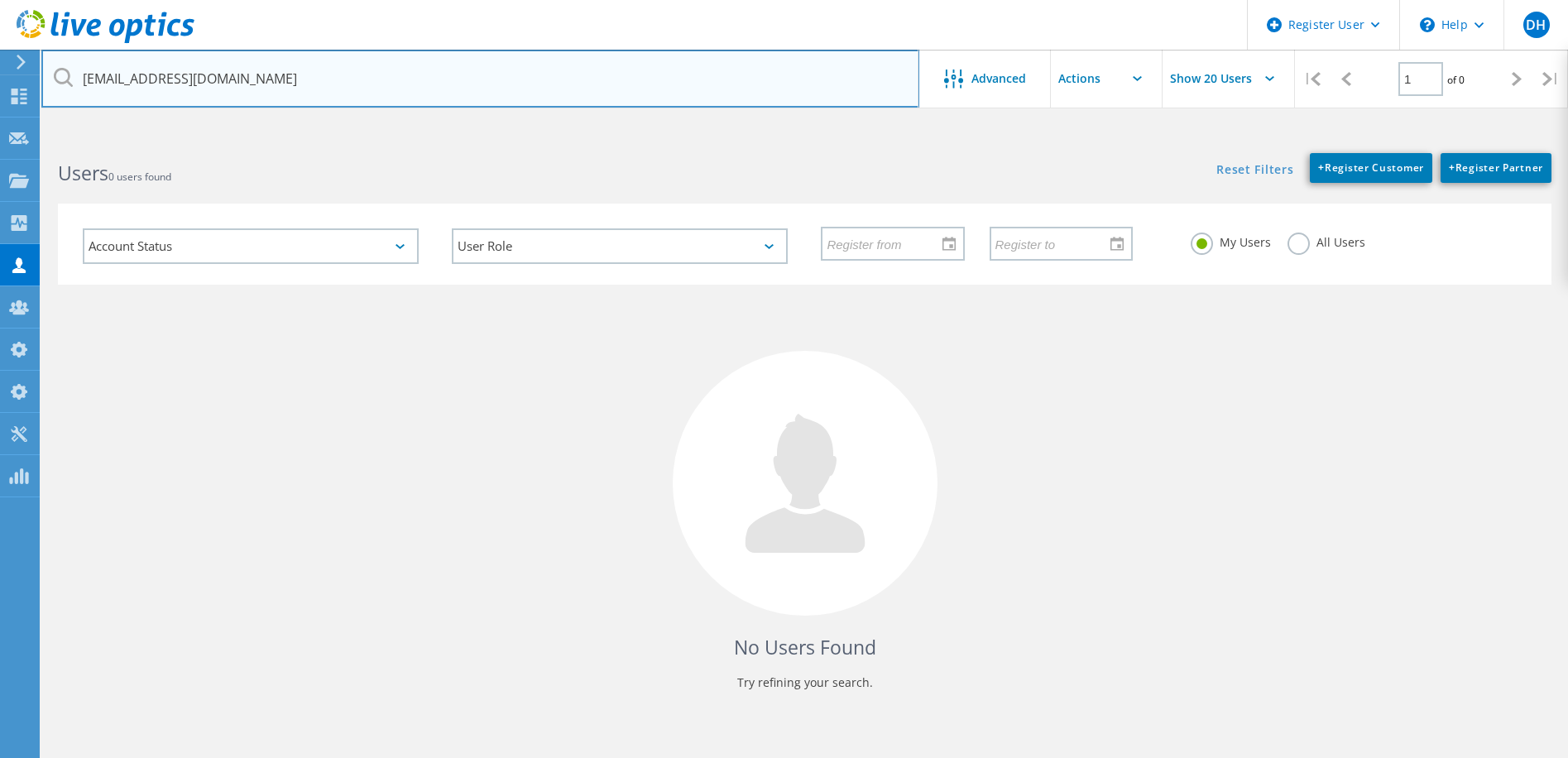
type input "[EMAIL_ADDRESS][DOMAIN_NAME]"
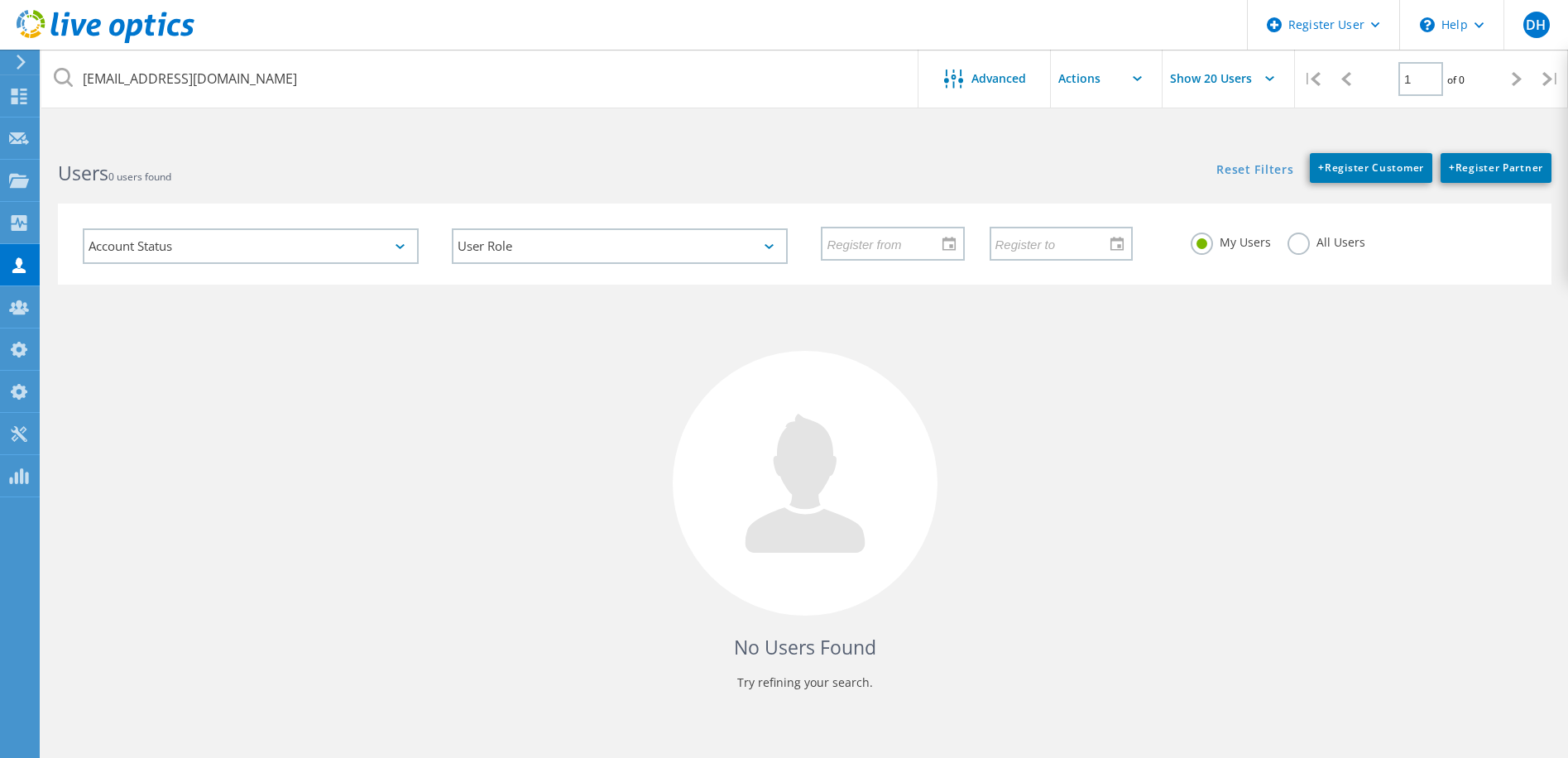
click at [1295, 239] on label "All Users" at bounding box center [1326, 240] width 78 height 16
click at [0, 0] on input "All Users" at bounding box center [0, 0] width 0 height 0
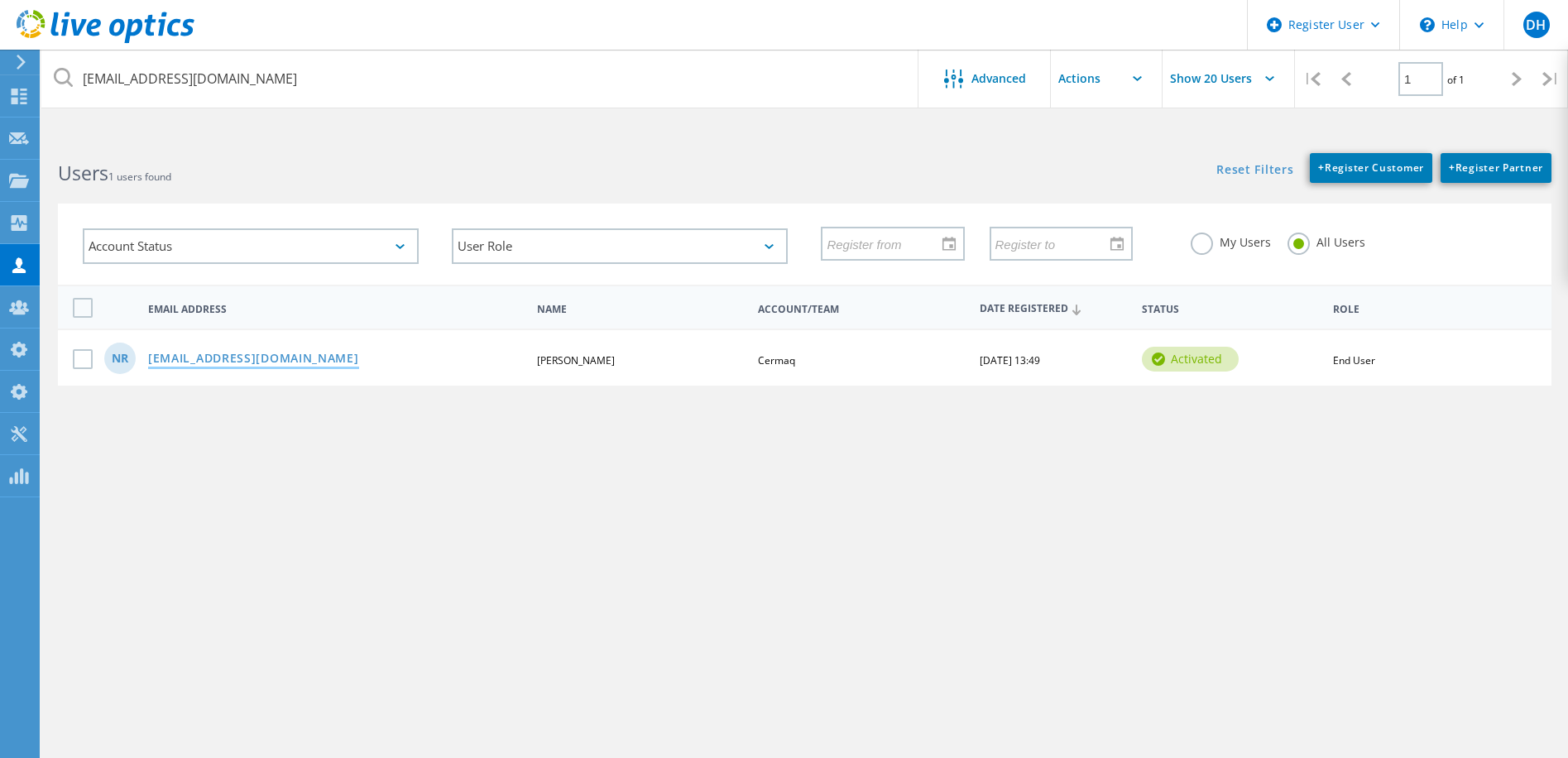
click at [306, 360] on link "[EMAIL_ADDRESS][DOMAIN_NAME]" at bounding box center [253, 359] width 211 height 14
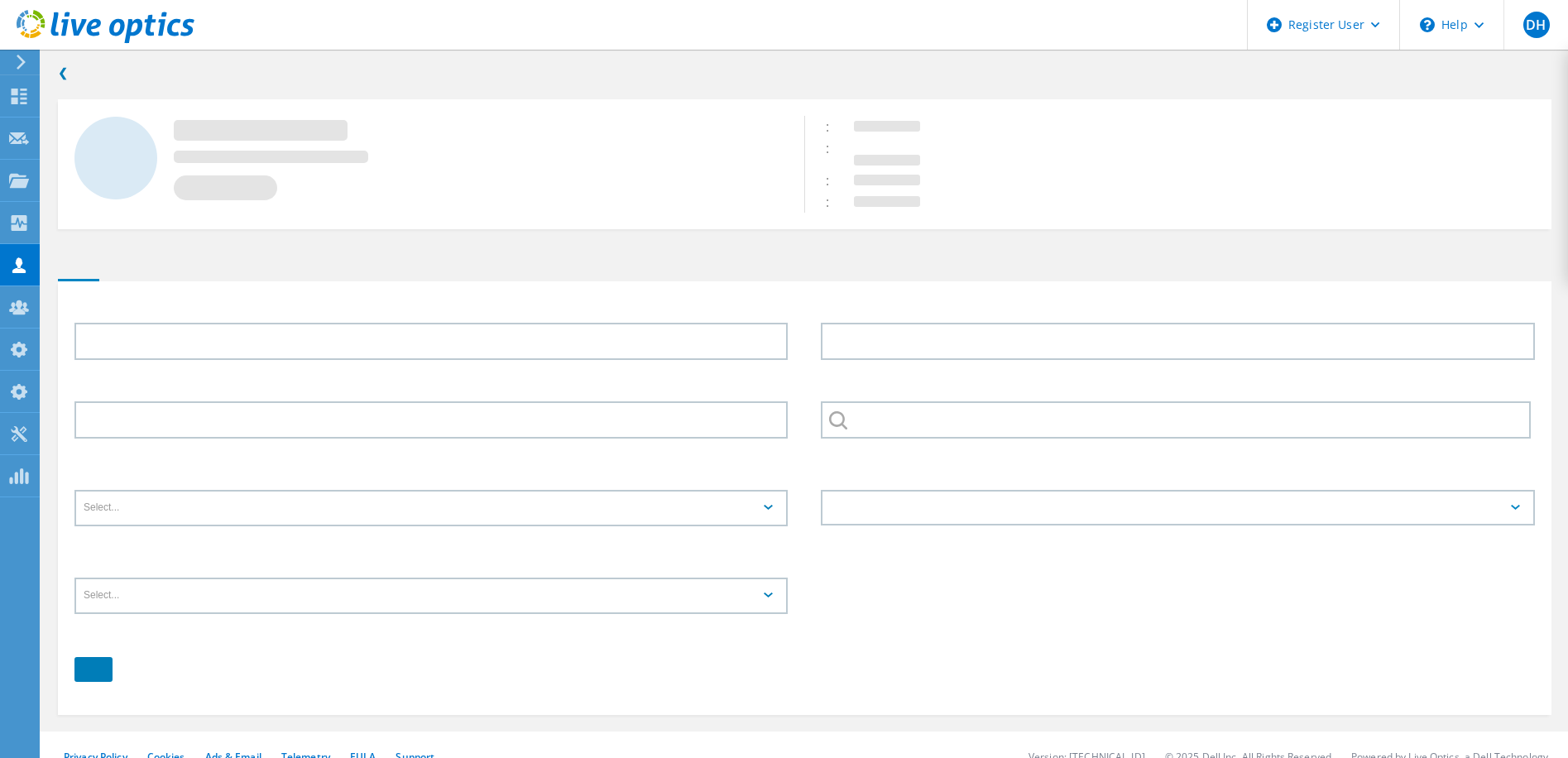
type input "Nivetha"
type input "Ravichandran"
type input "Cermaq"
type input "End User"
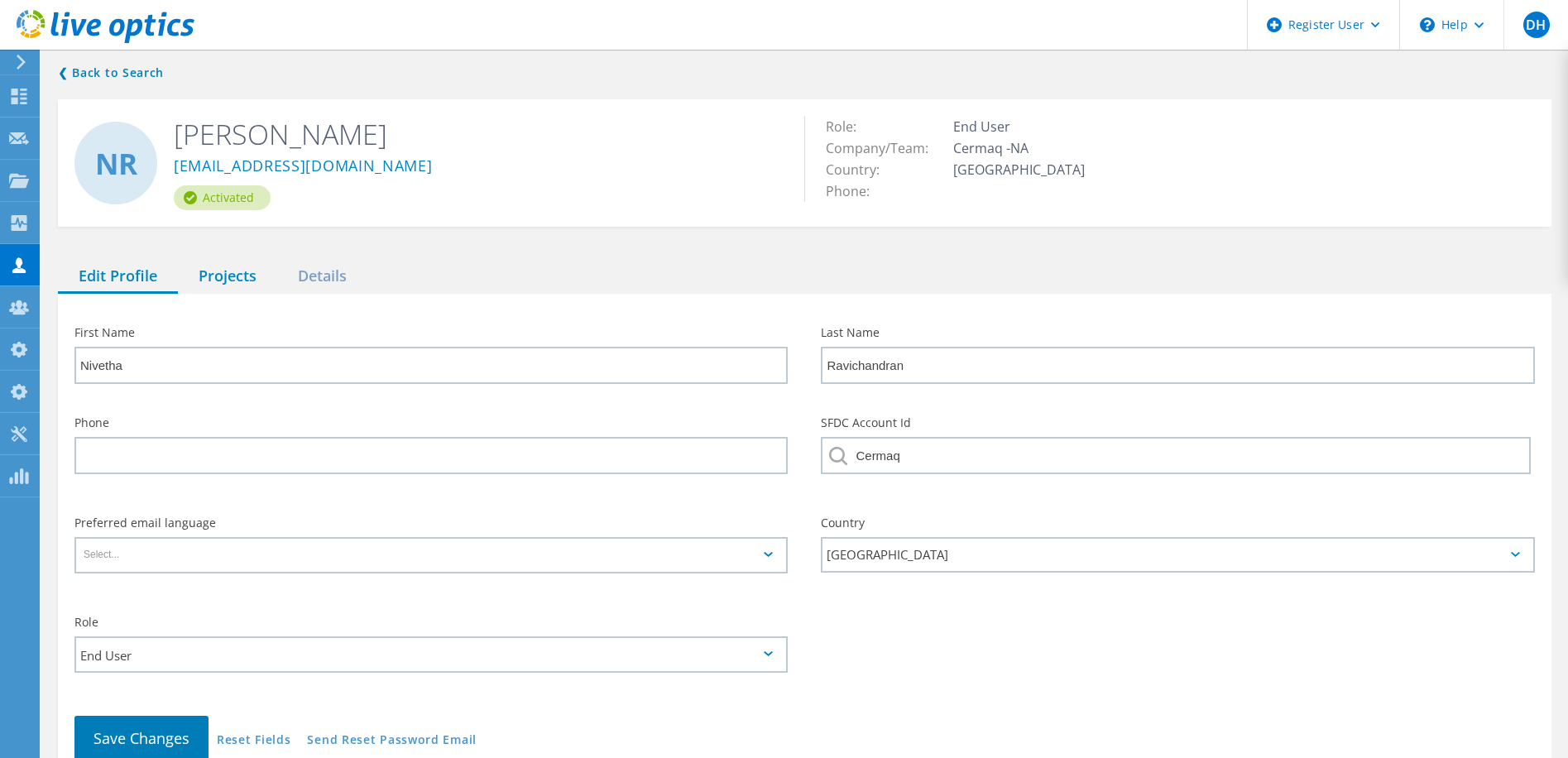
click at [245, 278] on div "Projects" at bounding box center [228, 276] width 99 height 34
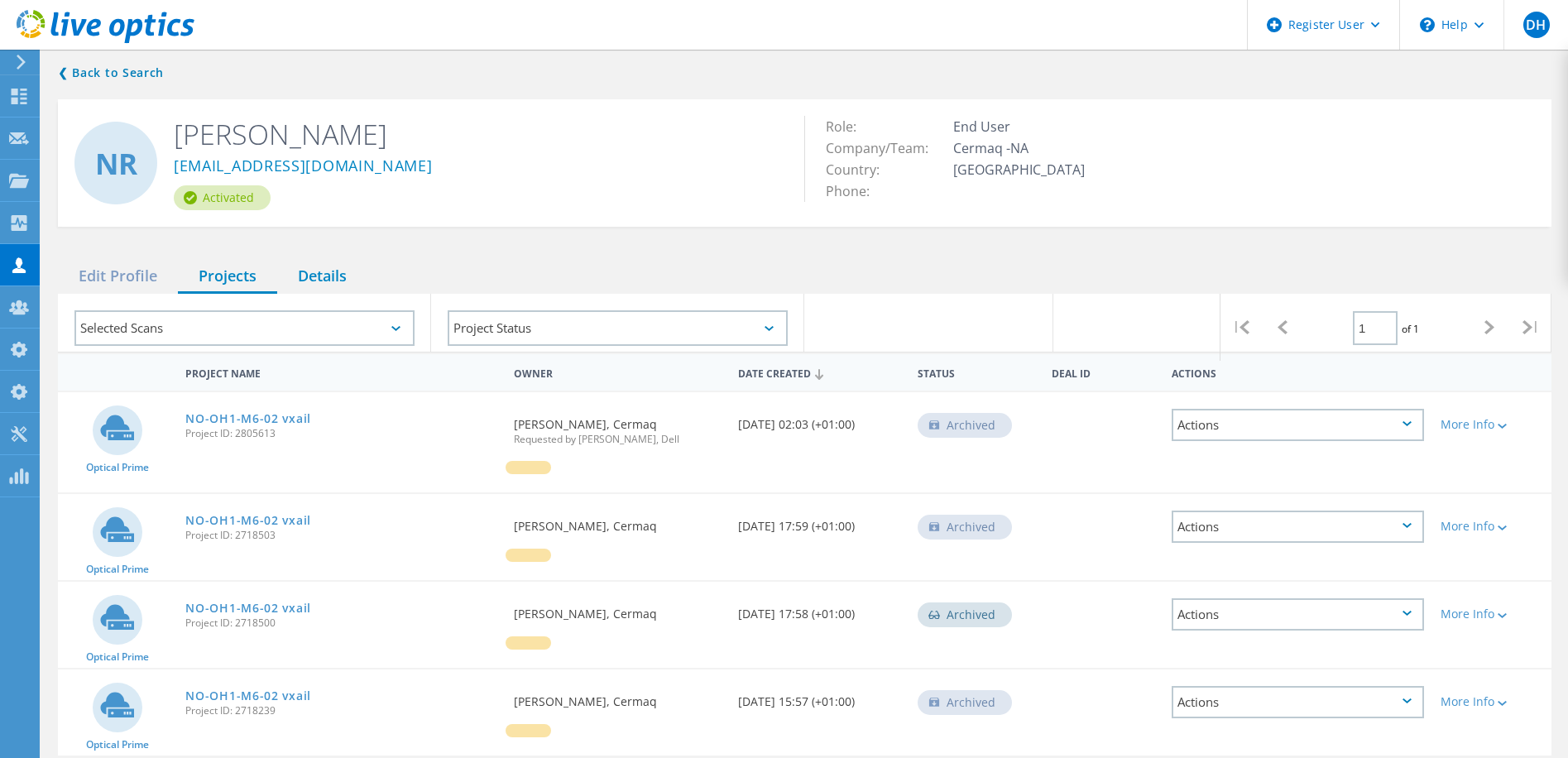
click at [339, 271] on div "Details" at bounding box center [322, 276] width 90 height 34
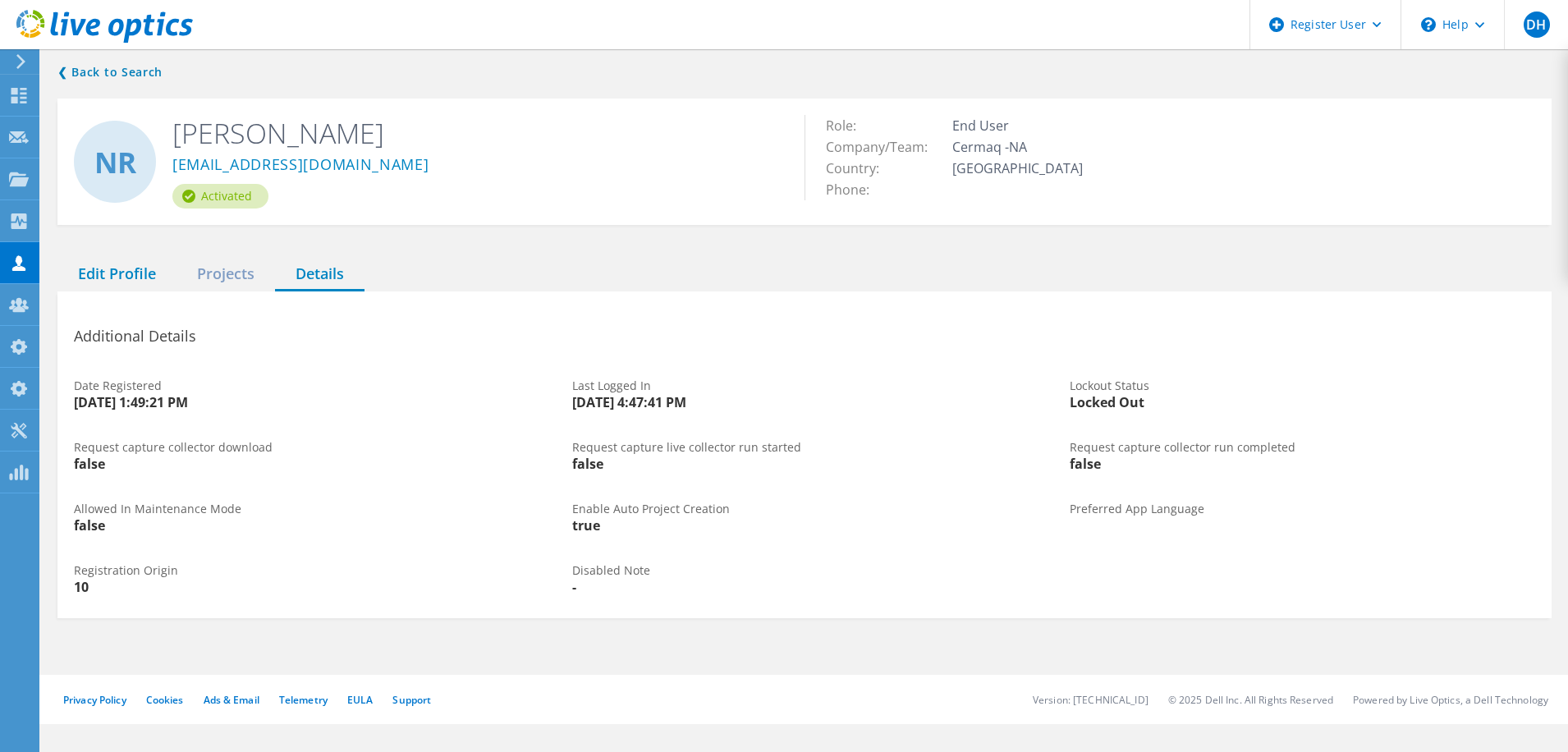
click at [70, 263] on div "Edit Profile" at bounding box center [117, 274] width 119 height 33
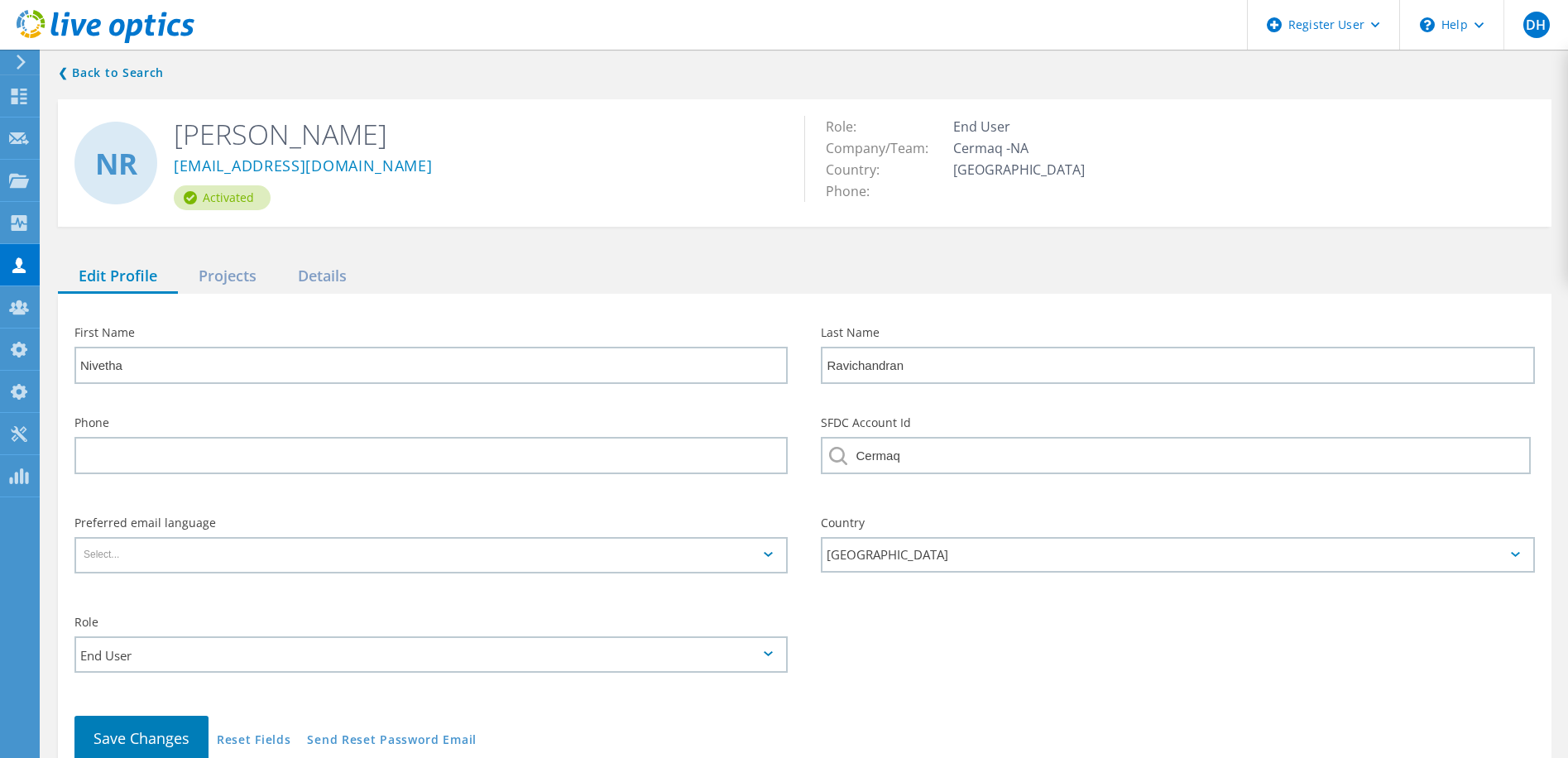
click at [99, 59] on div "❮ Back to Search NR [PERSON_NAME] [PERSON_NAME][EMAIL_ADDRESS][DOMAIN_NAME] Act…" at bounding box center [804, 427] width 1527 height 764
click at [98, 73] on link "❮ Back to Search" at bounding box center [115, 72] width 114 height 20
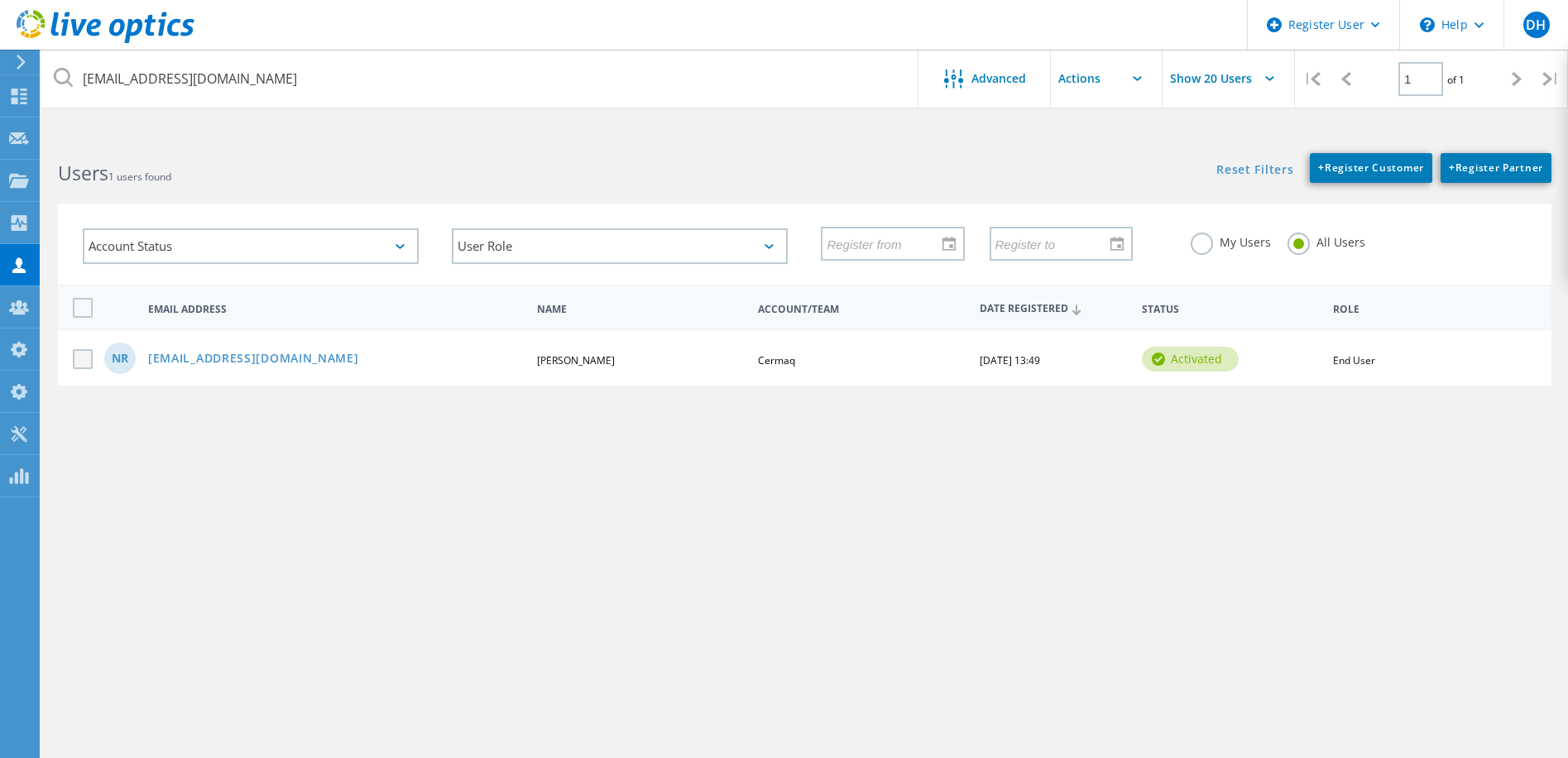
click at [84, 365] on label at bounding box center [86, 359] width 26 height 20
click at [0, 0] on input "checkbox" at bounding box center [0, 0] width 0 height 0
click at [1108, 88] on input "text" at bounding box center [1133, 79] width 166 height 58
click at [1131, 180] on div "Disable Account" at bounding box center [1133, 176] width 149 height 16
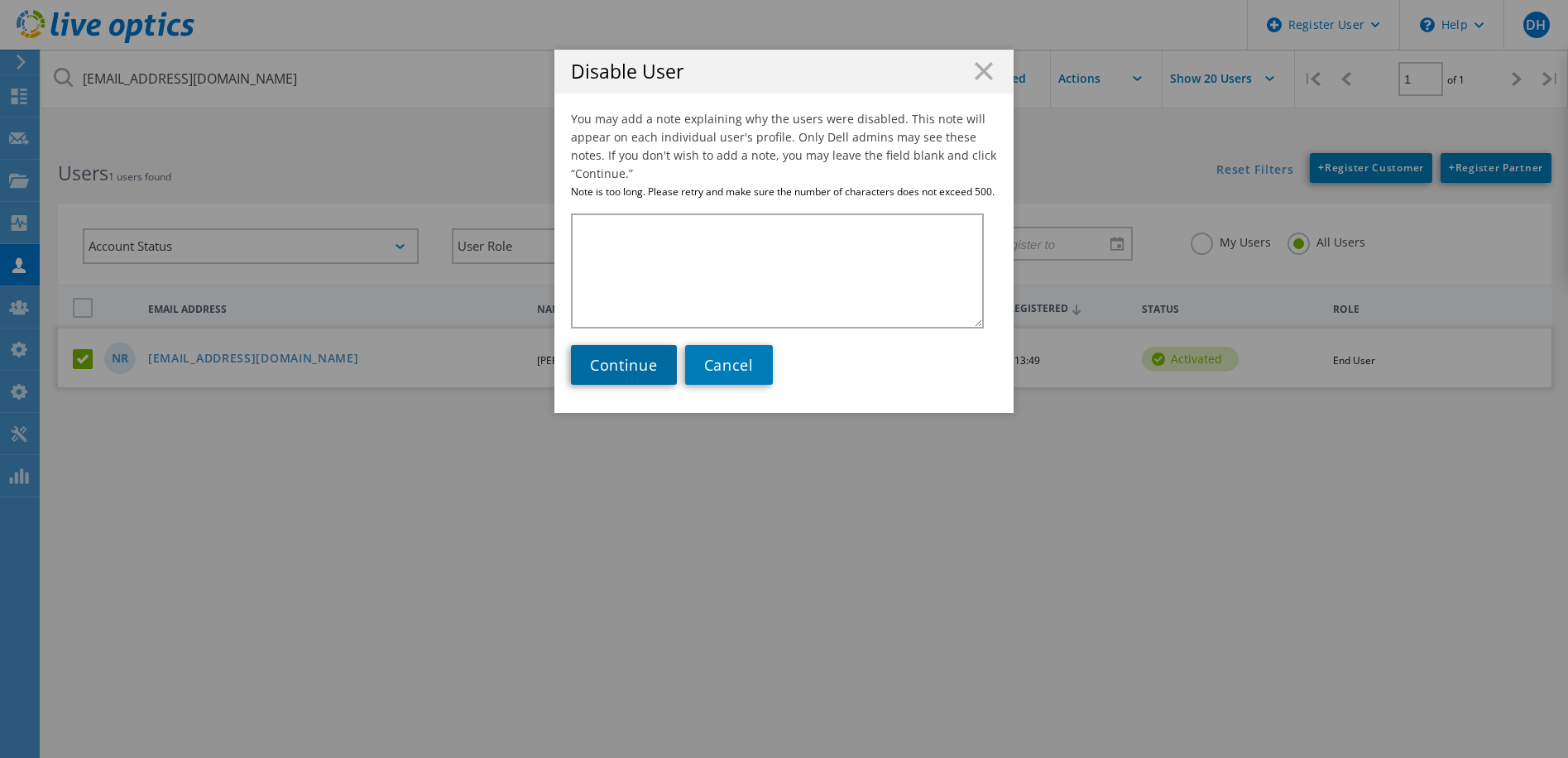
click at [596, 374] on span "Continue" at bounding box center [623, 364] width 67 height 20
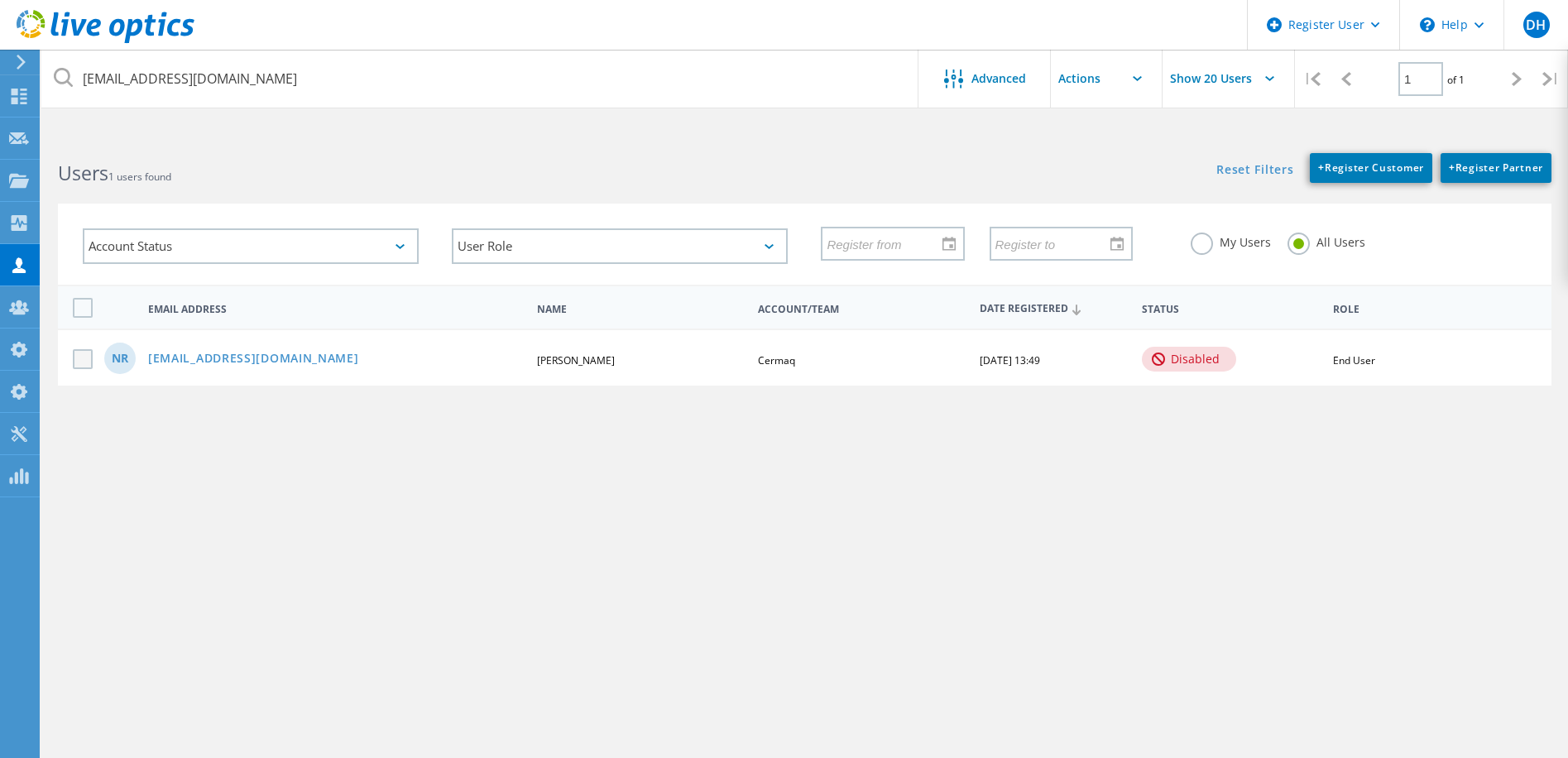
click at [84, 358] on label at bounding box center [86, 359] width 26 height 20
click at [0, 0] on input "checkbox" at bounding box center [0, 0] width 0 height 0
click at [1124, 76] on input "text" at bounding box center [1133, 79] width 166 height 58
click at [1132, 158] on div "Enable Account" at bounding box center [1133, 149] width 164 height 27
click at [240, 354] on link "[EMAIL_ADDRESS][DOMAIN_NAME]" at bounding box center [253, 359] width 211 height 14
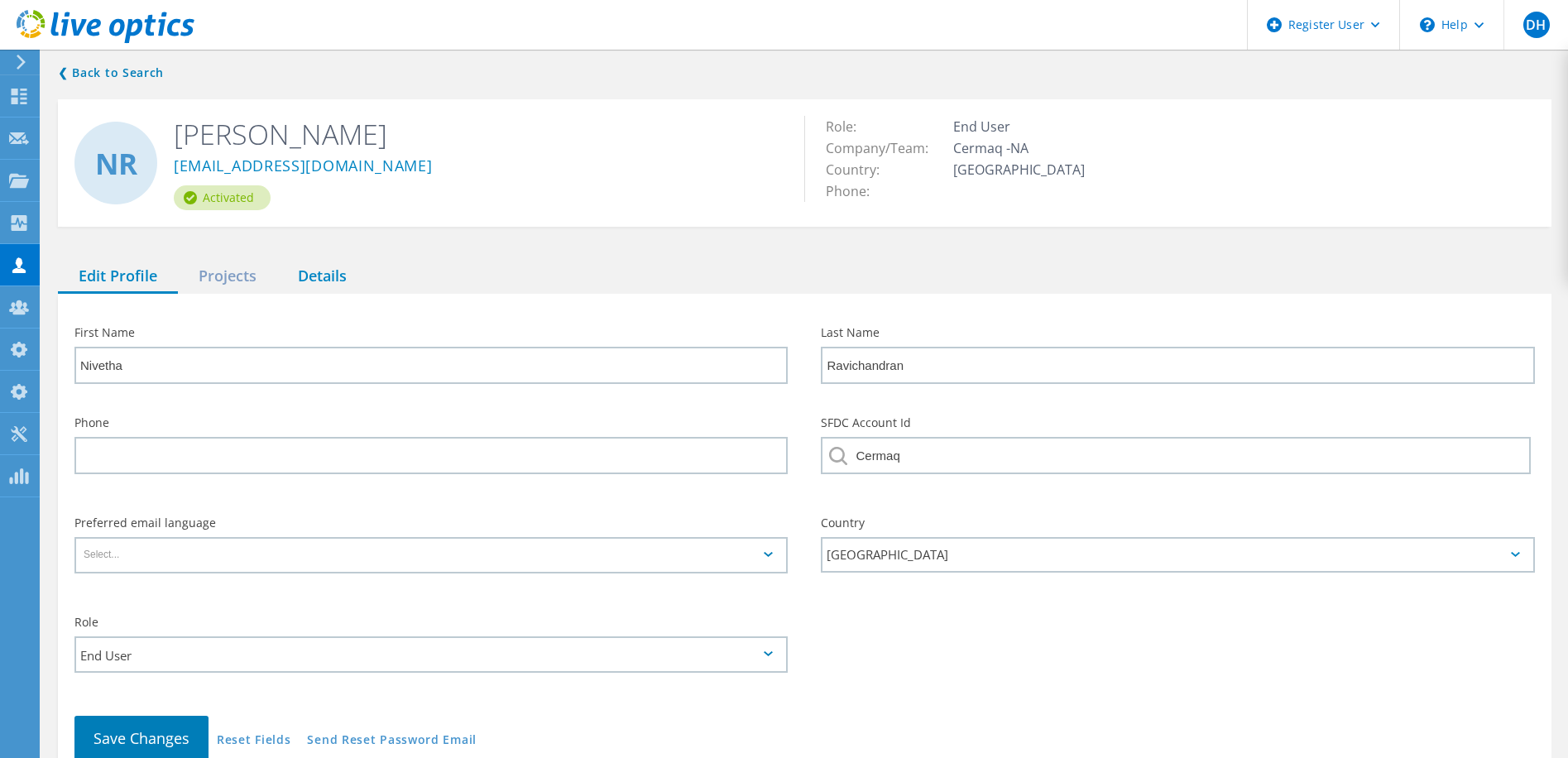
click at [328, 276] on div "Details" at bounding box center [322, 276] width 90 height 34
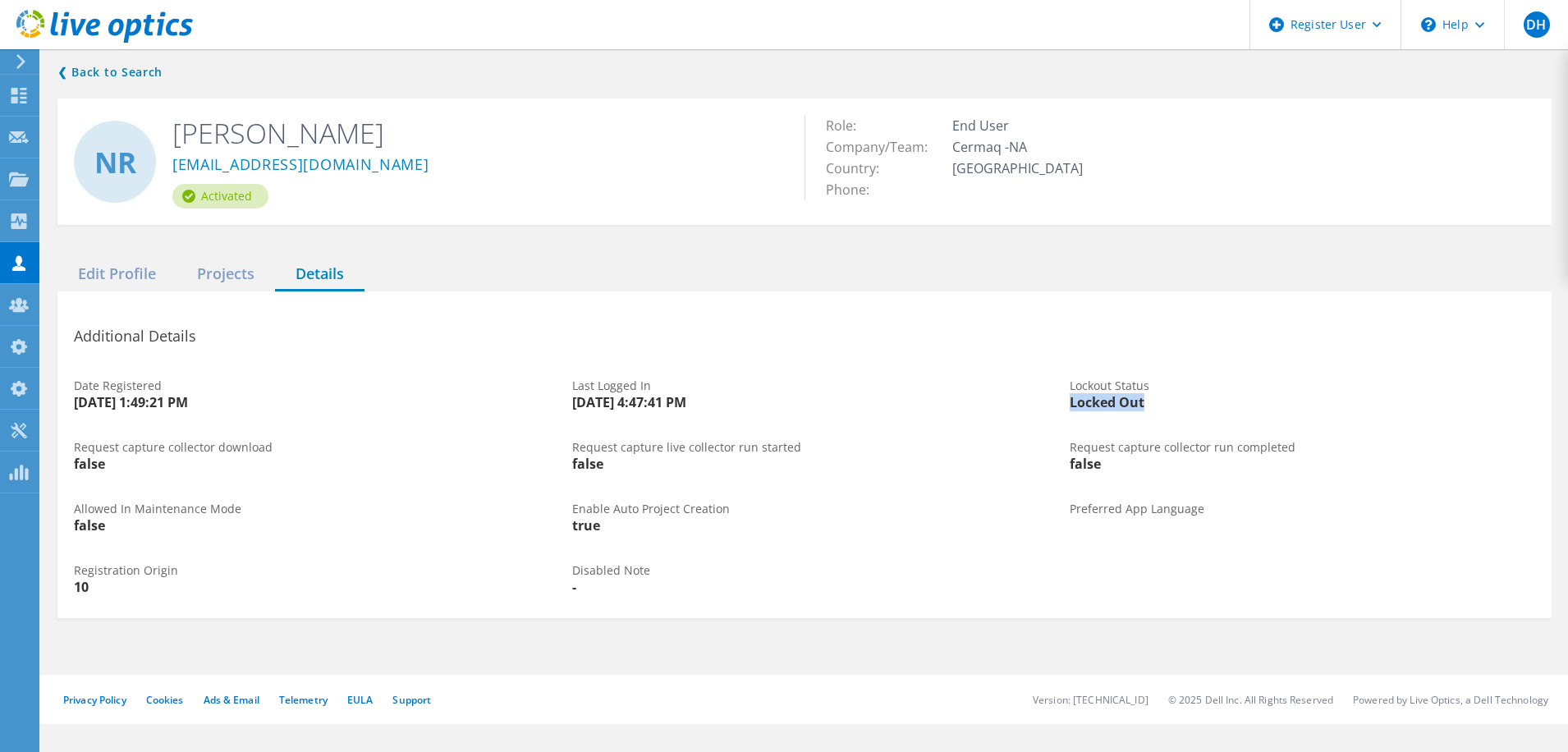
drag, startPoint x: 1156, startPoint y: 402, endPoint x: 1072, endPoint y: 402, distance: 84.0
click at [1072, 402] on div "Locked Out" at bounding box center [1302, 402] width 466 height 13
copy div "Locked Out"
click at [225, 275] on div "Projects" at bounding box center [226, 274] width 99 height 33
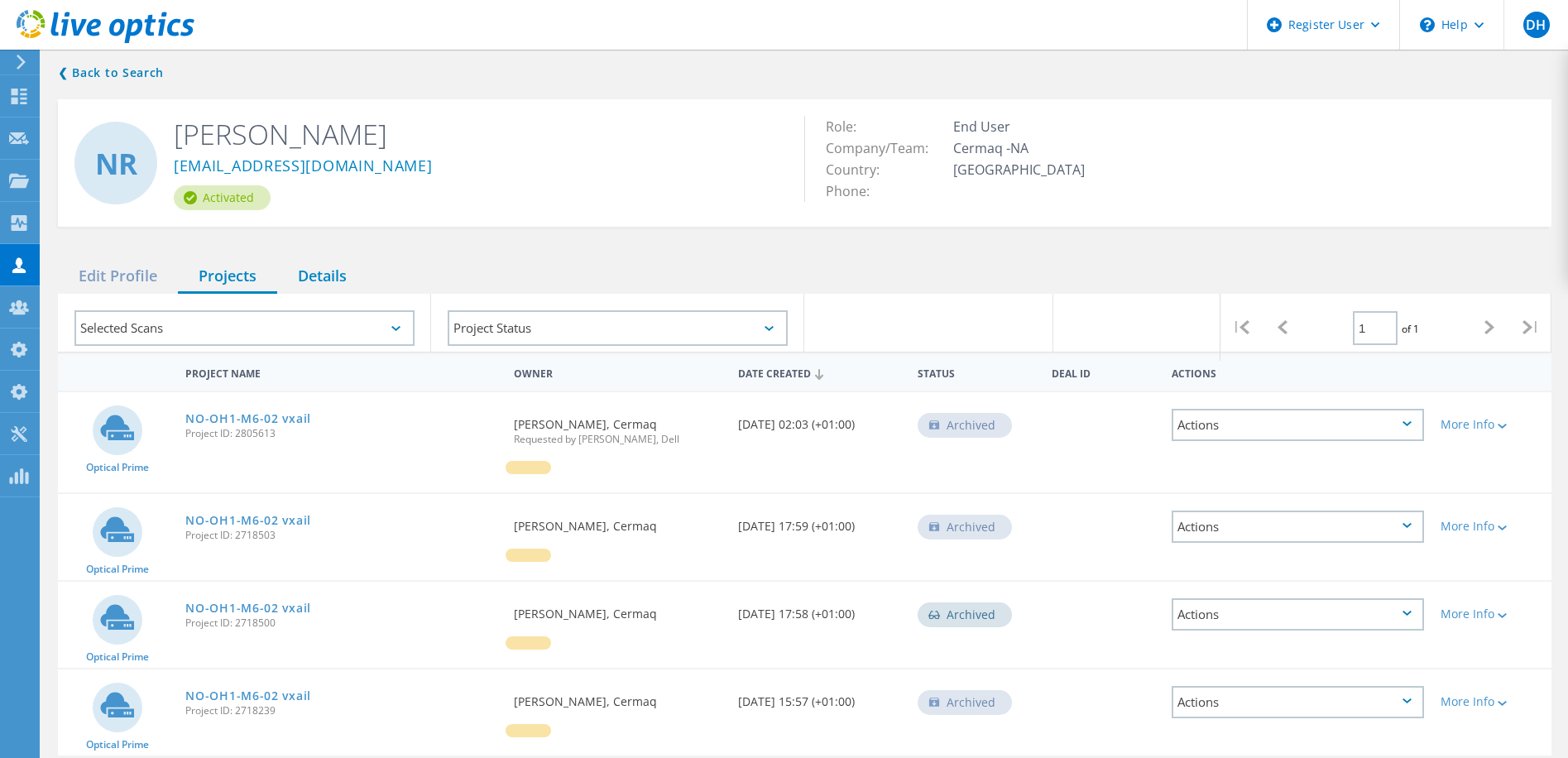
click at [326, 279] on div "Details" at bounding box center [322, 276] width 90 height 34
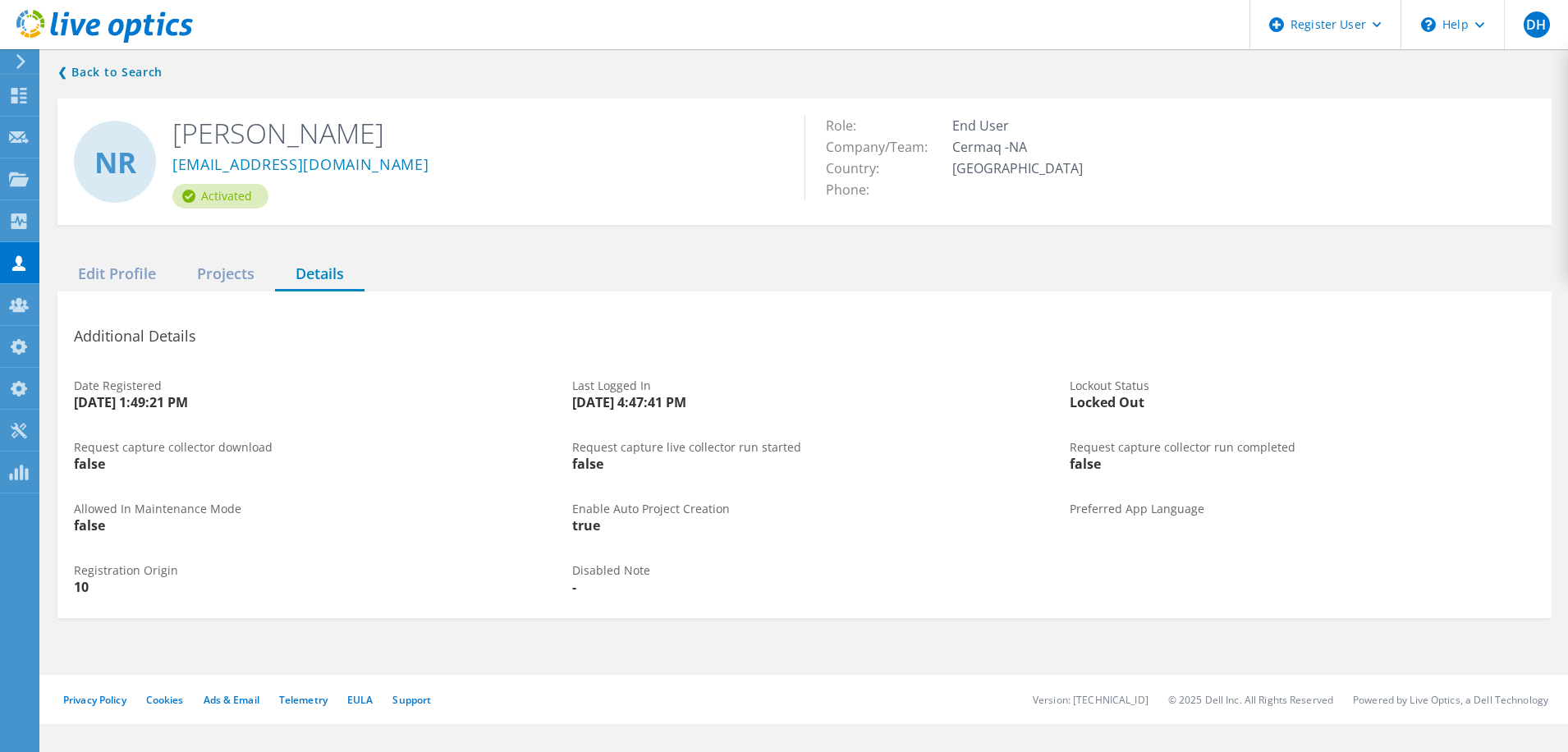
click at [1099, 402] on div "Locked Out" at bounding box center [1302, 402] width 466 height 13
click at [234, 277] on div "Projects" at bounding box center [226, 274] width 99 height 33
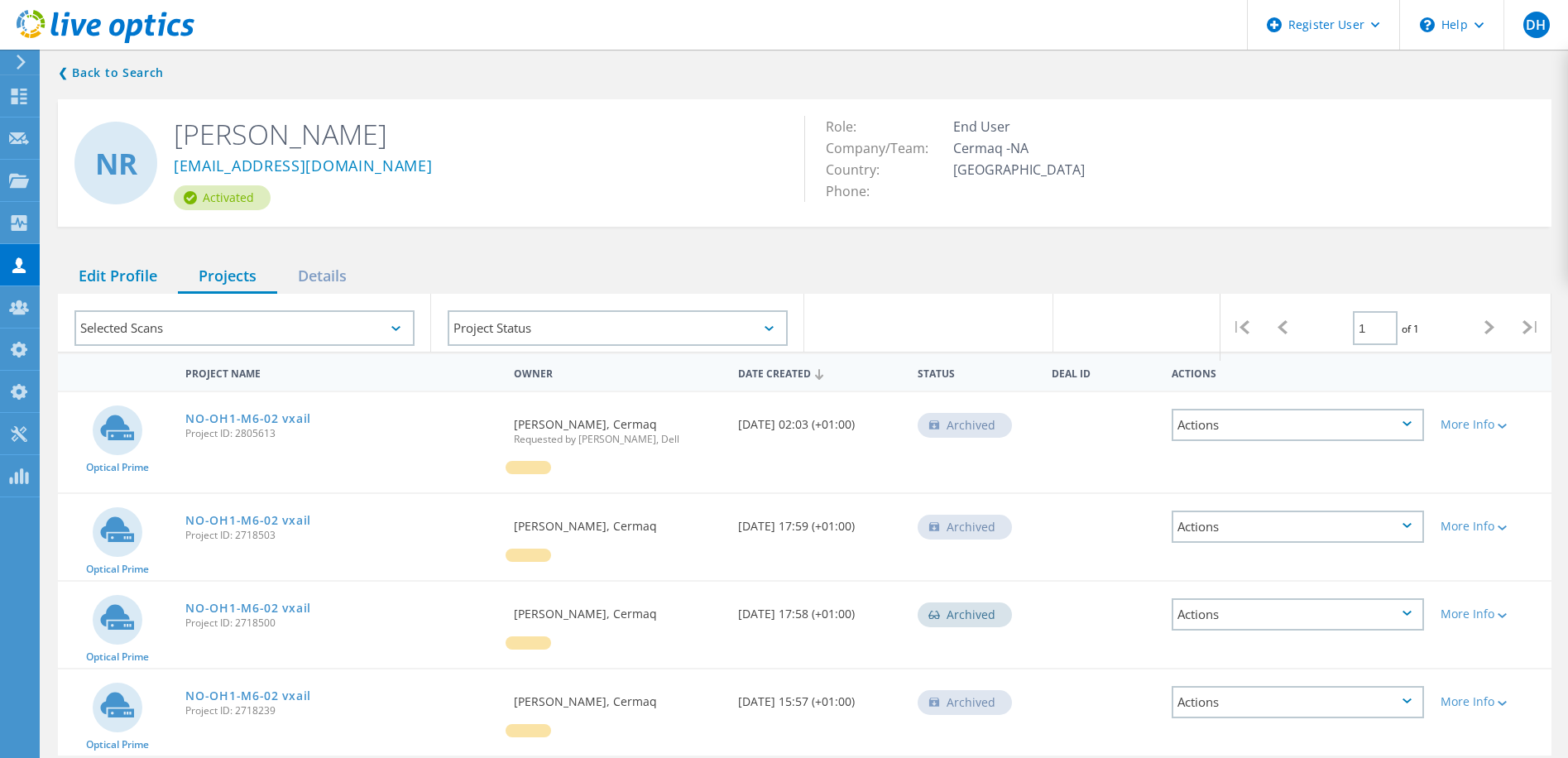
click at [123, 278] on div "Edit Profile" at bounding box center [118, 276] width 120 height 34
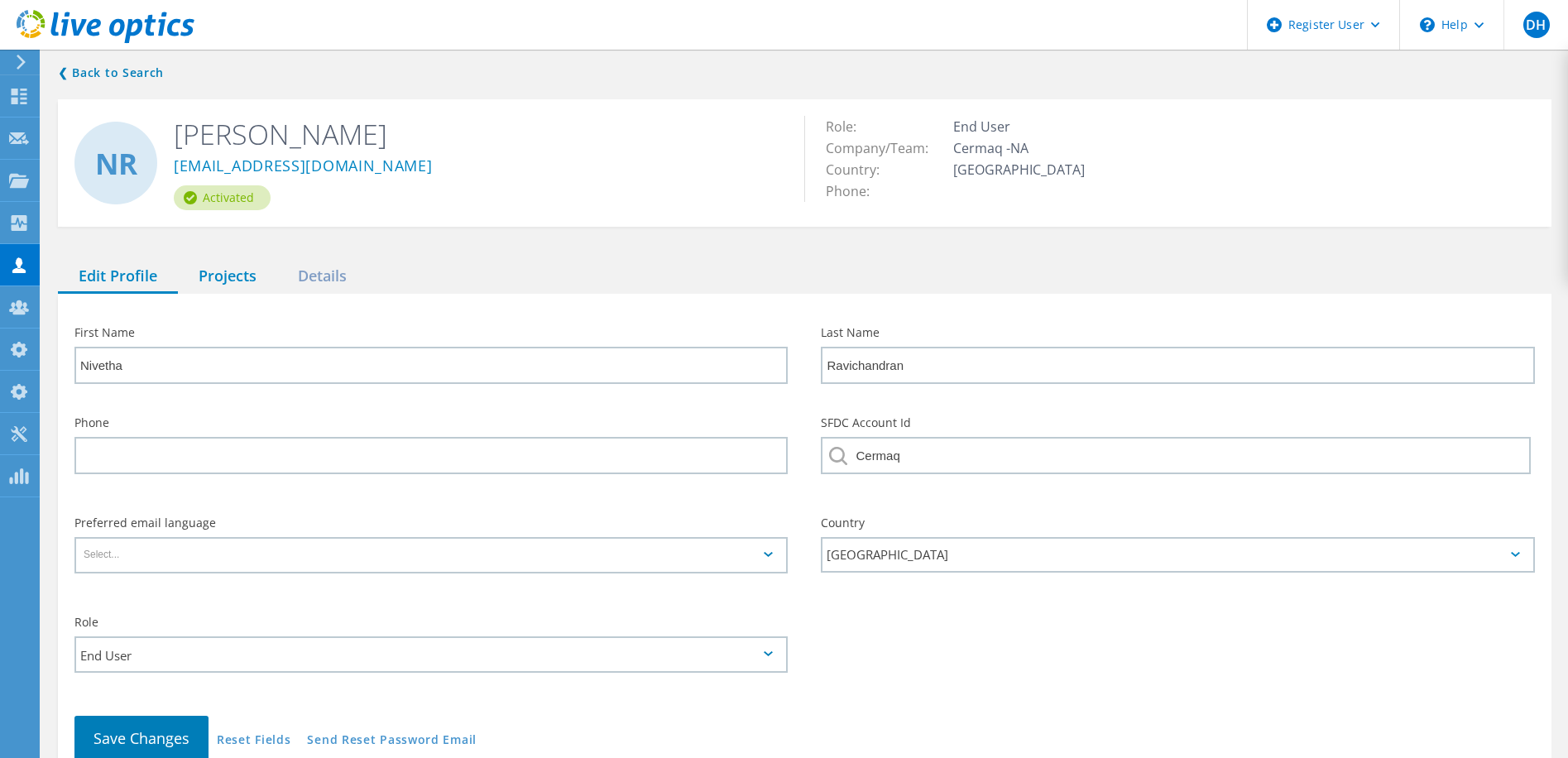
click at [221, 278] on div "Projects" at bounding box center [228, 276] width 99 height 34
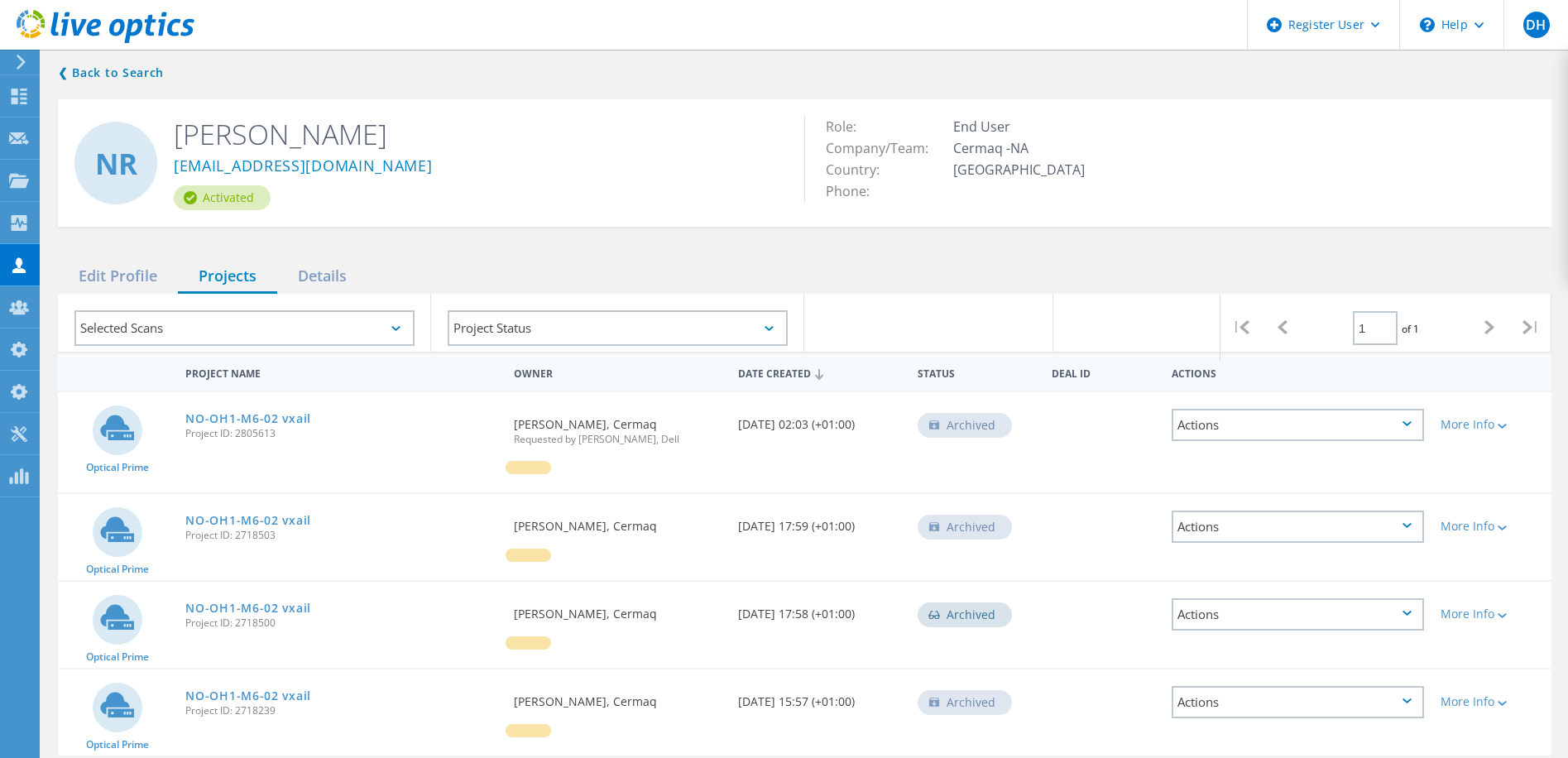
drag, startPoint x: 314, startPoint y: 277, endPoint x: 235, endPoint y: 275, distance: 79.0
click at [311, 278] on div "Details" at bounding box center [322, 276] width 90 height 34
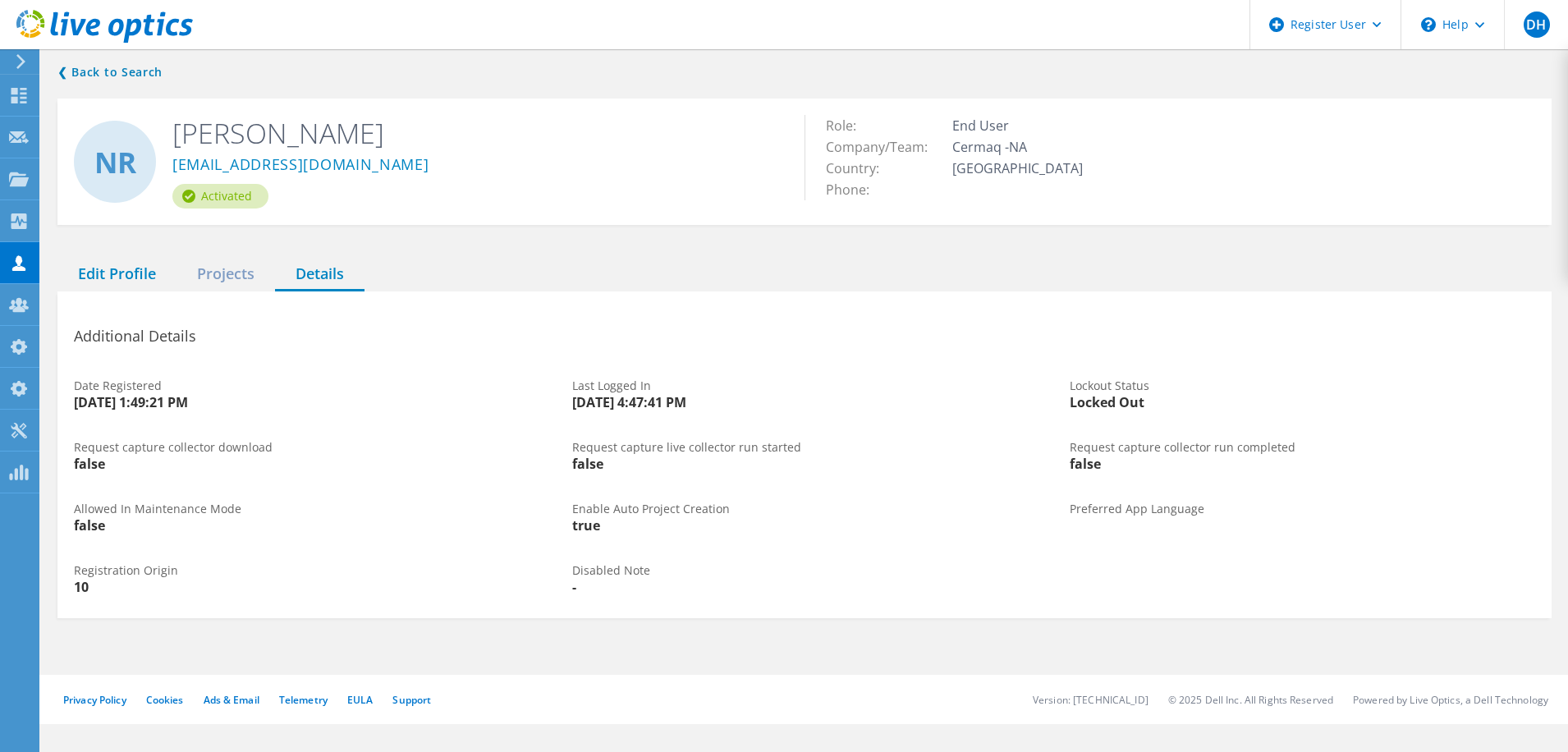
click at [131, 277] on div "Edit Profile" at bounding box center [117, 274] width 119 height 33
